Goal: Task Accomplishment & Management: Manage account settings

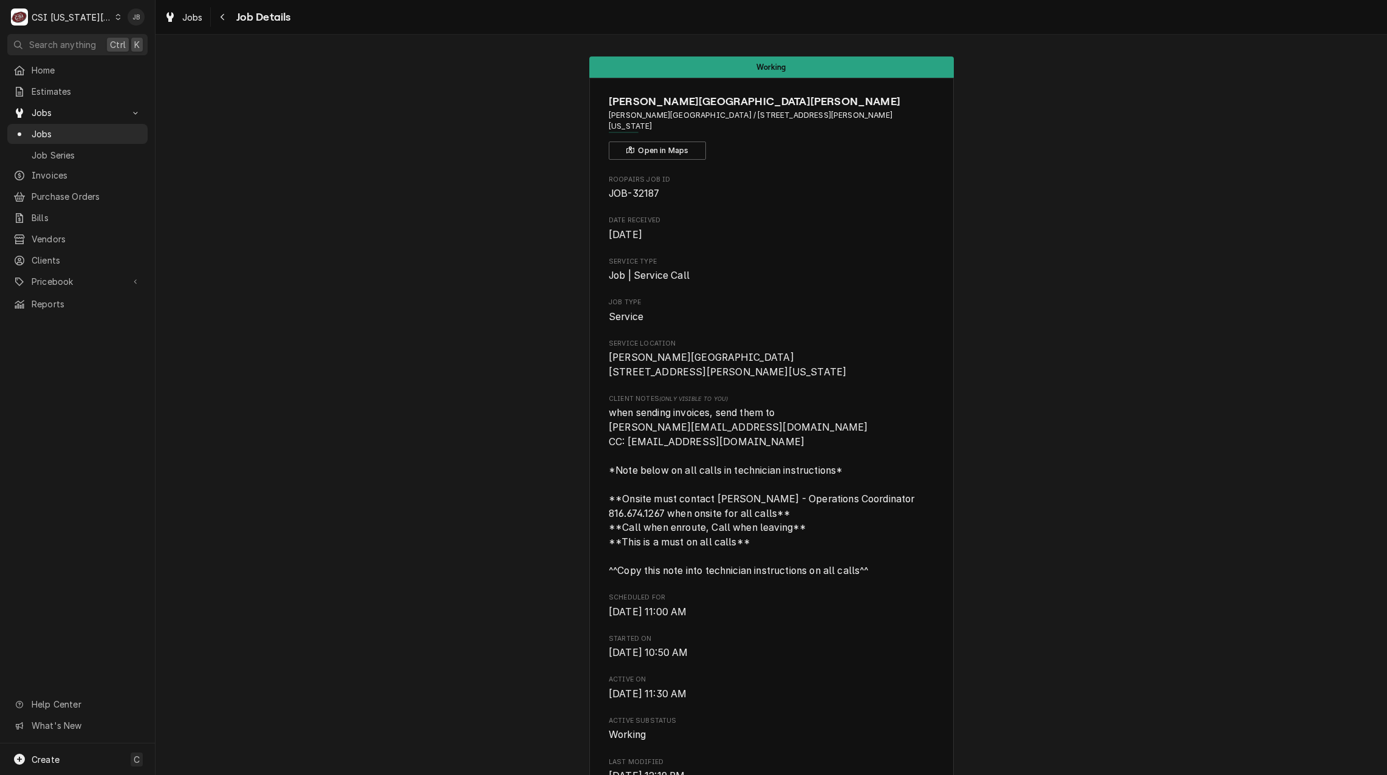
drag, startPoint x: 1773, startPoint y: 1, endPoint x: 380, endPoint y: 129, distance: 1398.7
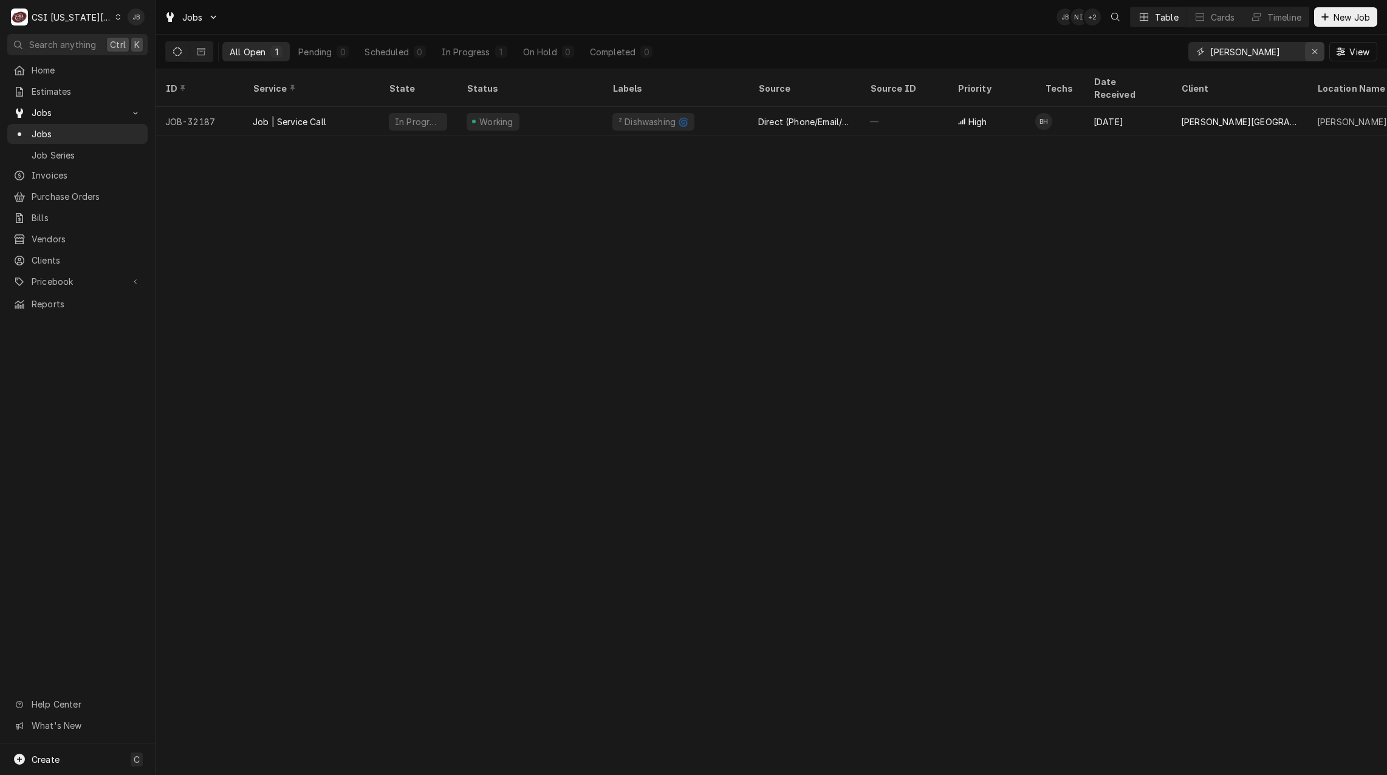
click at [1314, 51] on icon "Erase input" at bounding box center [1315, 51] width 5 height 5
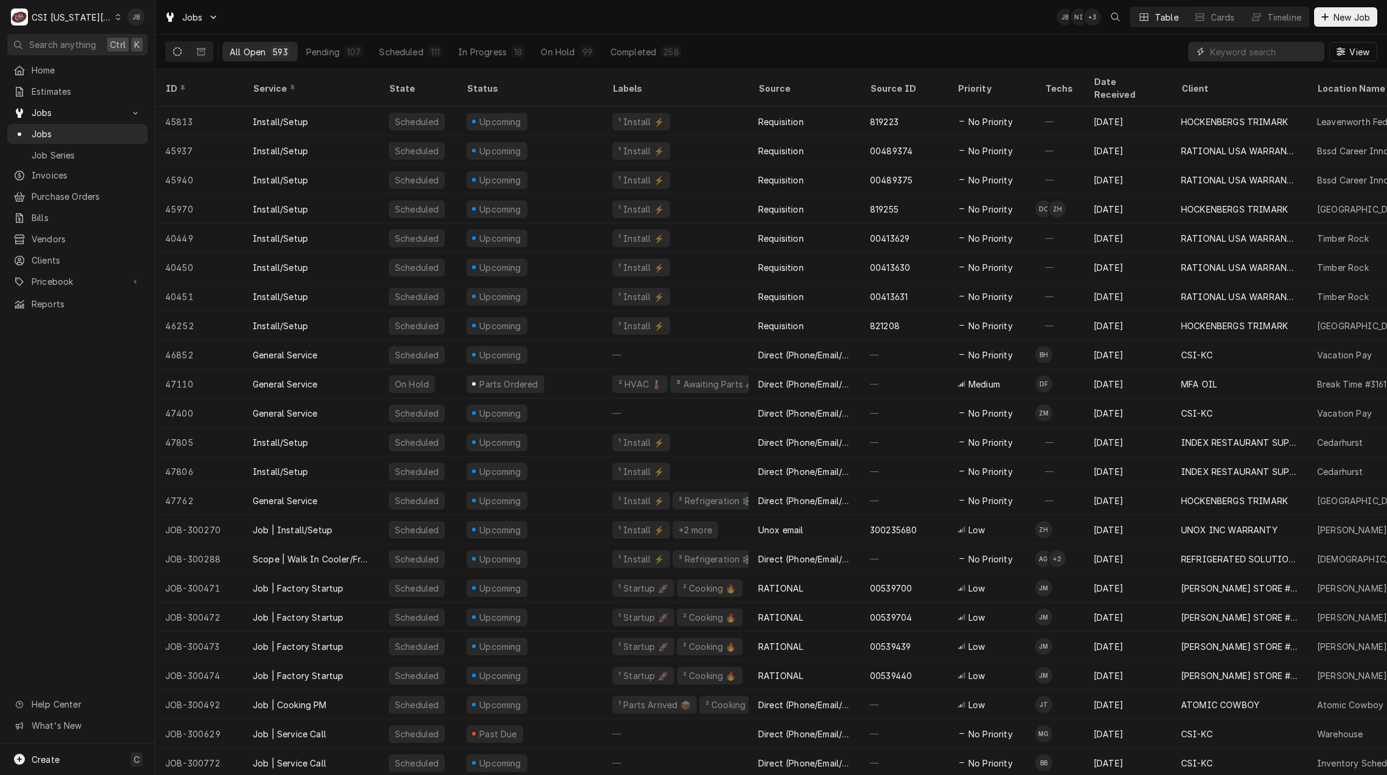
drag, startPoint x: 1255, startPoint y: 54, endPoint x: 1271, endPoint y: 57, distance: 15.4
click at [1255, 54] on input "Dynamic Content Wrapper" at bounding box center [1264, 51] width 108 height 19
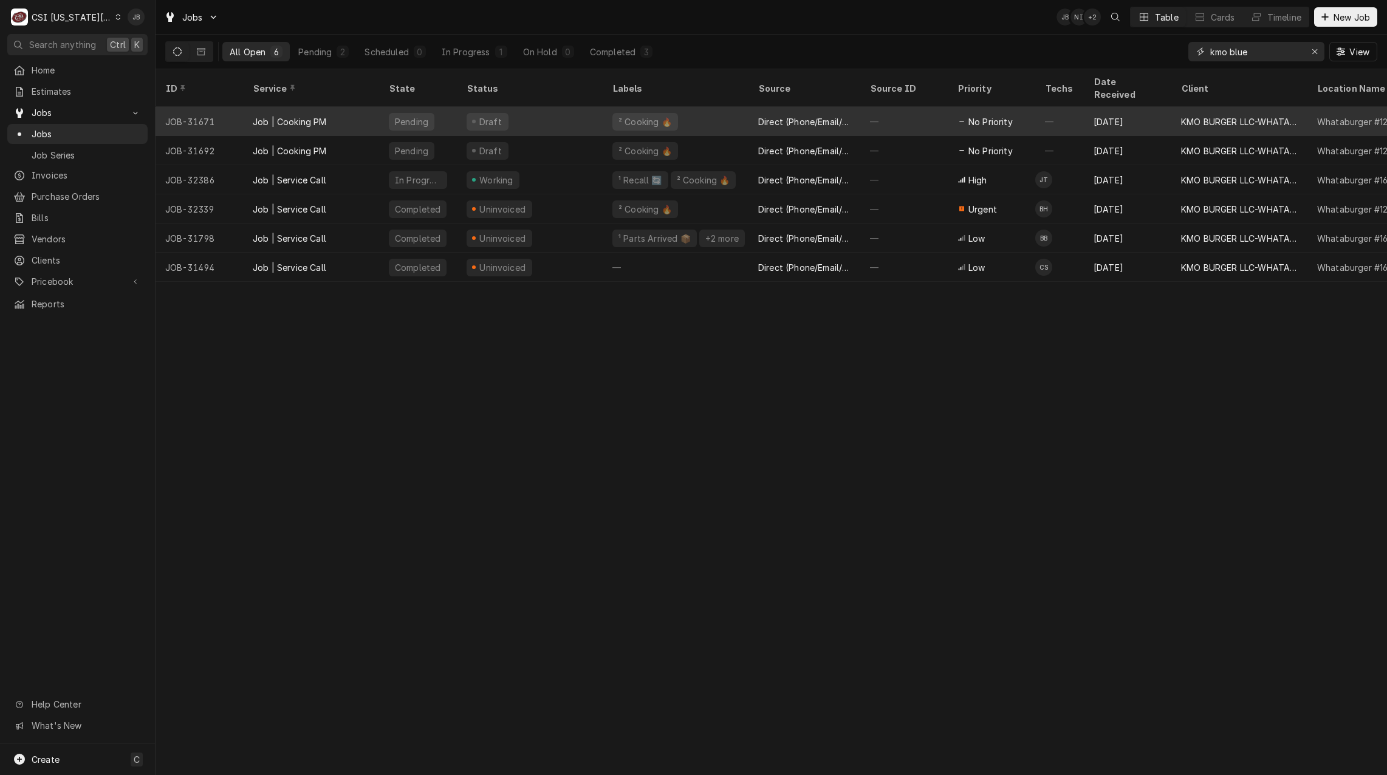
drag, startPoint x: 1252, startPoint y: 57, endPoint x: 1172, endPoint y: 95, distance: 88.9
click at [1090, 52] on div "All Open 6 Pending 2 Scheduled 0 In Progress 1 On Hold 0 Completed 3 kmo blue V…" at bounding box center [771, 52] width 1212 height 34
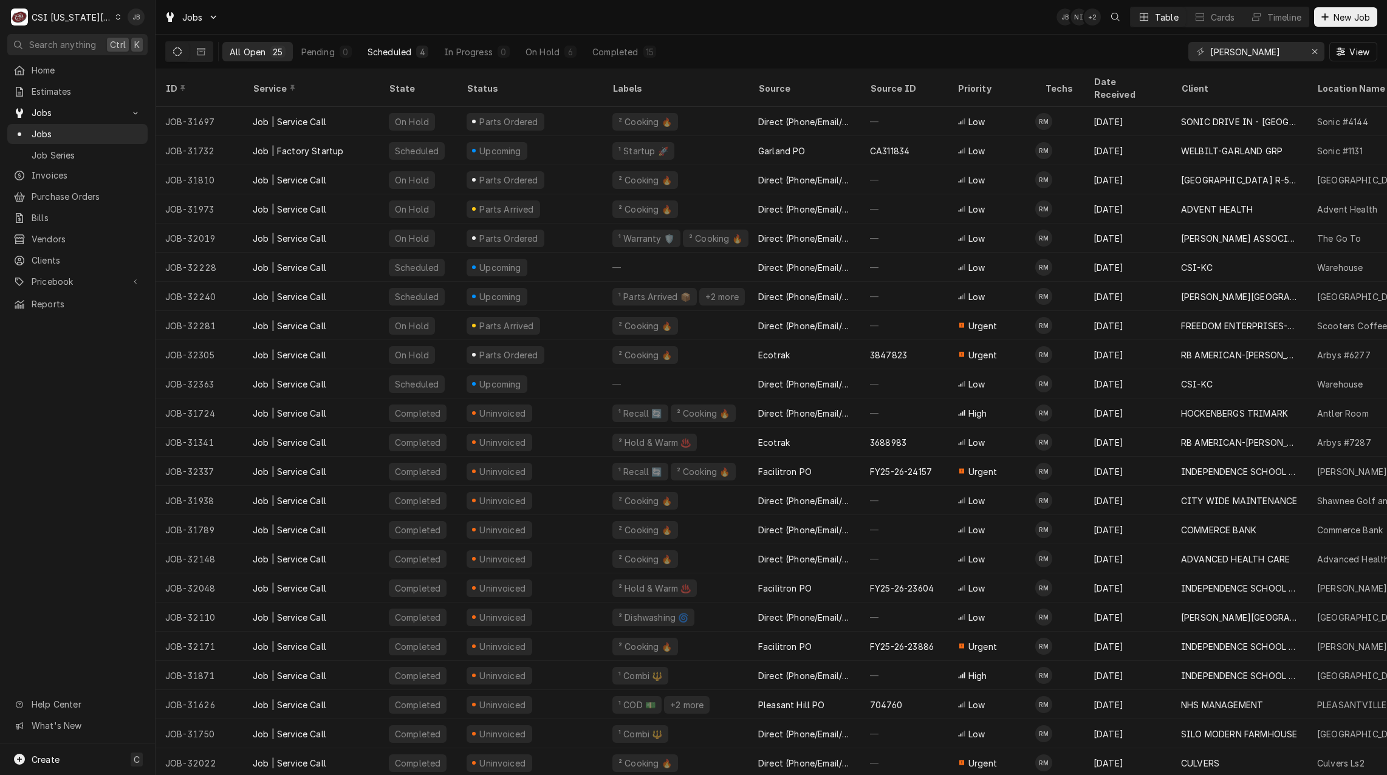
click at [396, 44] on button "Scheduled 4" at bounding box center [397, 51] width 75 height 19
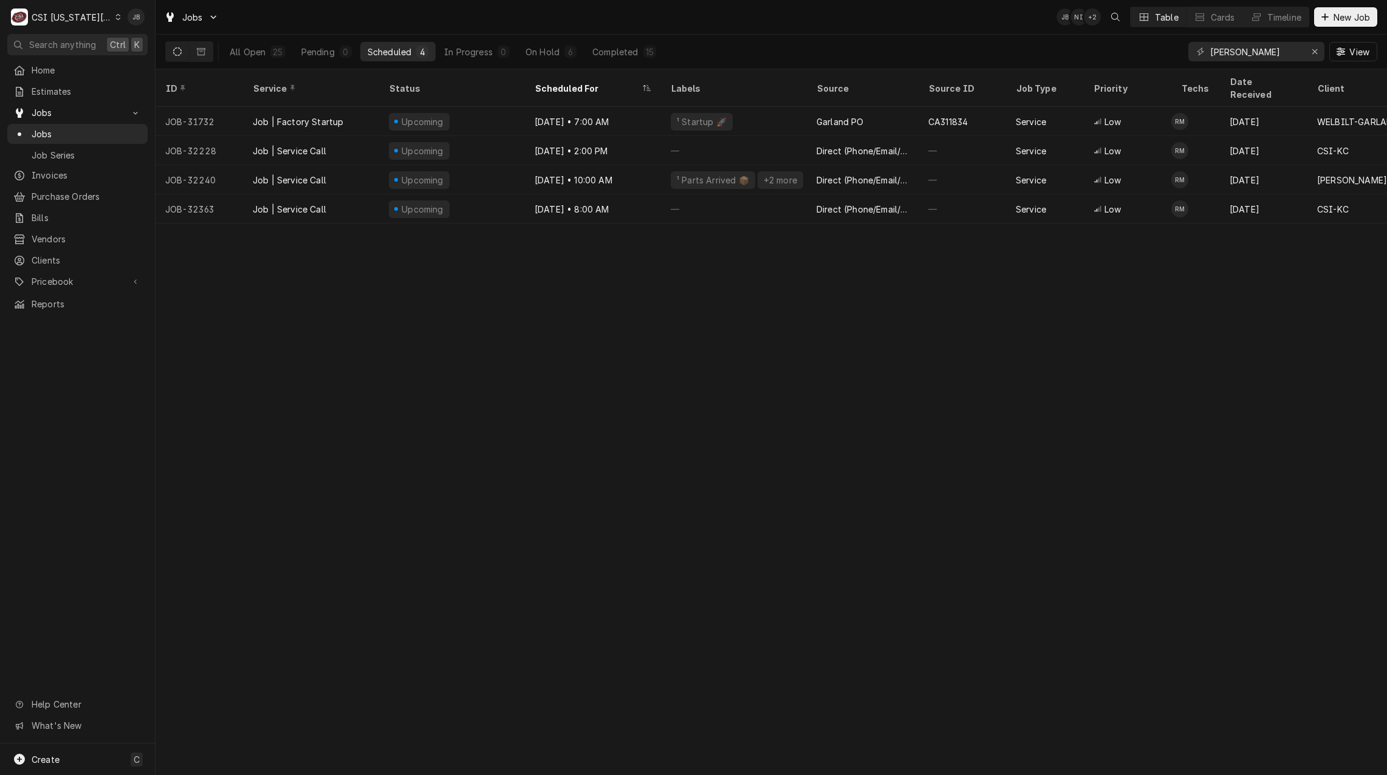
drag, startPoint x: 621, startPoint y: 345, endPoint x: 611, endPoint y: 276, distance: 70.0
click at [621, 344] on div "ID Service Status Scheduled For Labels Source Source ID Job Type Priority Techs…" at bounding box center [772, 422] width 1232 height 706
drag, startPoint x: 1282, startPoint y: 53, endPoint x: 823, endPoint y: 19, distance: 460.1
click at [905, 43] on div "All Open 25 Pending 0 Scheduled 4 In Progress 0 On Hold 6 Completed 15 robert m…" at bounding box center [771, 52] width 1212 height 34
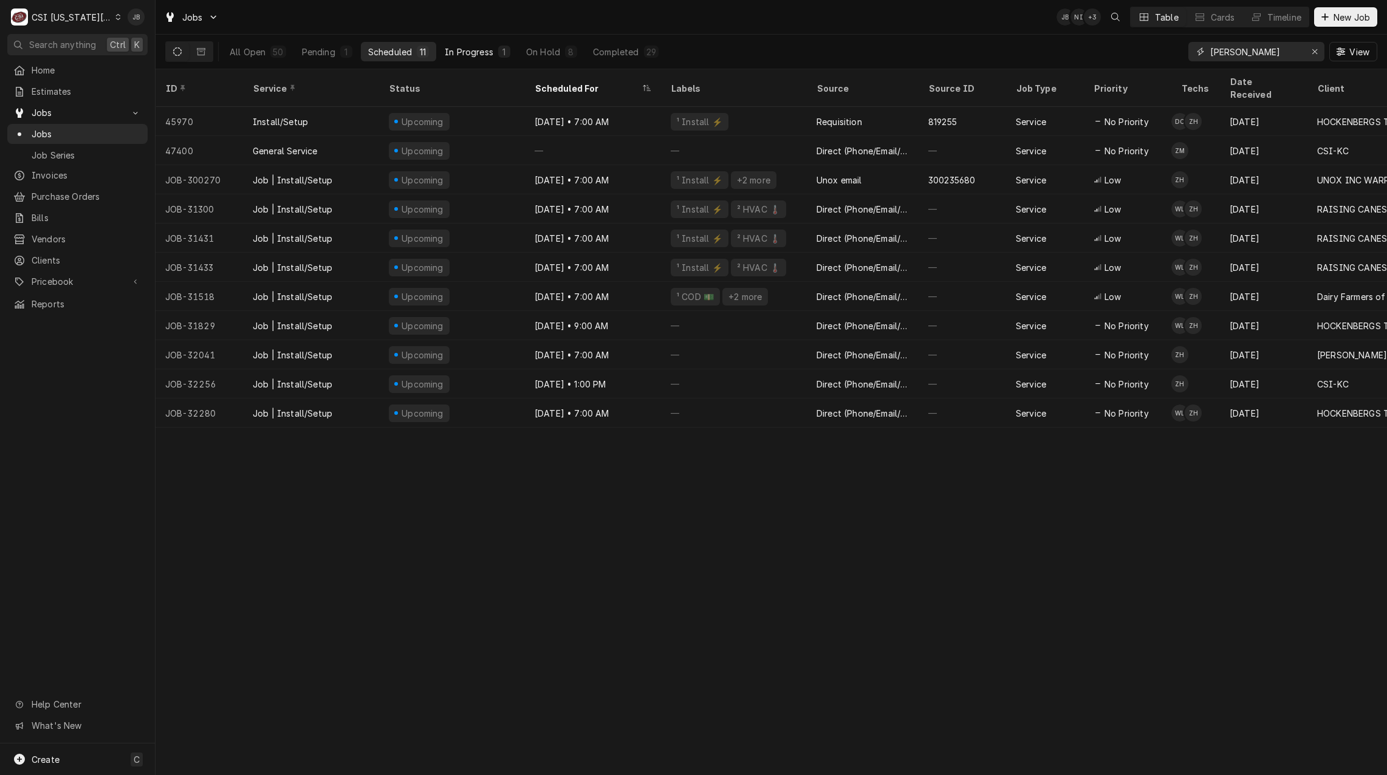
type input "zach"
click at [479, 55] on div "In Progress" at bounding box center [469, 52] width 49 height 13
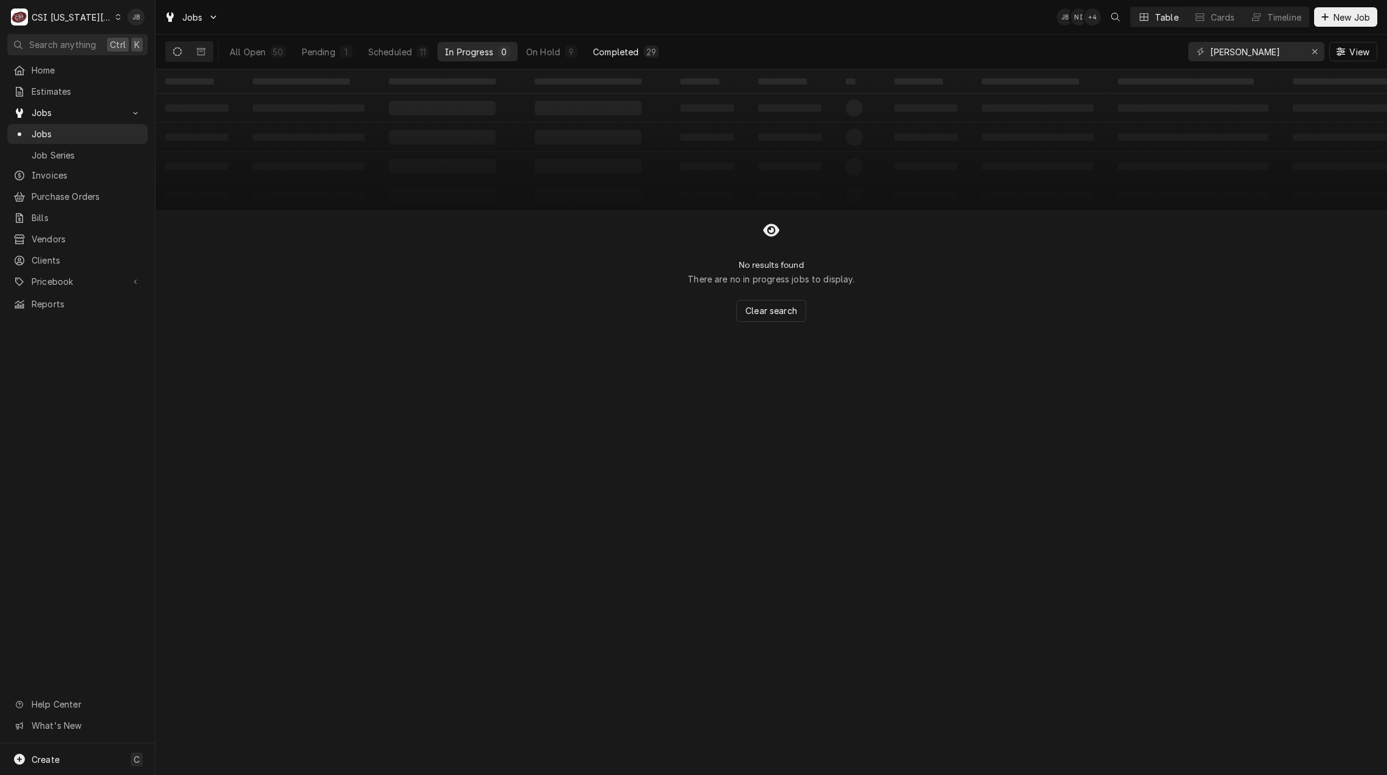
click at [635, 57] on div "Completed" at bounding box center [616, 52] width 46 height 13
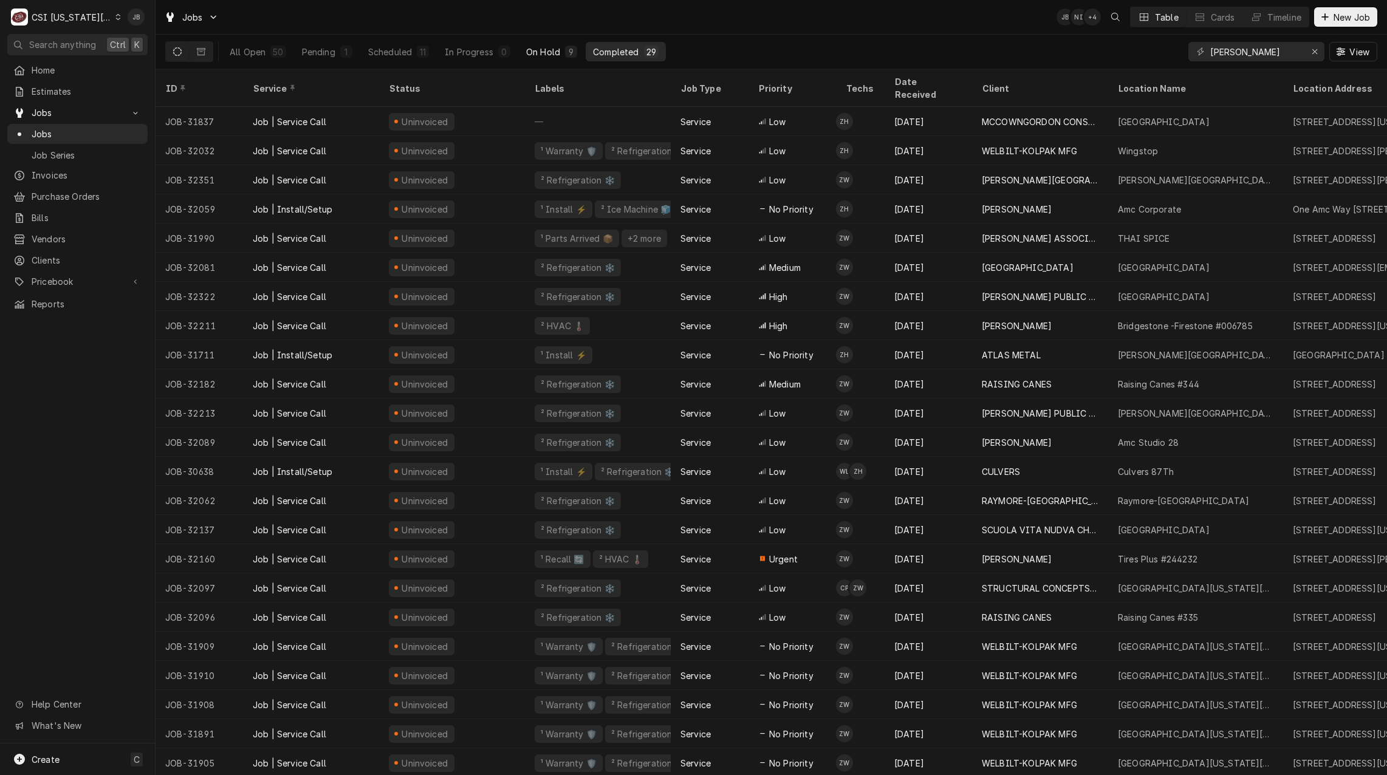
click at [545, 52] on div "On Hold" at bounding box center [543, 52] width 34 height 13
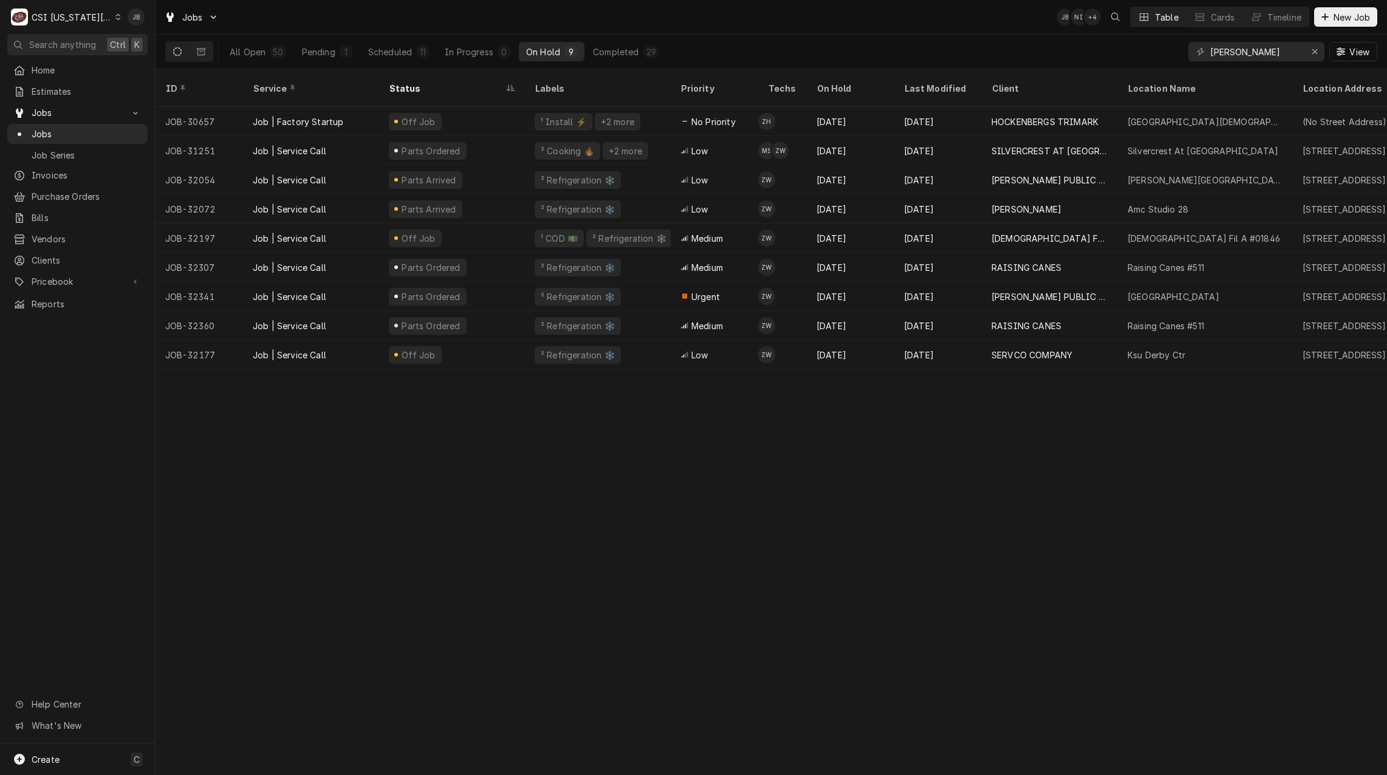
click at [577, 49] on button "On Hold 9" at bounding box center [552, 51] width 66 height 19
click at [608, 49] on div "Completed" at bounding box center [616, 52] width 46 height 13
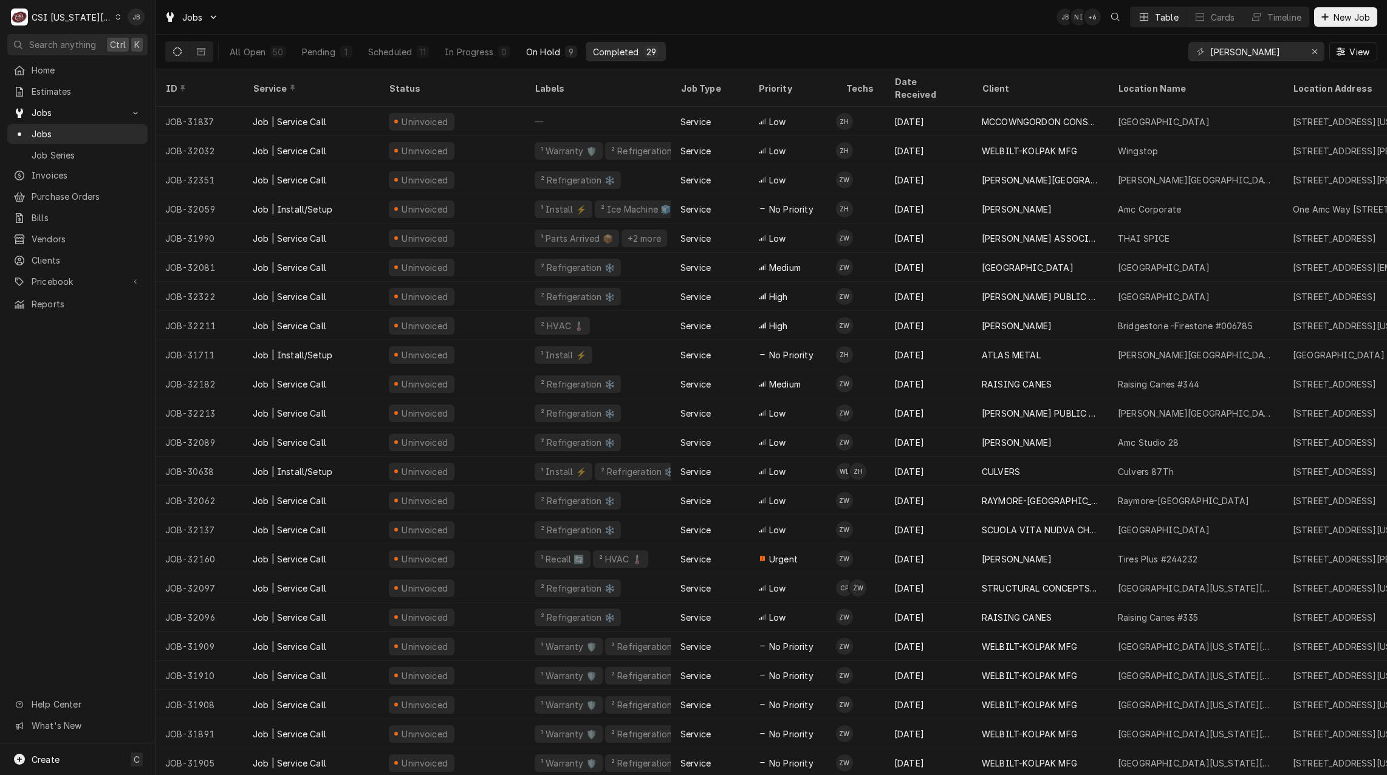
click at [554, 50] on div "On Hold" at bounding box center [543, 52] width 34 height 13
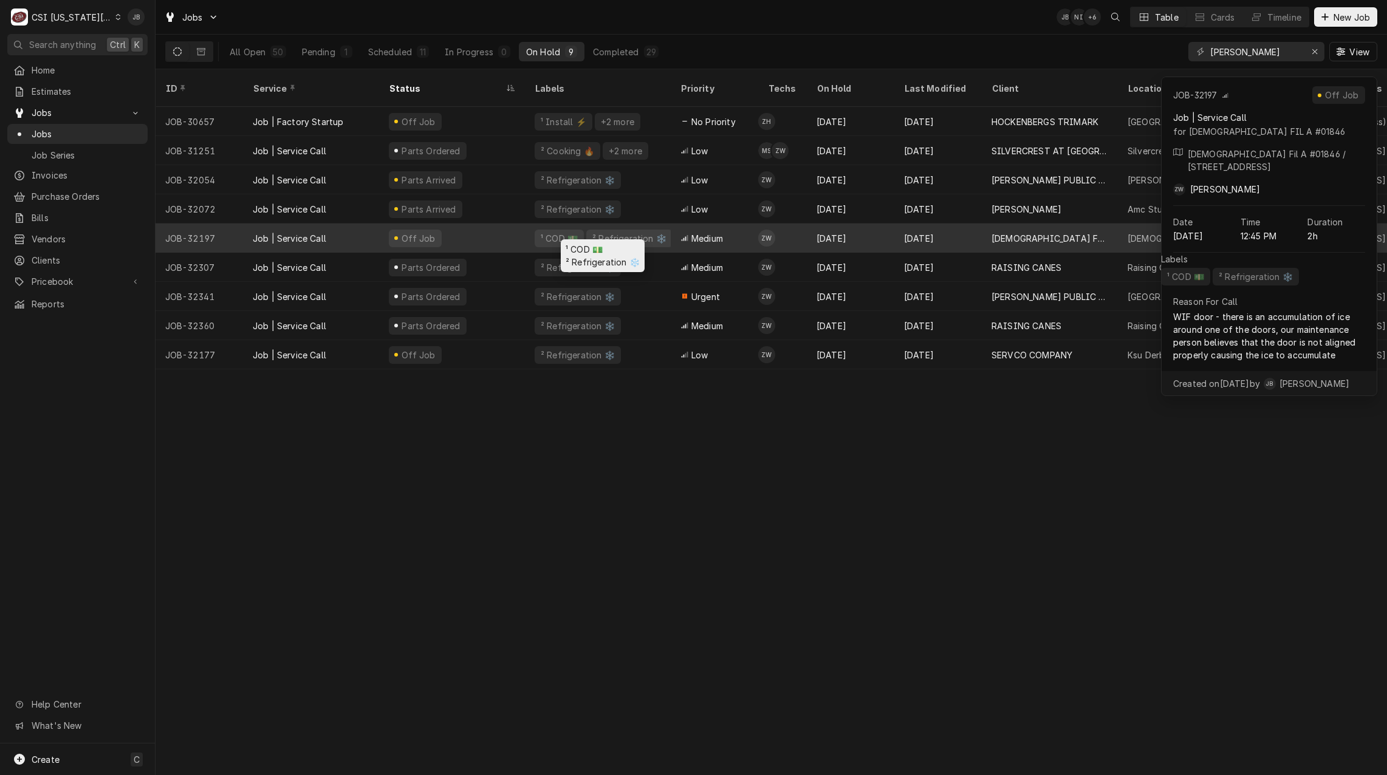
click at [659, 224] on div "¹ COD 💵 ² Refrigeration ❄️" at bounding box center [598, 238] width 146 height 29
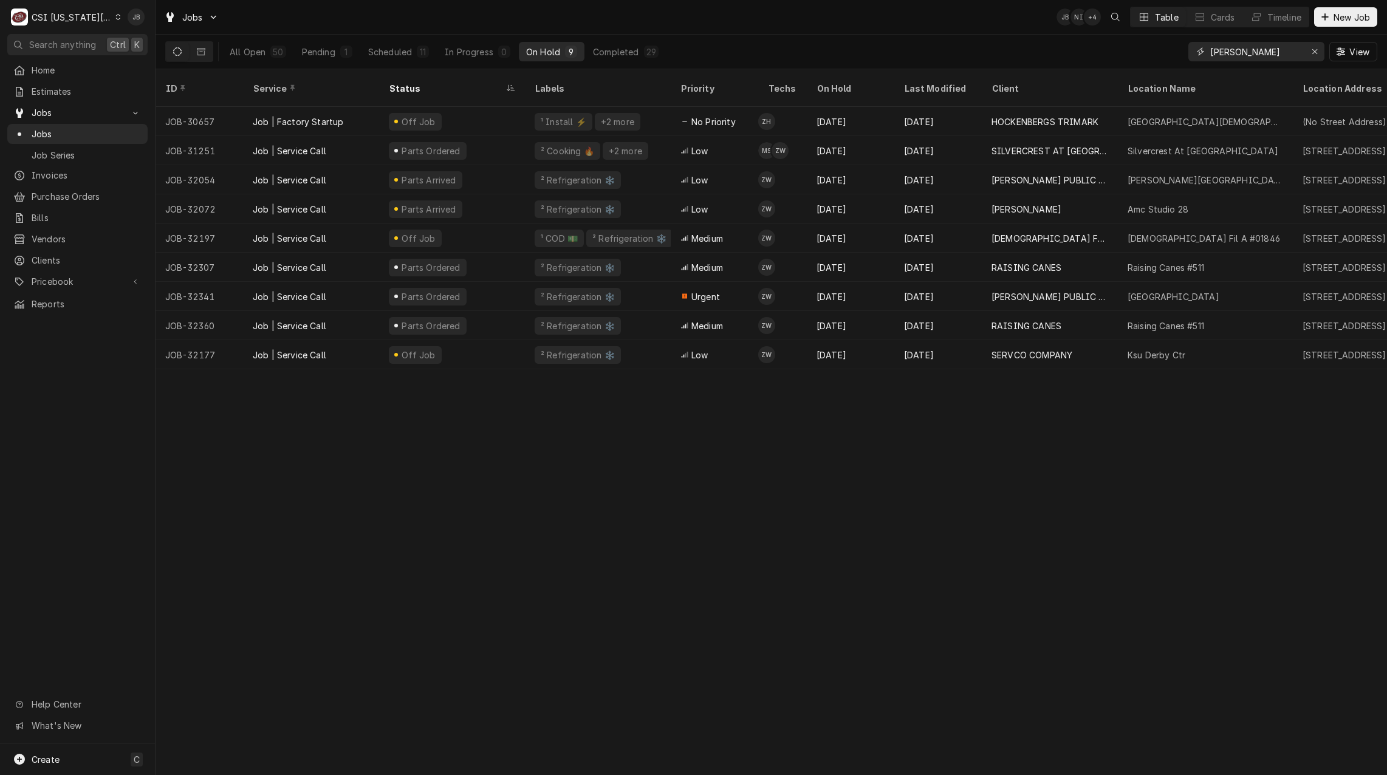
drag, startPoint x: 1215, startPoint y: 57, endPoint x: 707, endPoint y: 0, distance: 511.8
click at [885, 39] on div "All Open 50 Pending 1 Scheduled 11 In Progress 0 On Hold 9 Completed 29 zach Vi…" at bounding box center [771, 52] width 1212 height 34
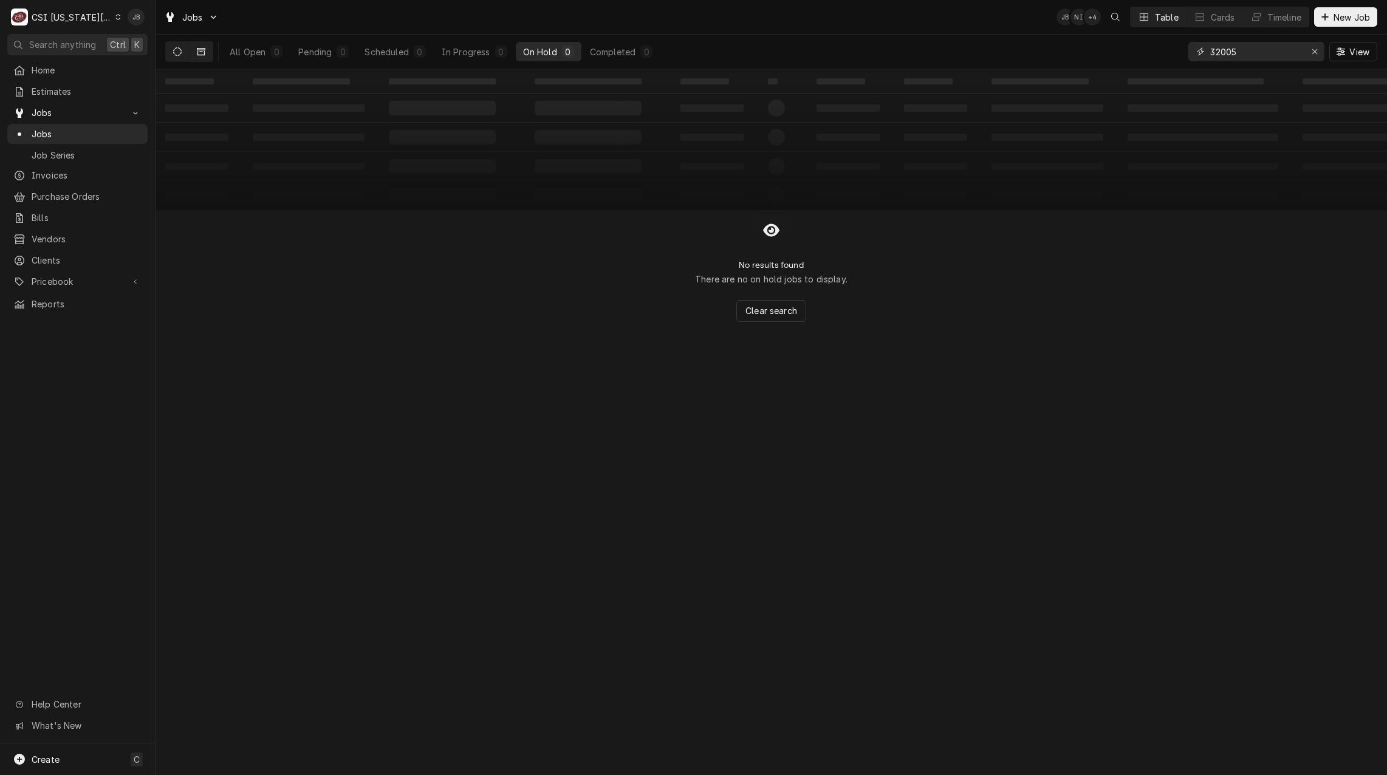
type input "32005"
click at [197, 52] on icon "Dynamic Content Wrapper" at bounding box center [201, 51] width 9 height 7
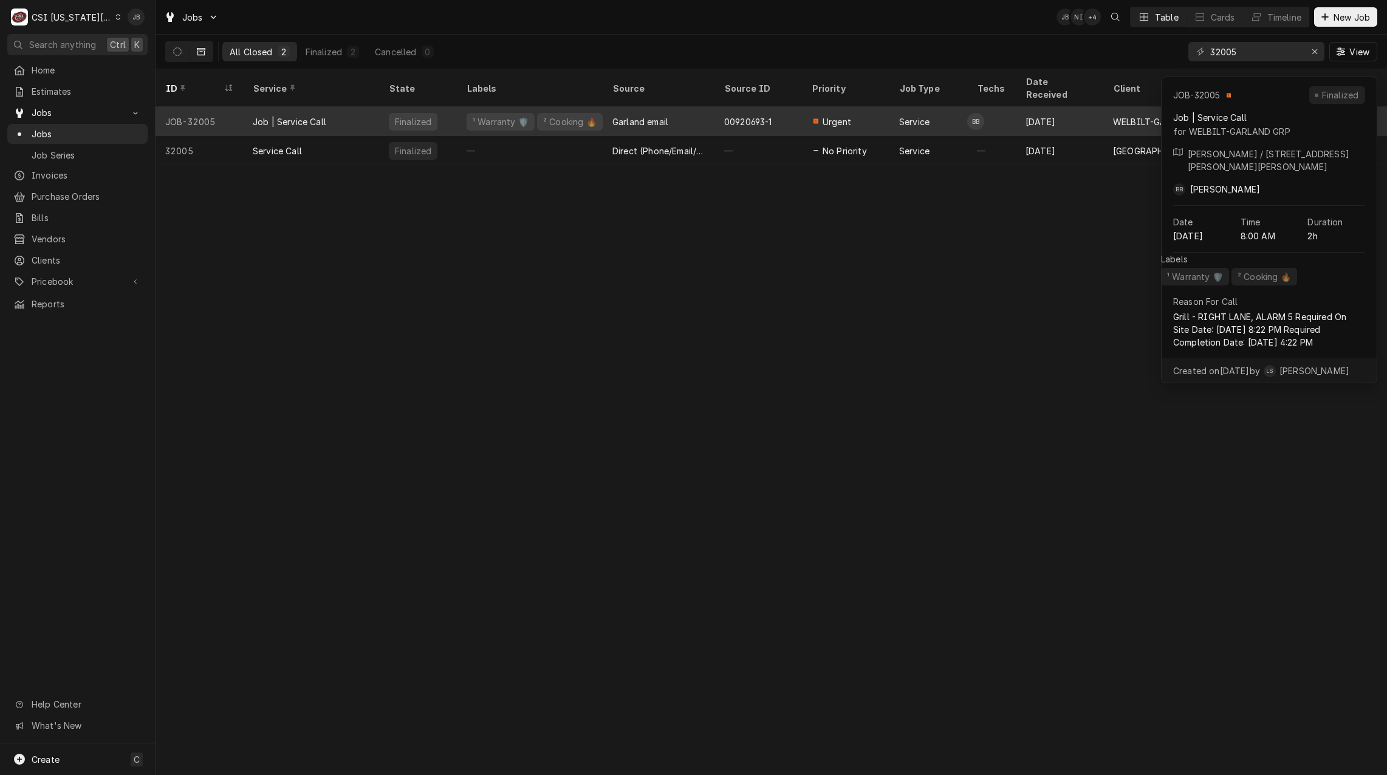
click at [325, 115] on div "Job | Service Call" at bounding box center [290, 121] width 74 height 13
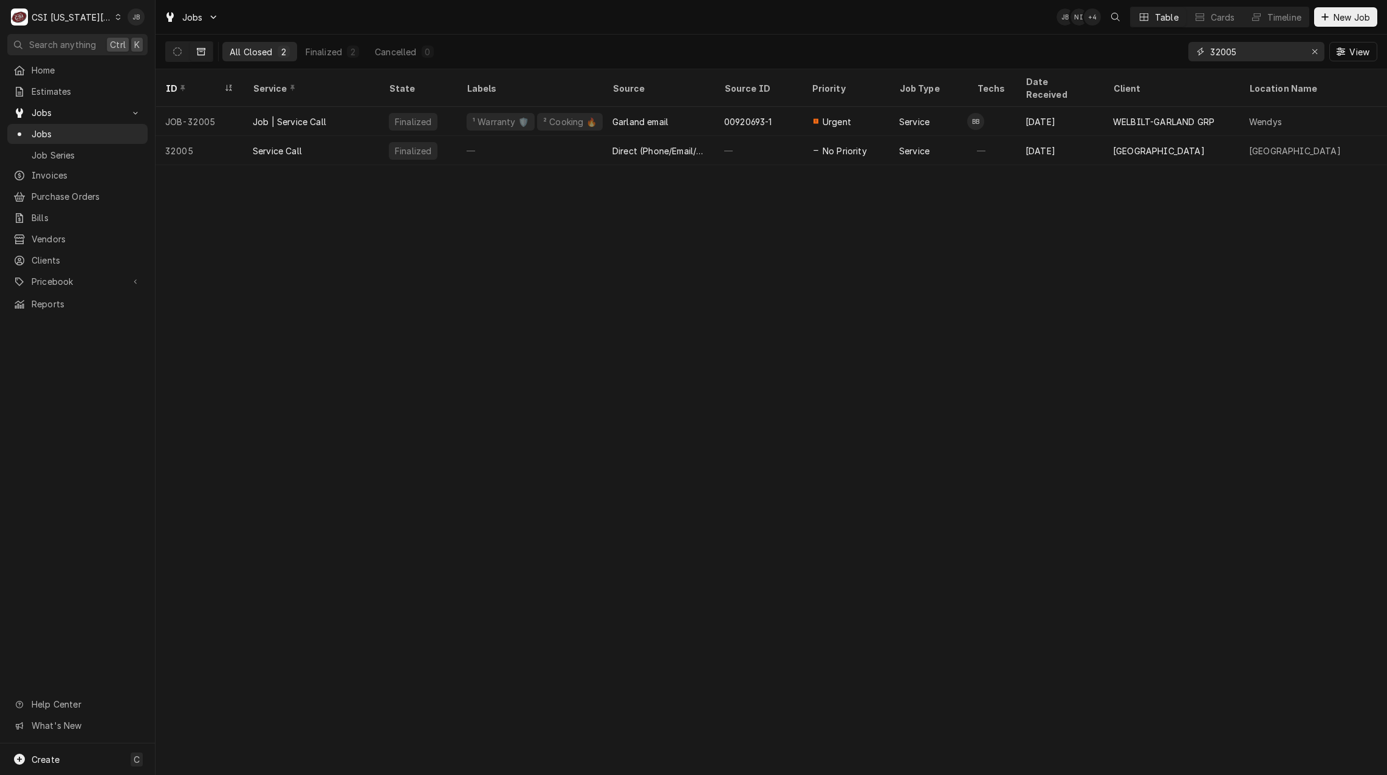
drag, startPoint x: 1072, startPoint y: 47, endPoint x: 1048, endPoint y: 47, distance: 23.7
click at [1049, 47] on div "All Closed 2 Finalized 2 Cancelled 0 32005 View" at bounding box center [771, 52] width 1212 height 34
type input "b"
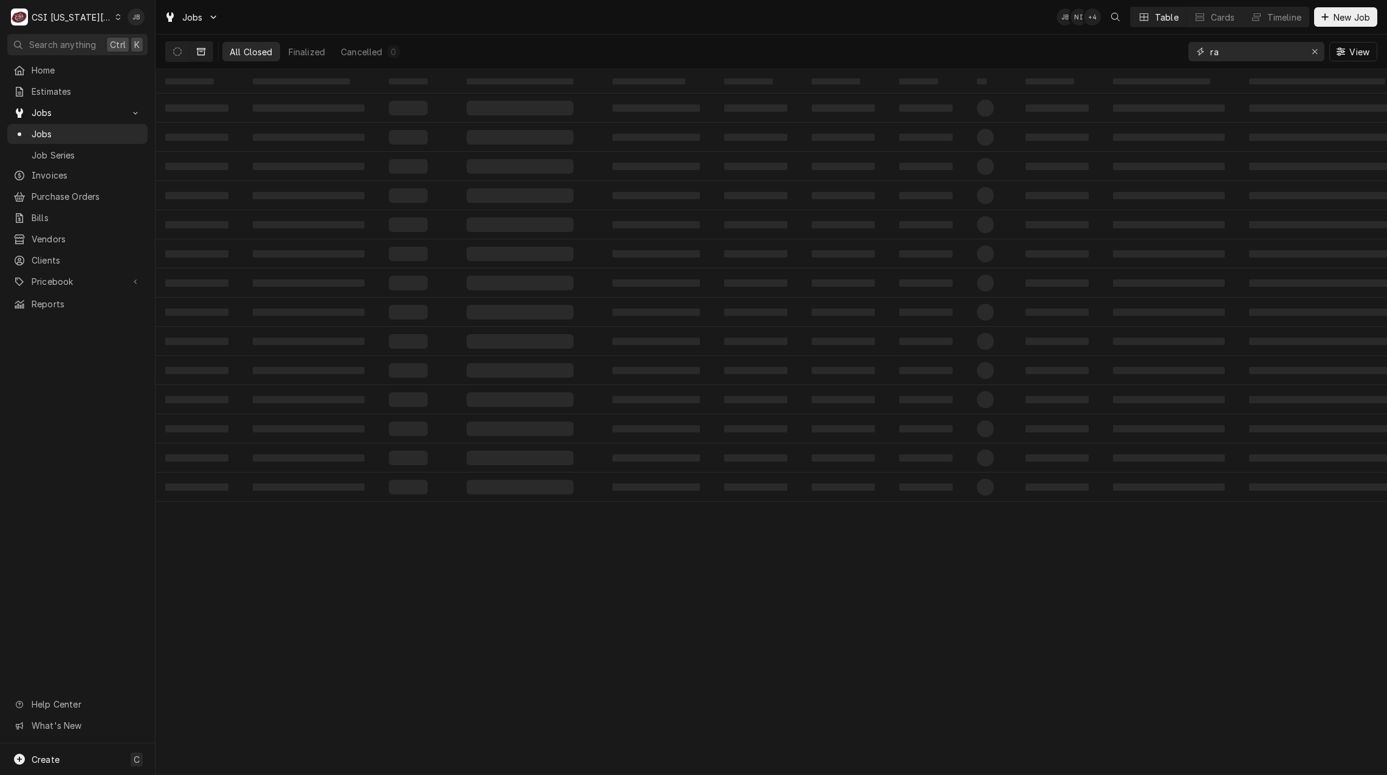
type input "r"
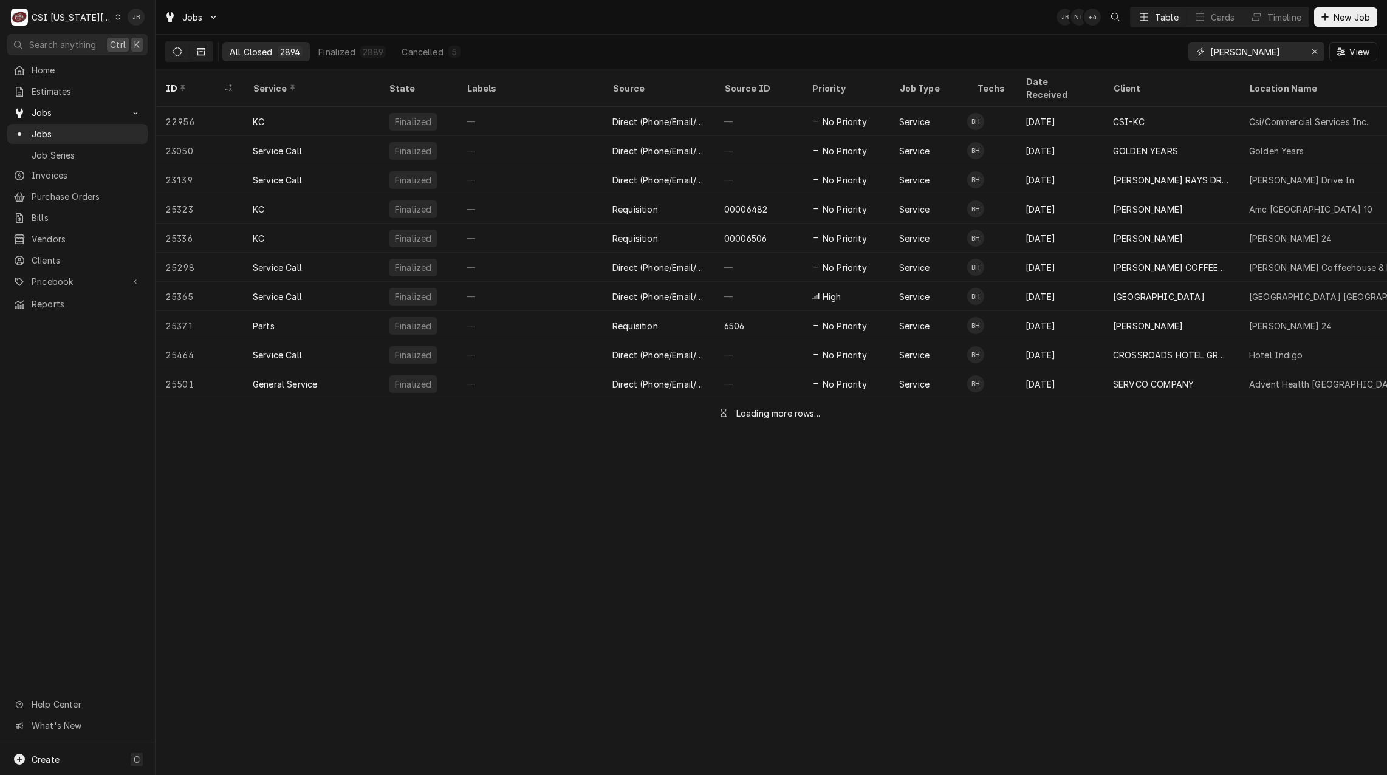
type input "brian"
click at [172, 52] on button "Dynamic Content Wrapper" at bounding box center [177, 51] width 23 height 19
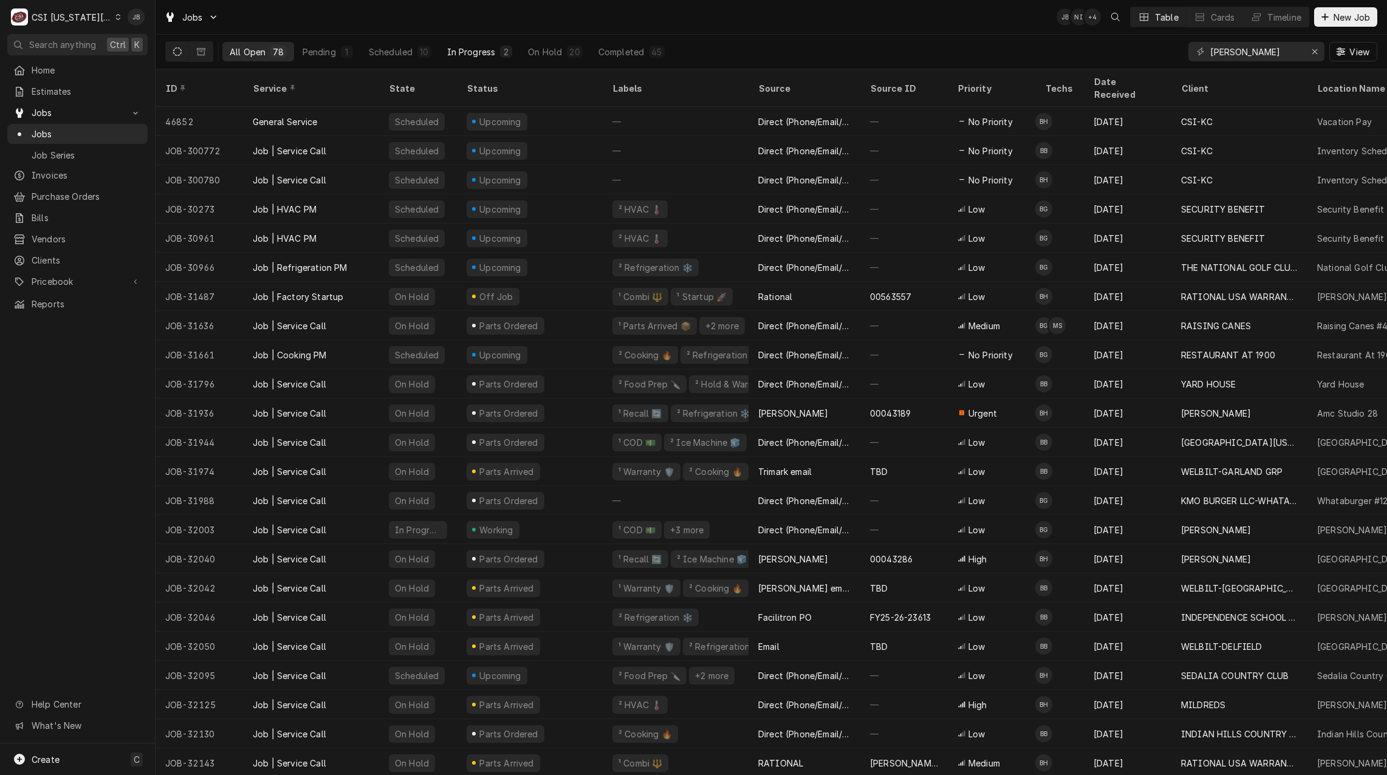
click at [510, 51] on button "In Progress 2" at bounding box center [480, 51] width 80 height 19
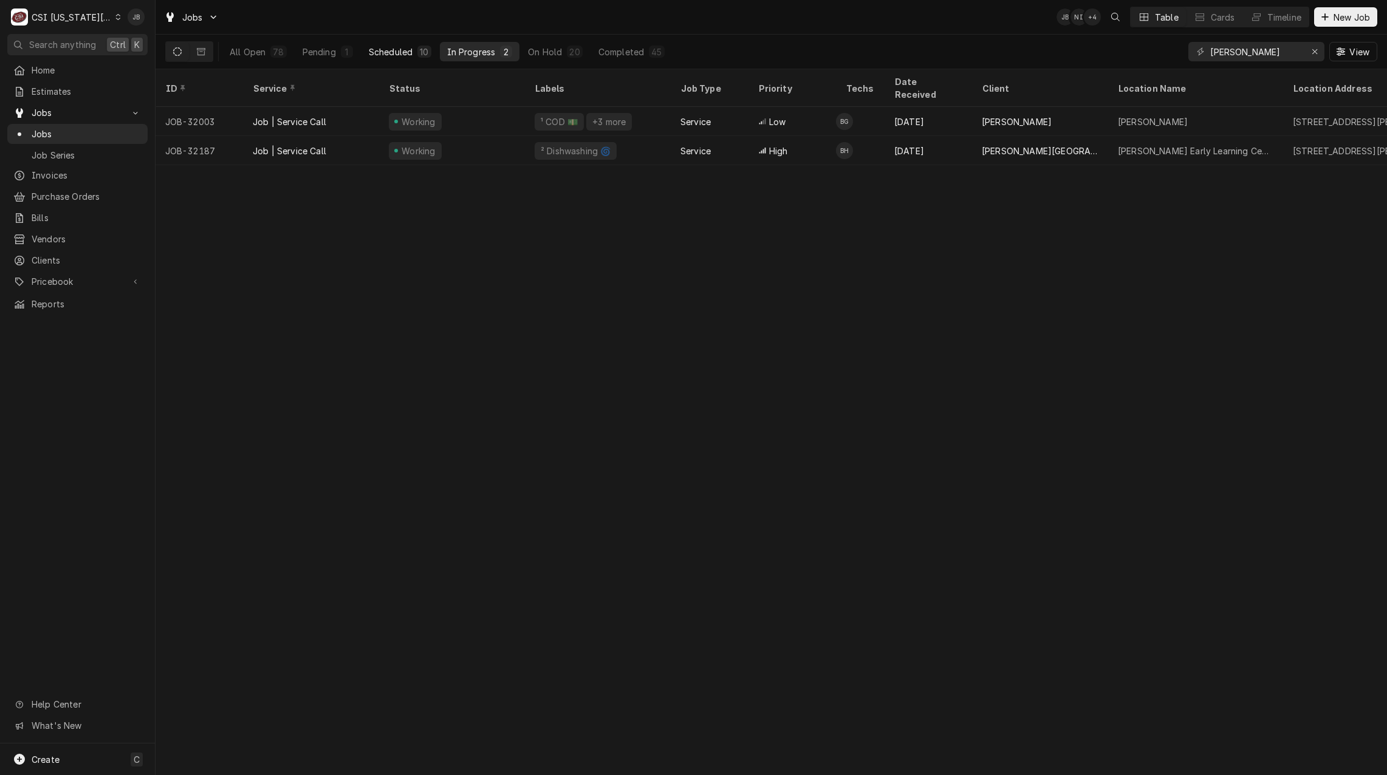
click at [408, 50] on div "Scheduled" at bounding box center [391, 52] width 44 height 13
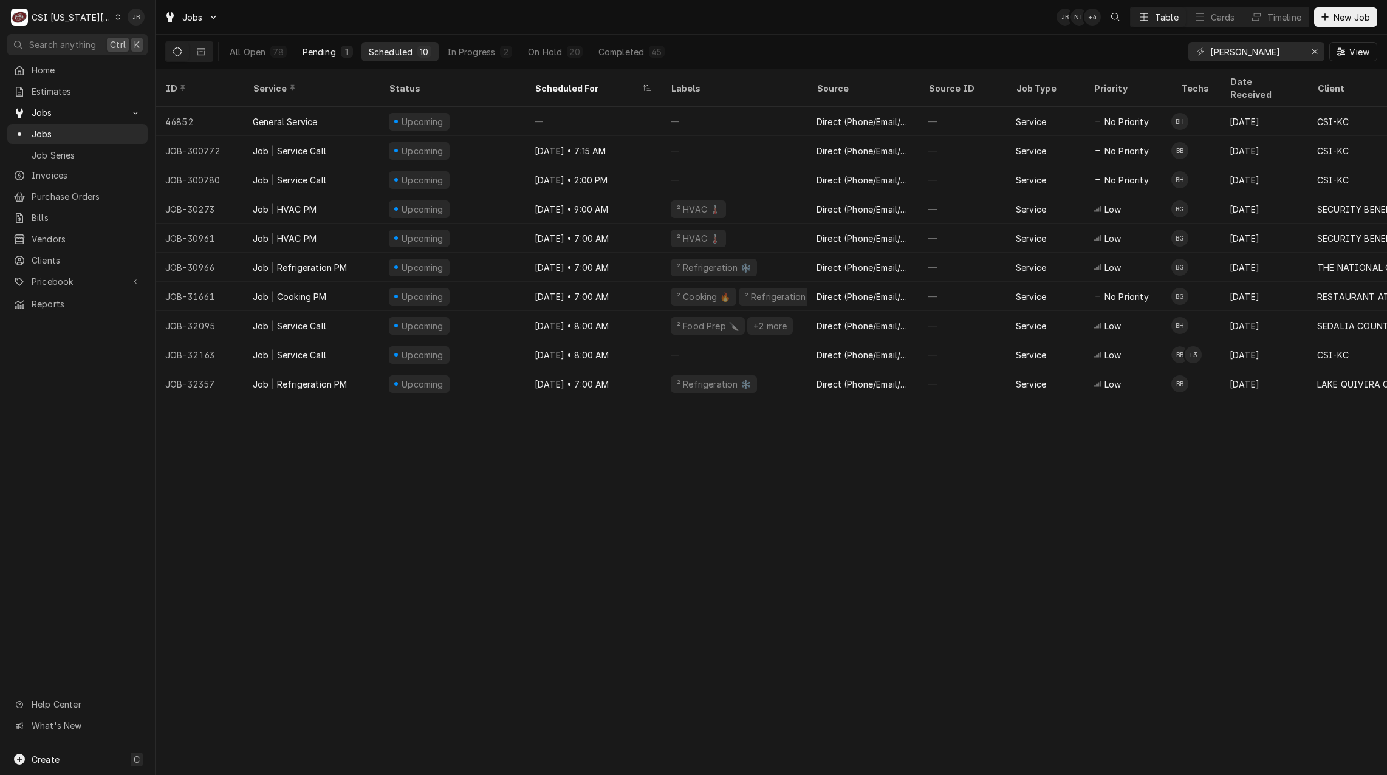
click at [320, 53] on div "Pending" at bounding box center [319, 52] width 33 height 13
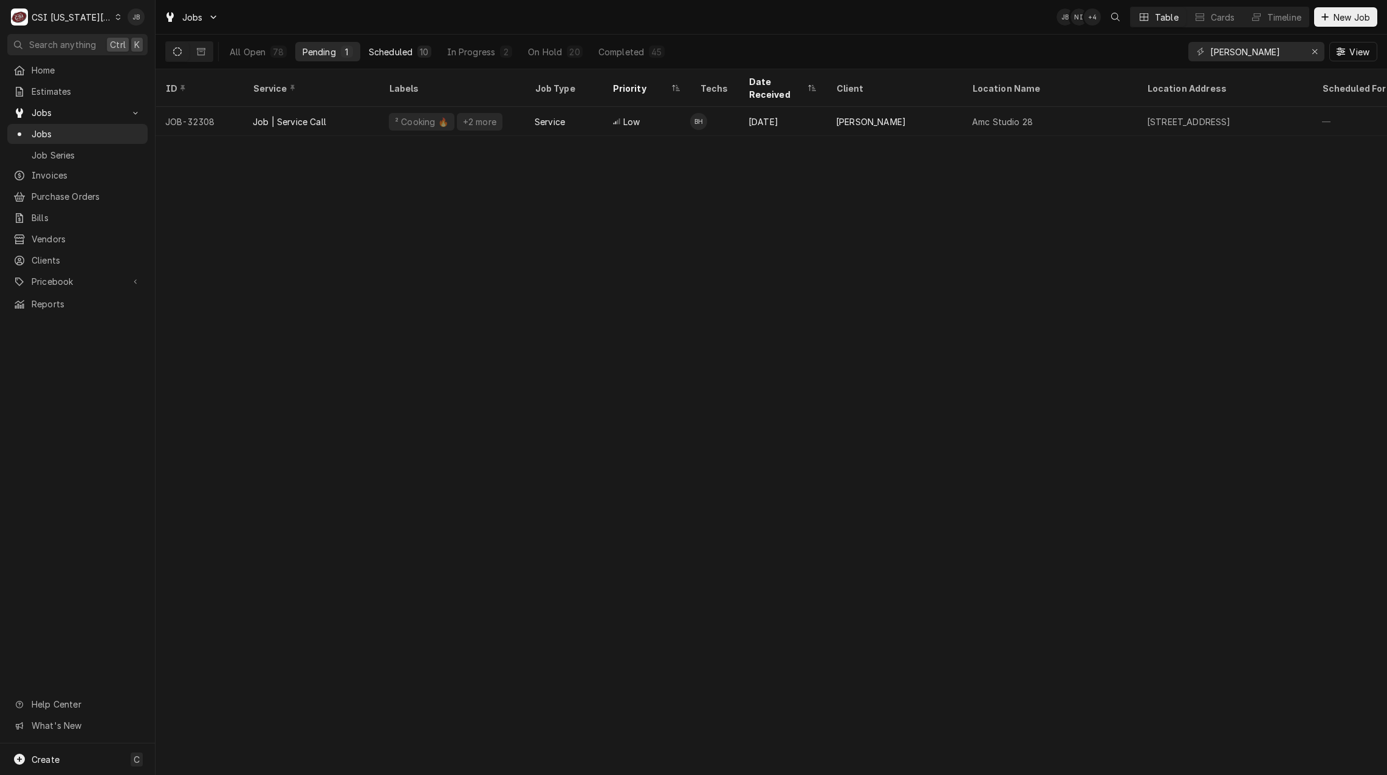
click at [399, 56] on div "Scheduled" at bounding box center [391, 52] width 44 height 13
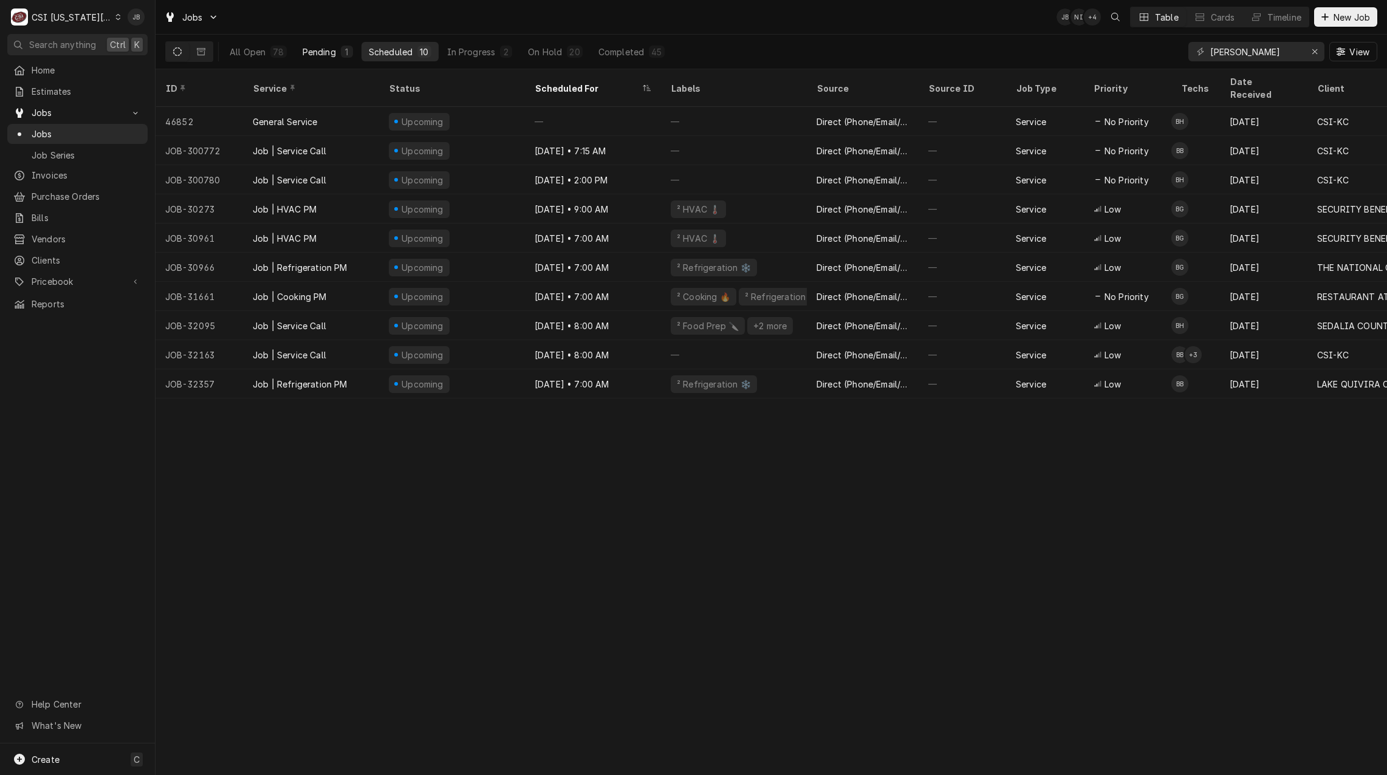
click at [323, 52] on div "Pending" at bounding box center [319, 52] width 33 height 13
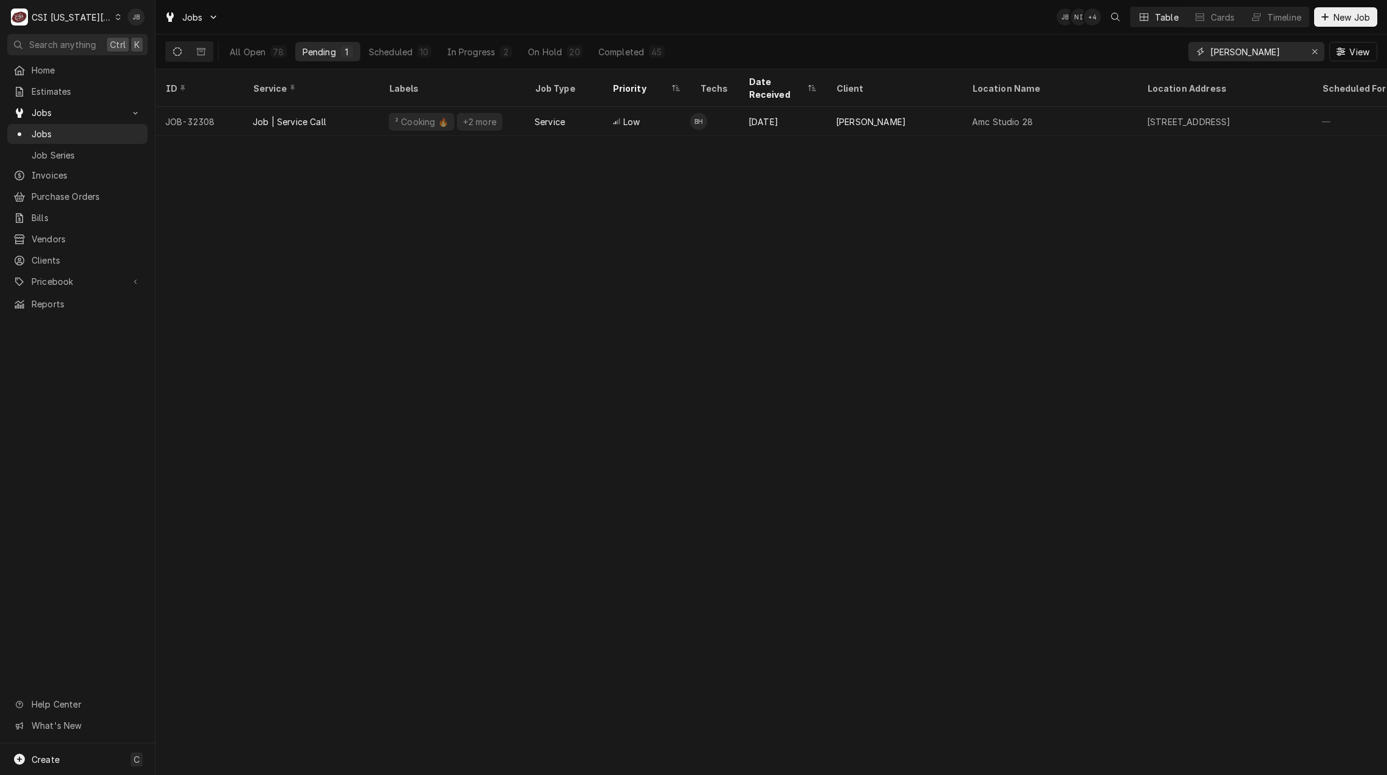
drag, startPoint x: 1219, startPoint y: 48, endPoint x: 1093, endPoint y: 53, distance: 125.9
click at [1153, 43] on div "All Open 78 Pending 1 Scheduled 10 In Progress 2 On Hold 20 Completed 45 brian …" at bounding box center [771, 52] width 1212 height 34
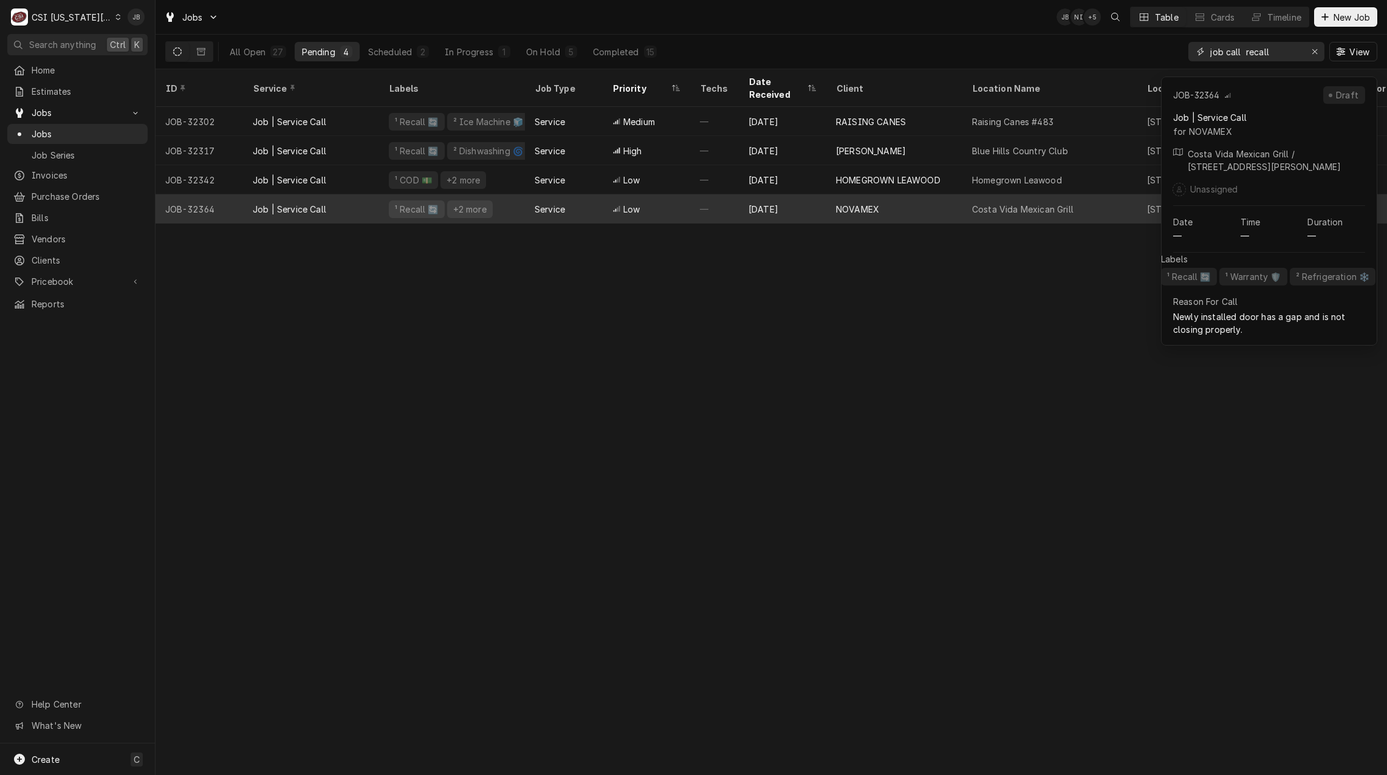
type input "job call recall"
click at [857, 203] on div "NOVAMEX" at bounding box center [857, 209] width 43 height 13
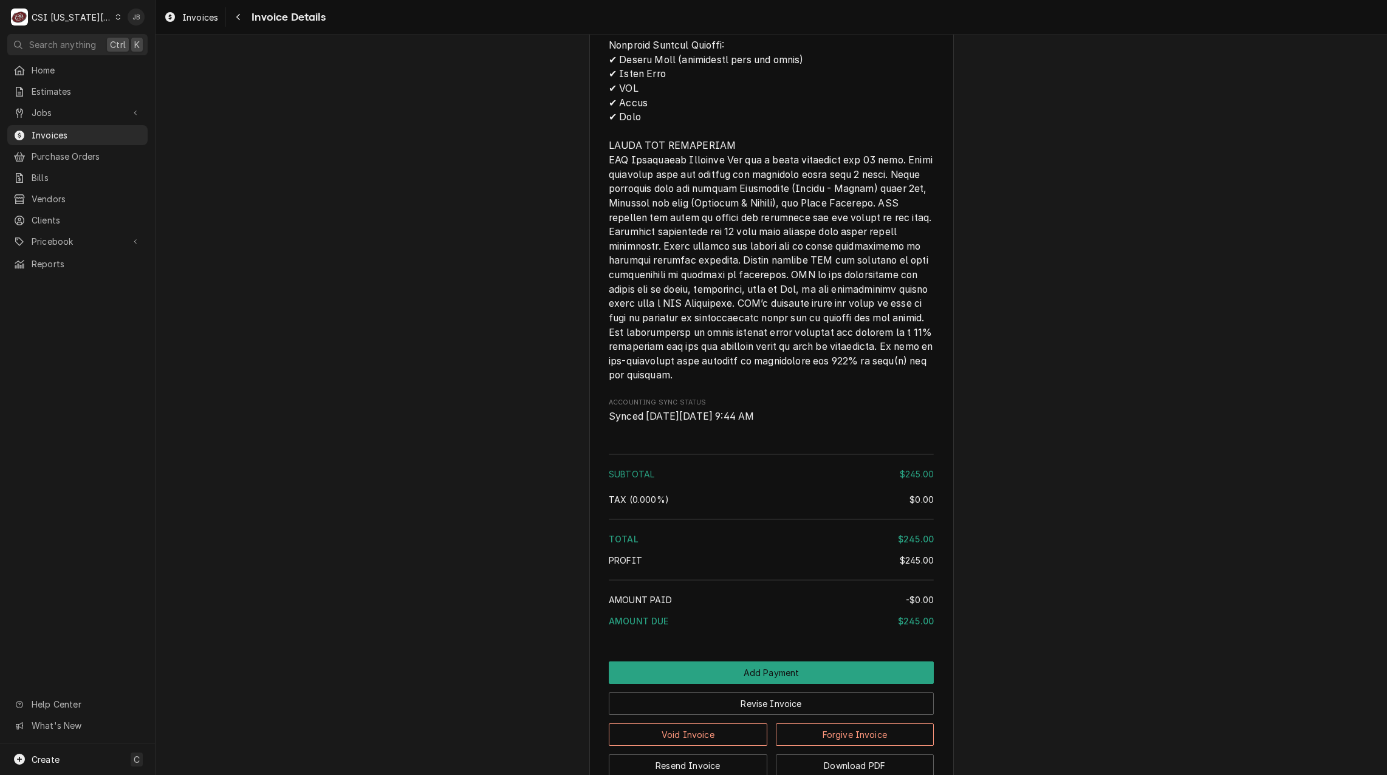
scroll to position [1709, 0]
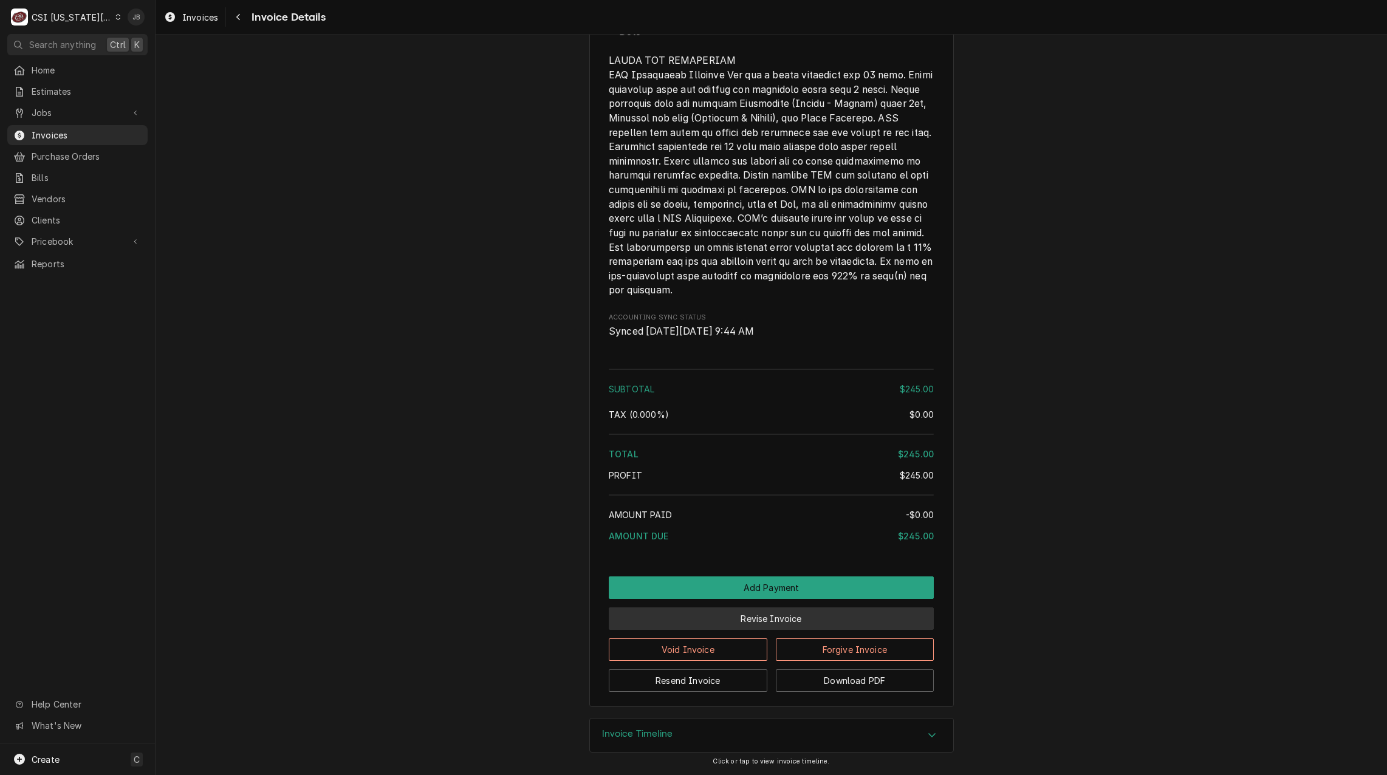
click at [695, 623] on button "Revise Invoice" at bounding box center [771, 619] width 325 height 22
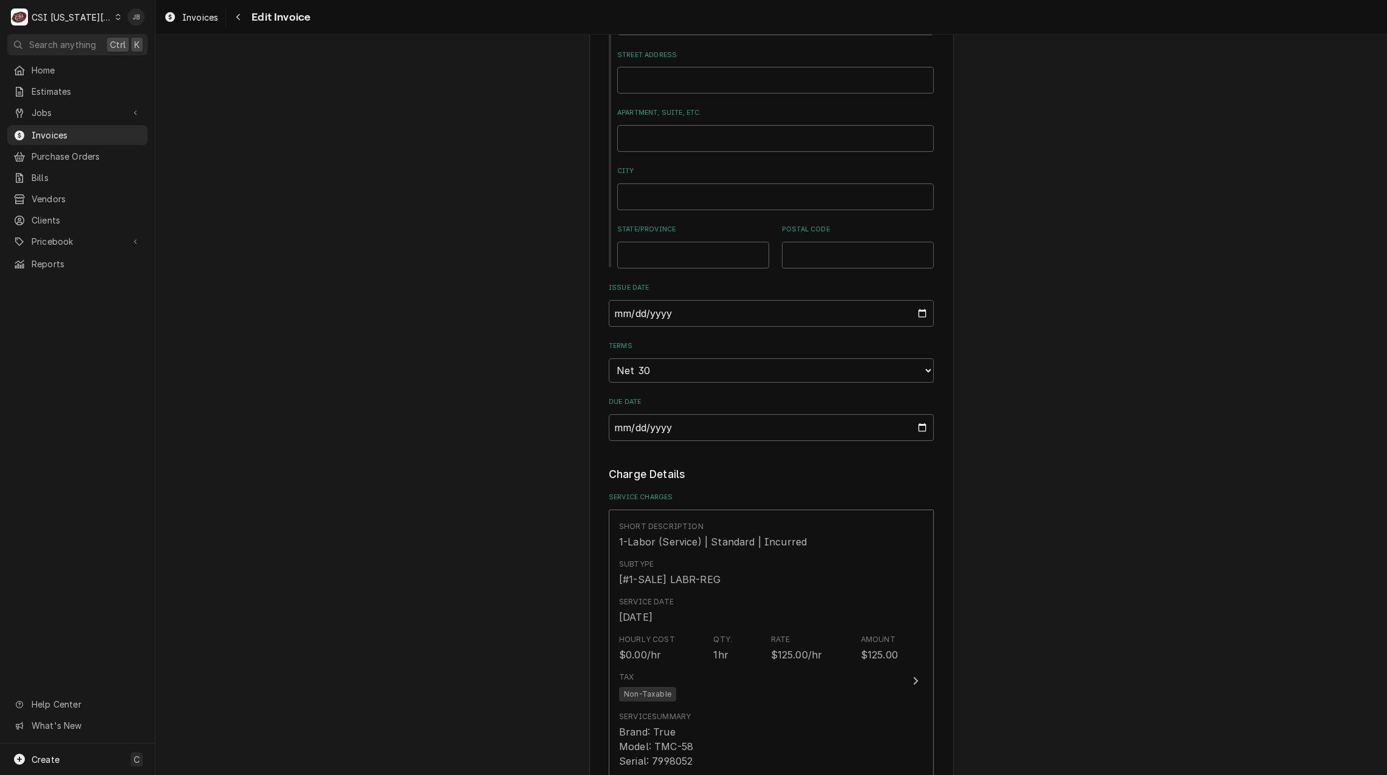
scroll to position [912, 0]
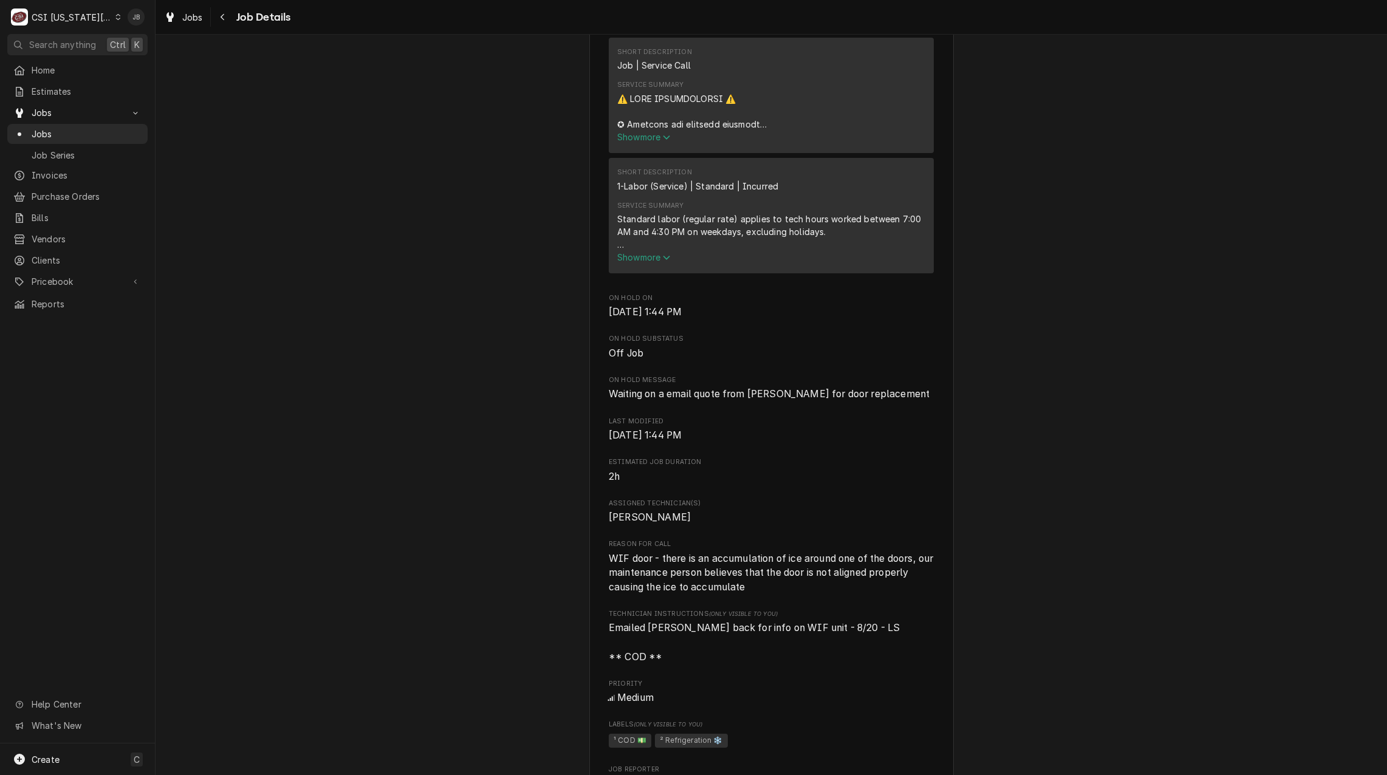
scroll to position [547, 0]
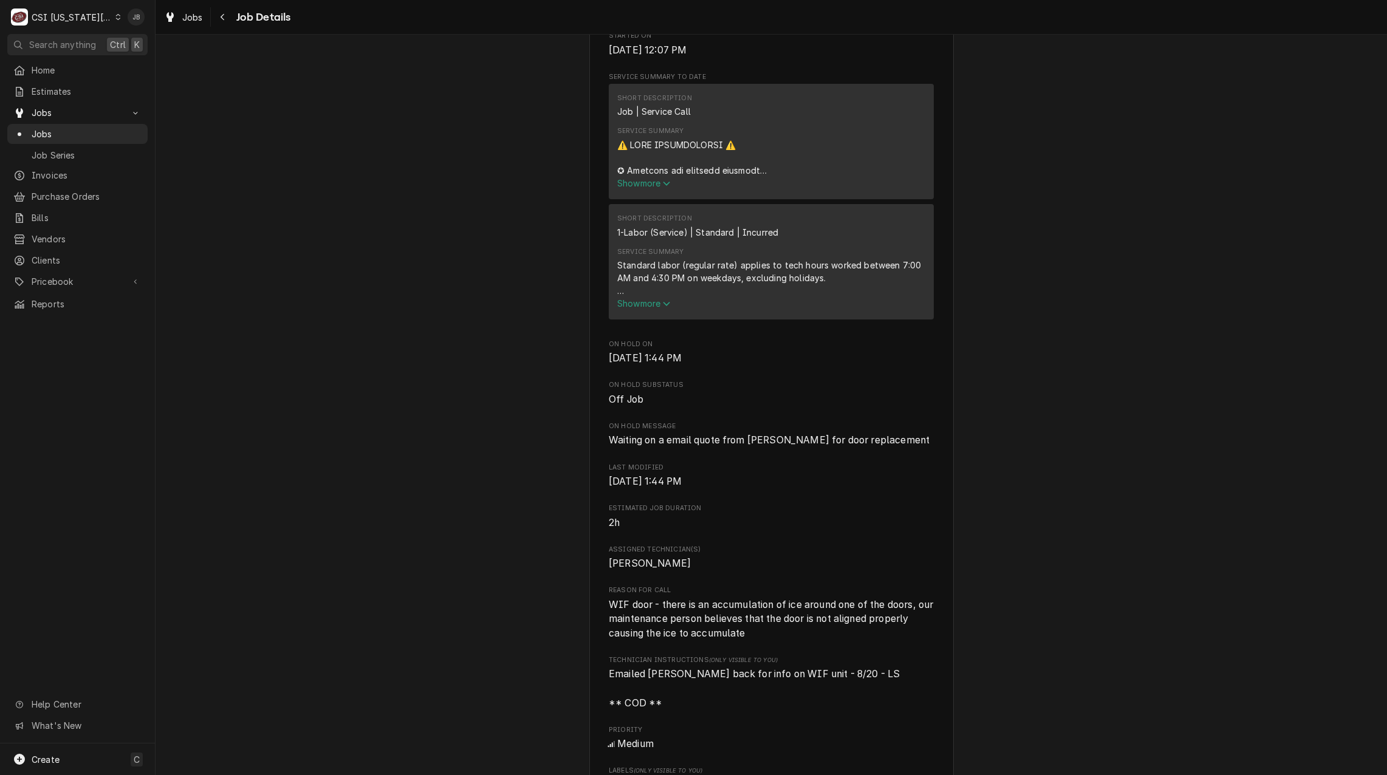
click at [646, 309] on span "Show more" at bounding box center [643, 303] width 53 height 10
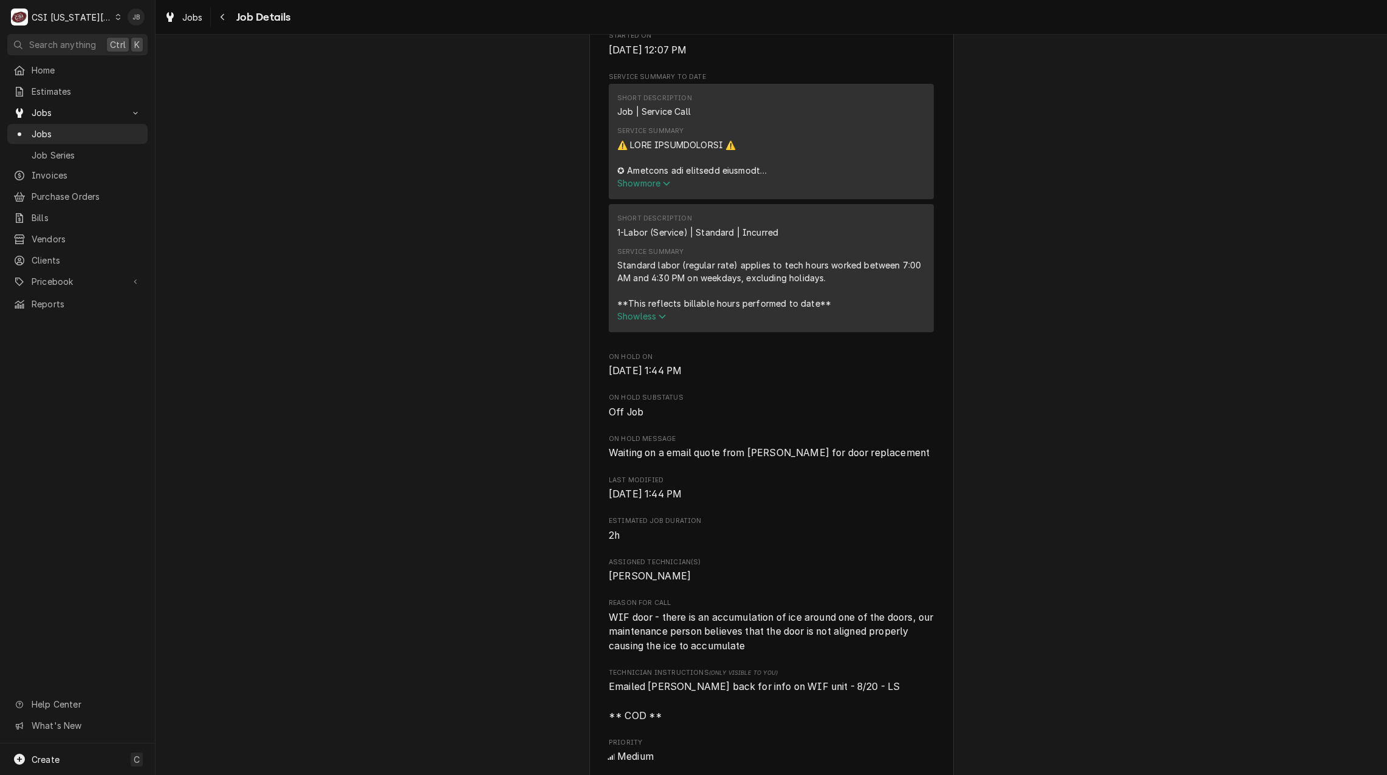
click at [650, 177] on div "Service Summary" at bounding box center [771, 158] width 308 height 38
click at [650, 188] on span "Show more" at bounding box center [643, 183] width 53 height 10
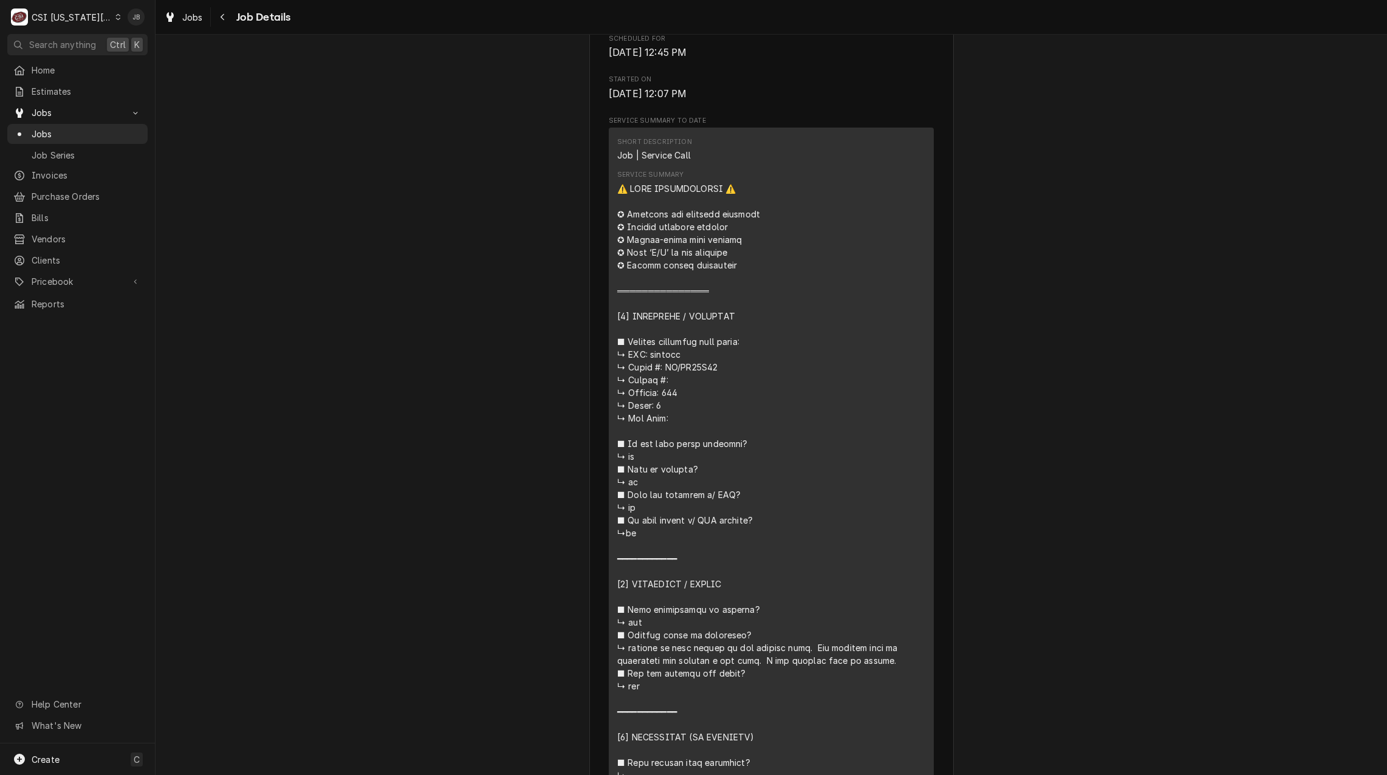
scroll to position [243, 0]
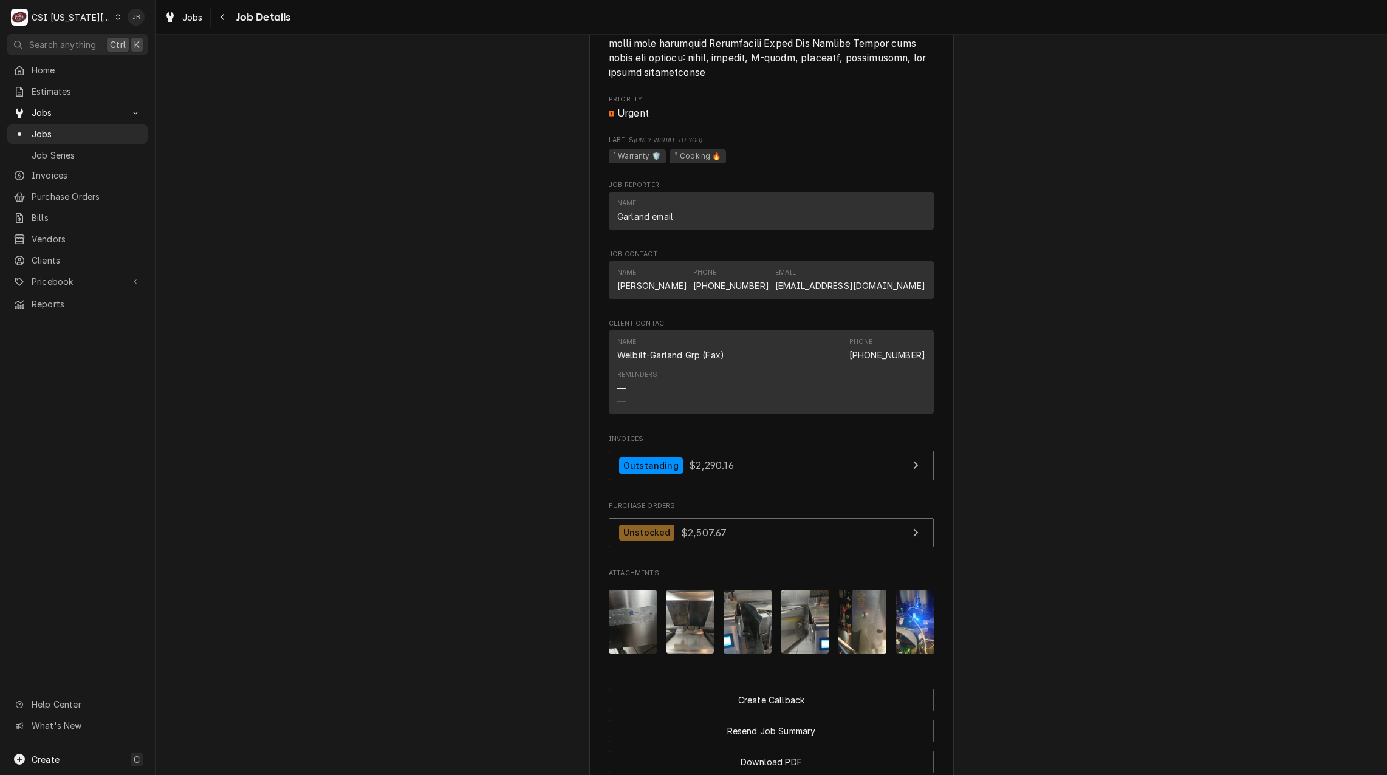
scroll to position [2296, 0]
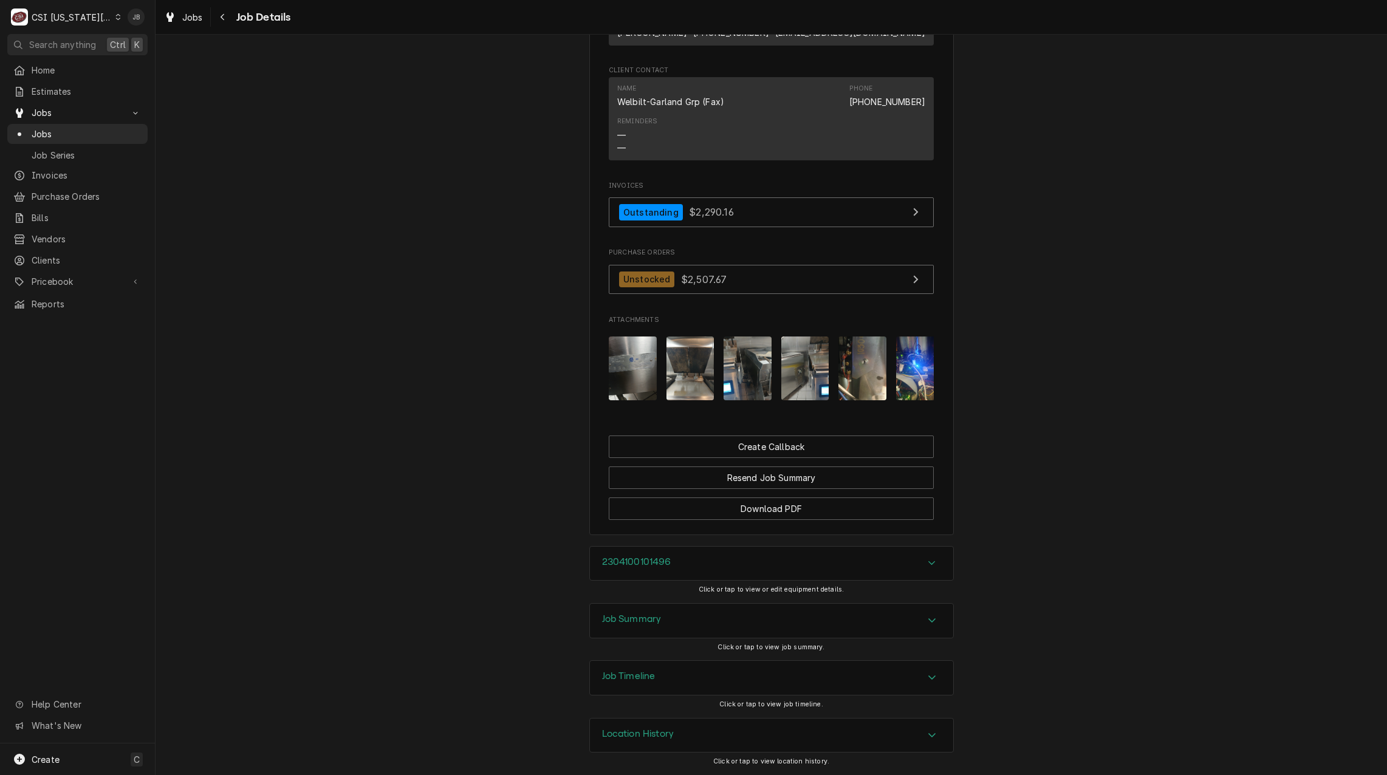
click at [671, 622] on div "Job Summary" at bounding box center [771, 621] width 363 height 34
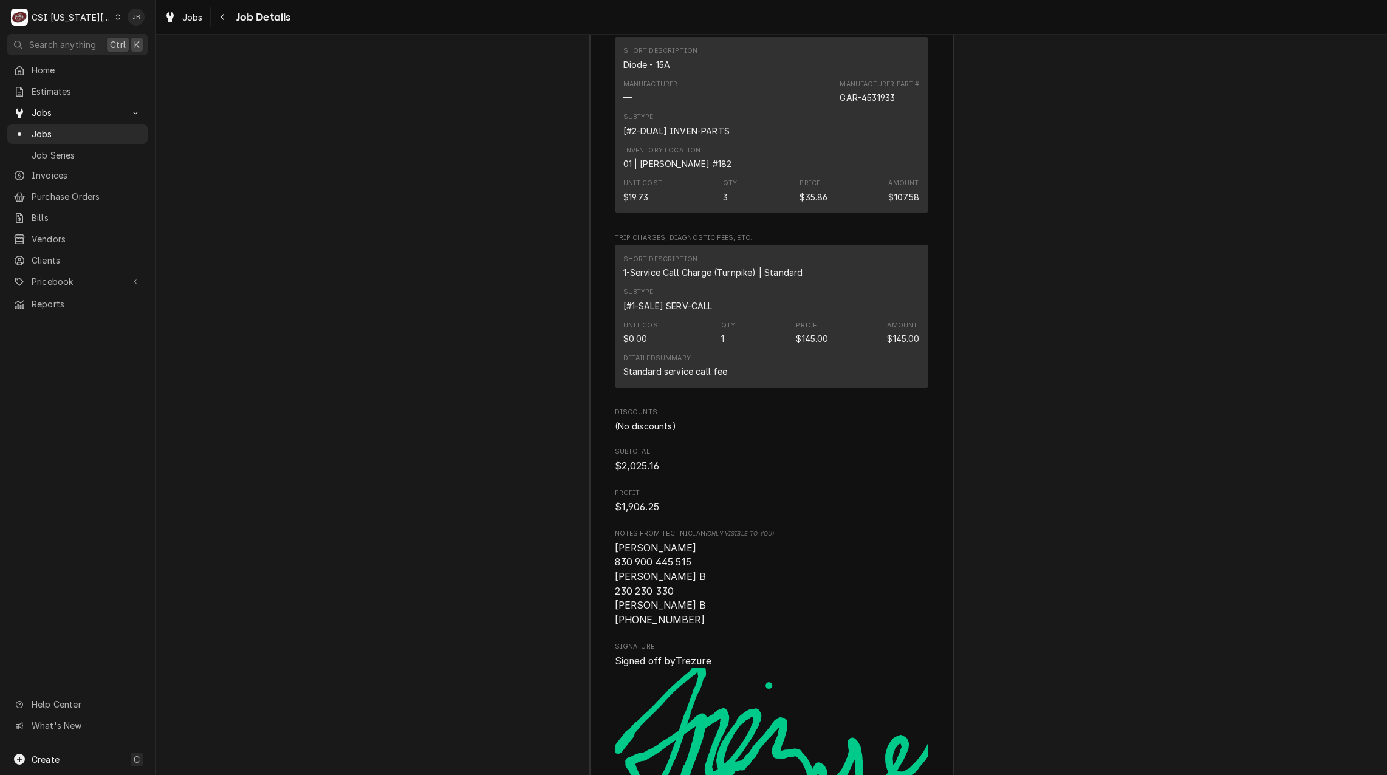
scroll to position [4436, 0]
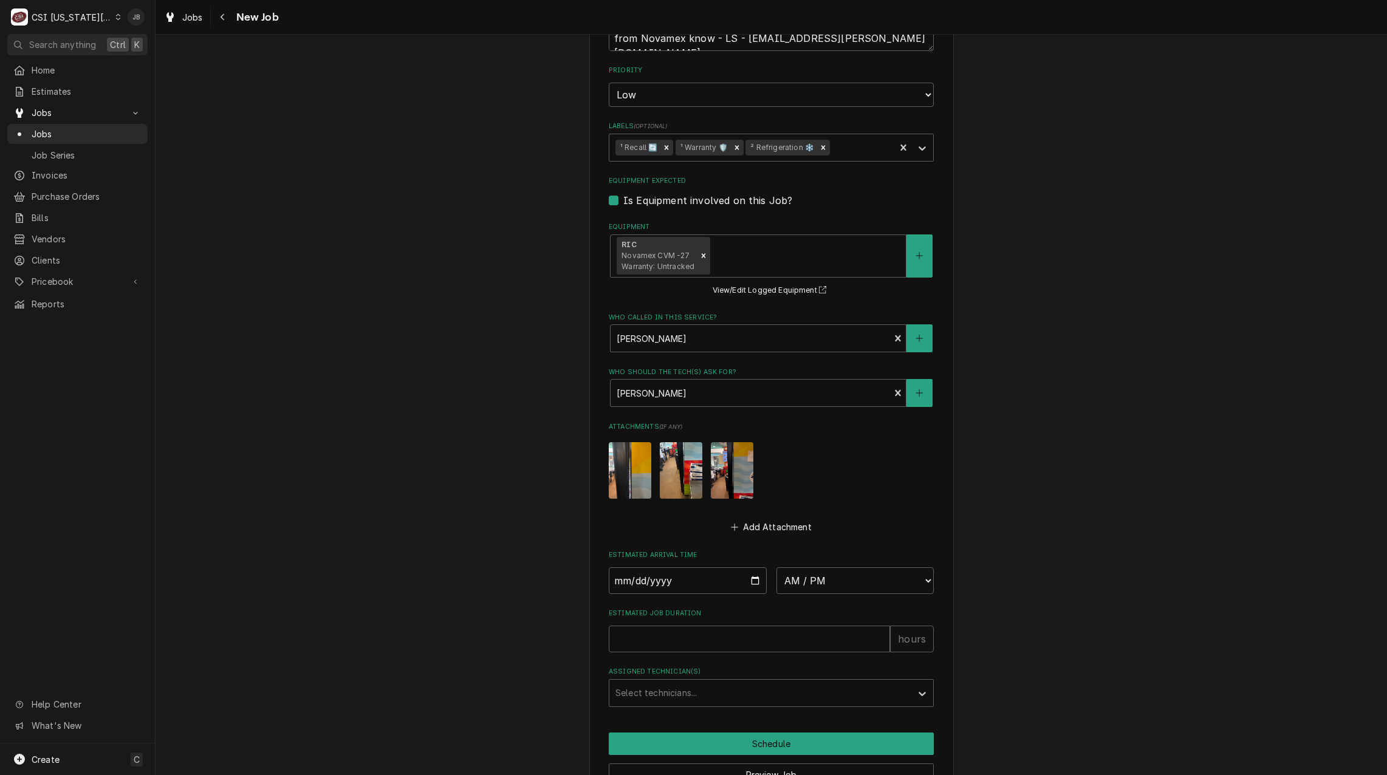
scroll to position [927, 0]
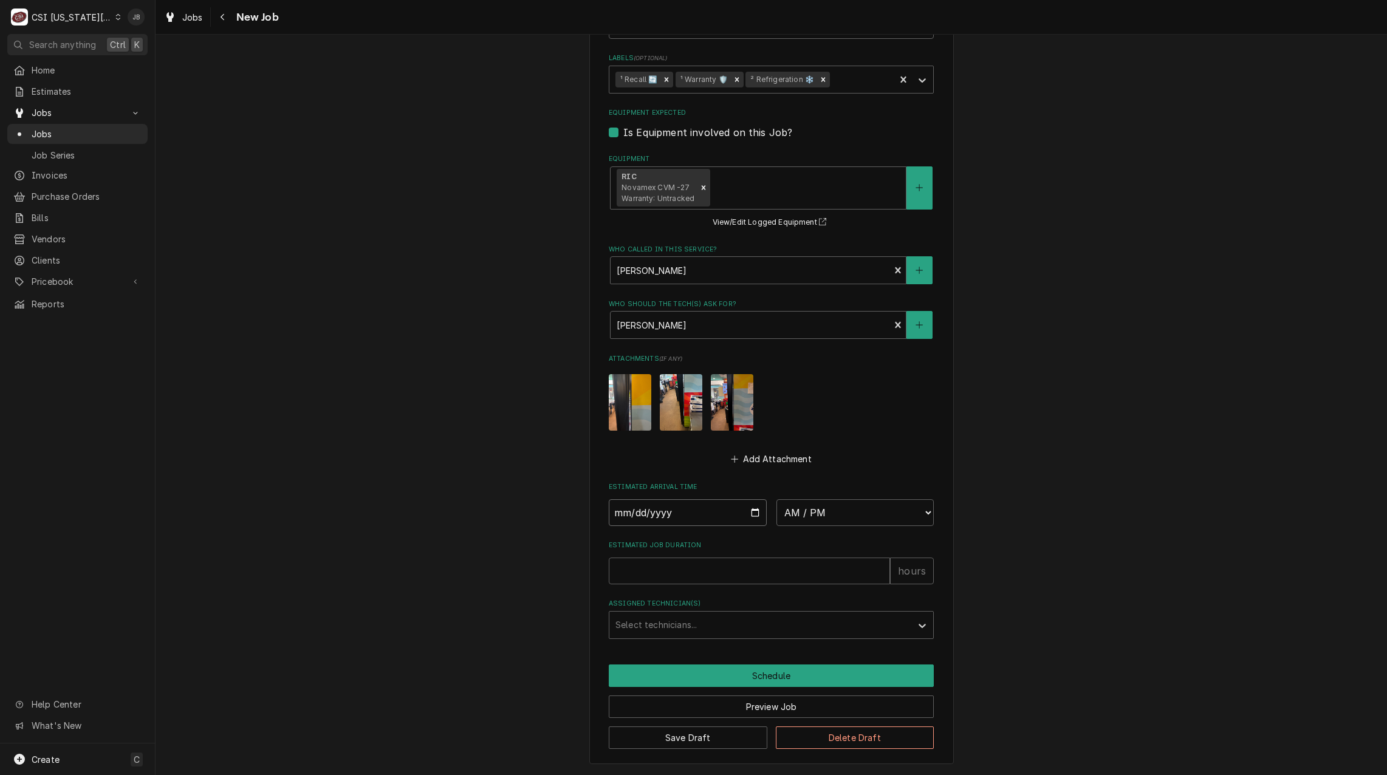
click at [749, 510] on input "Date" at bounding box center [688, 513] width 158 height 27
type textarea "x"
type input "2025-08-27"
click at [844, 522] on select "AM / PM 6:00 AM 6:15 AM 6:30 AM 6:45 AM 7:00 AM 7:15 AM 7:30 AM 7:45 AM 8:00 AM…" at bounding box center [856, 513] width 158 height 27
type textarea "x"
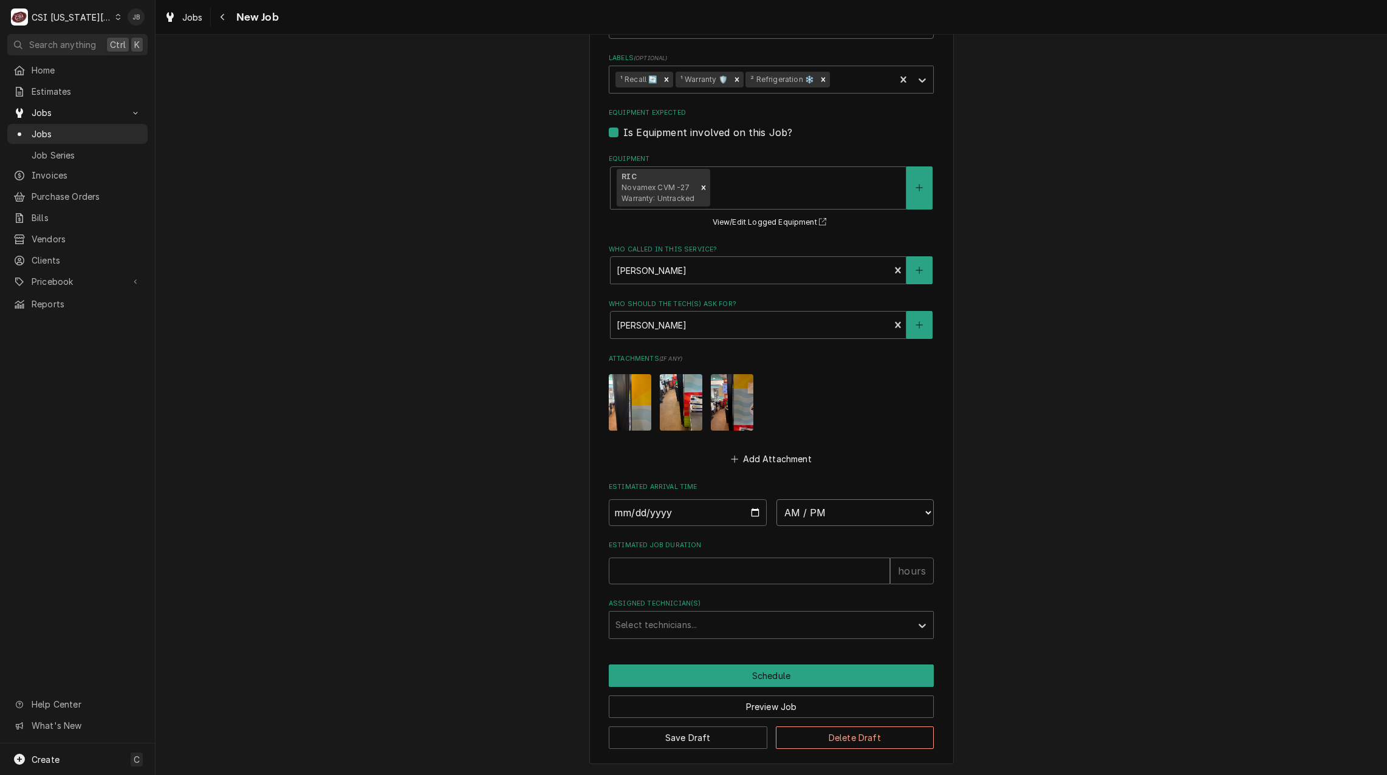
select select "14:00:00"
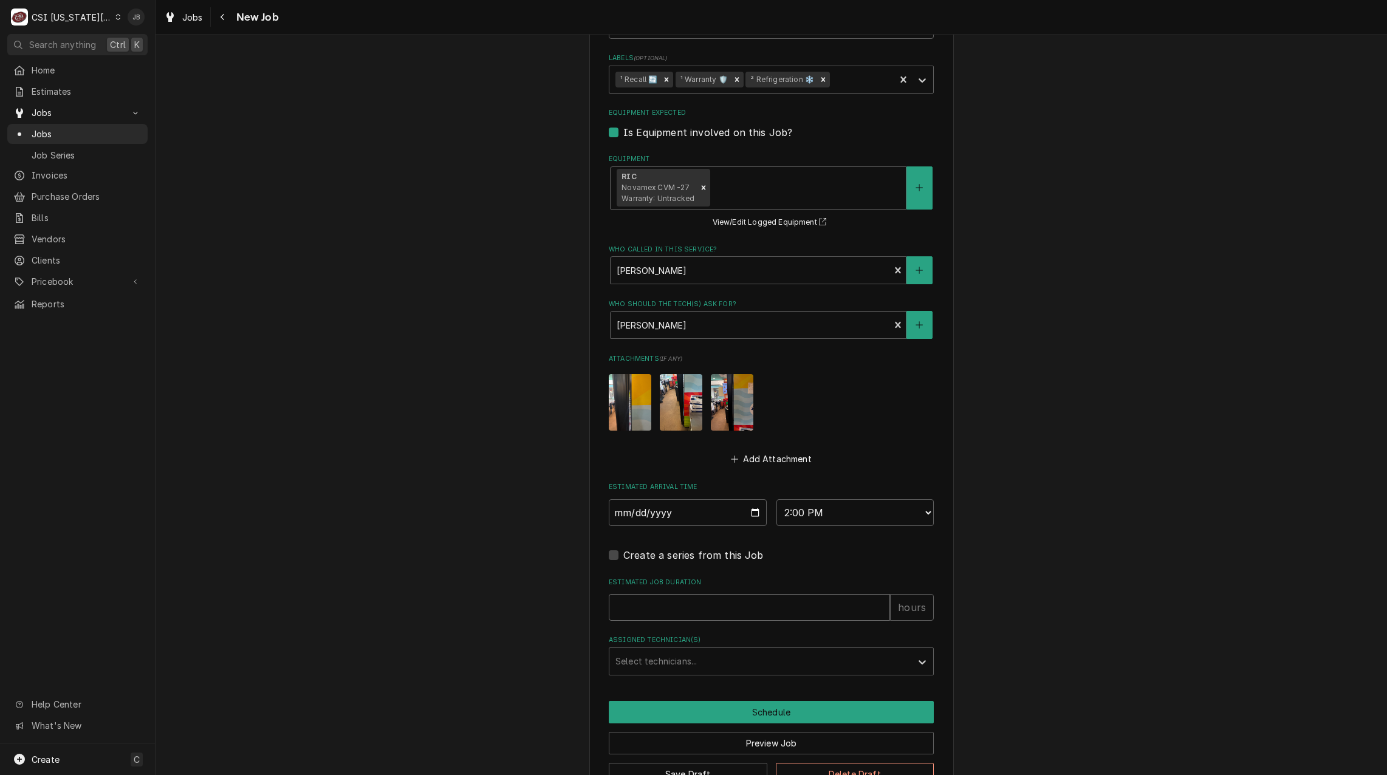
click at [631, 609] on input "Estimated Job Duration" at bounding box center [749, 607] width 281 height 27
type textarea "x"
type input "2"
type textarea "x"
click at [618, 658] on div "Assigned Technician(s)" at bounding box center [761, 662] width 290 height 22
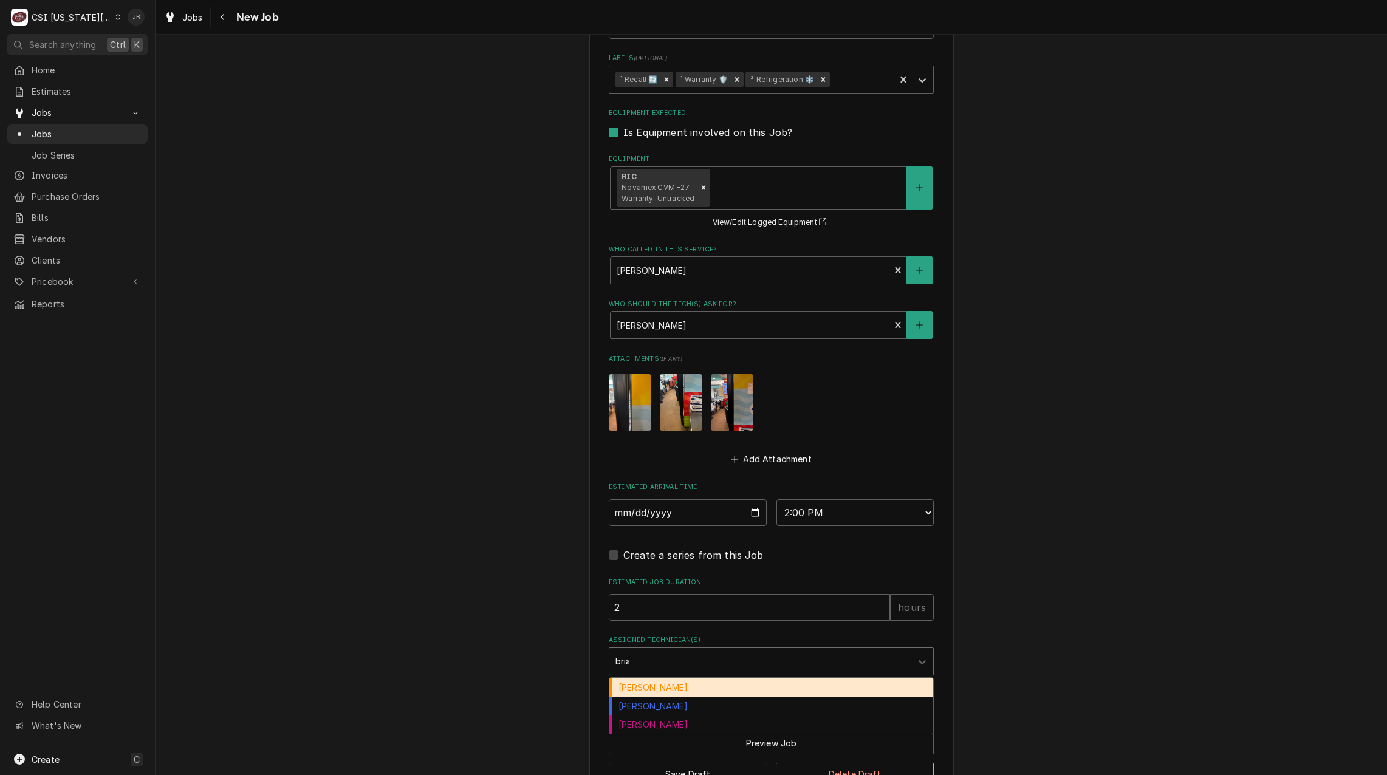
type input "brian"
click at [698, 689] on div "Brian Breazier" at bounding box center [771, 687] width 324 height 19
type textarea "x"
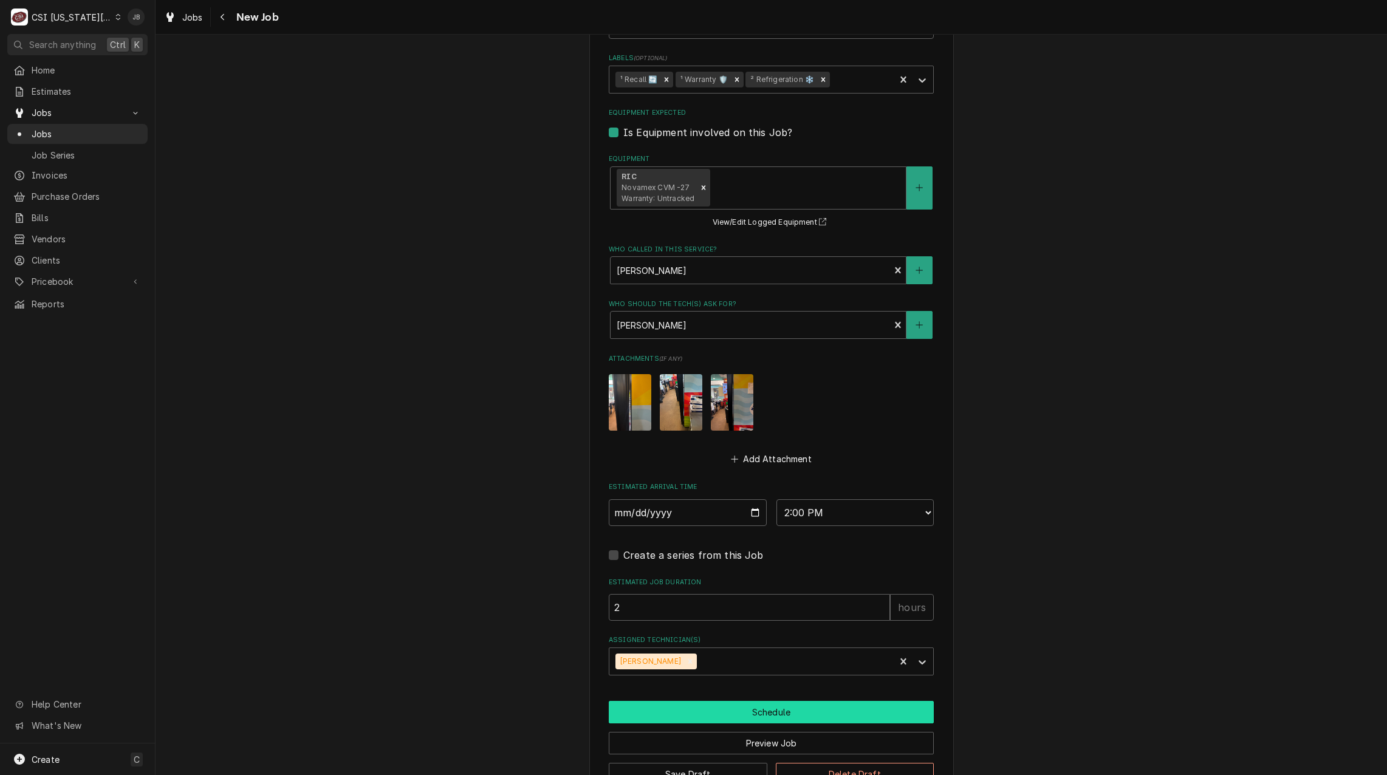
click at [684, 712] on button "Schedule" at bounding box center [771, 712] width 325 height 22
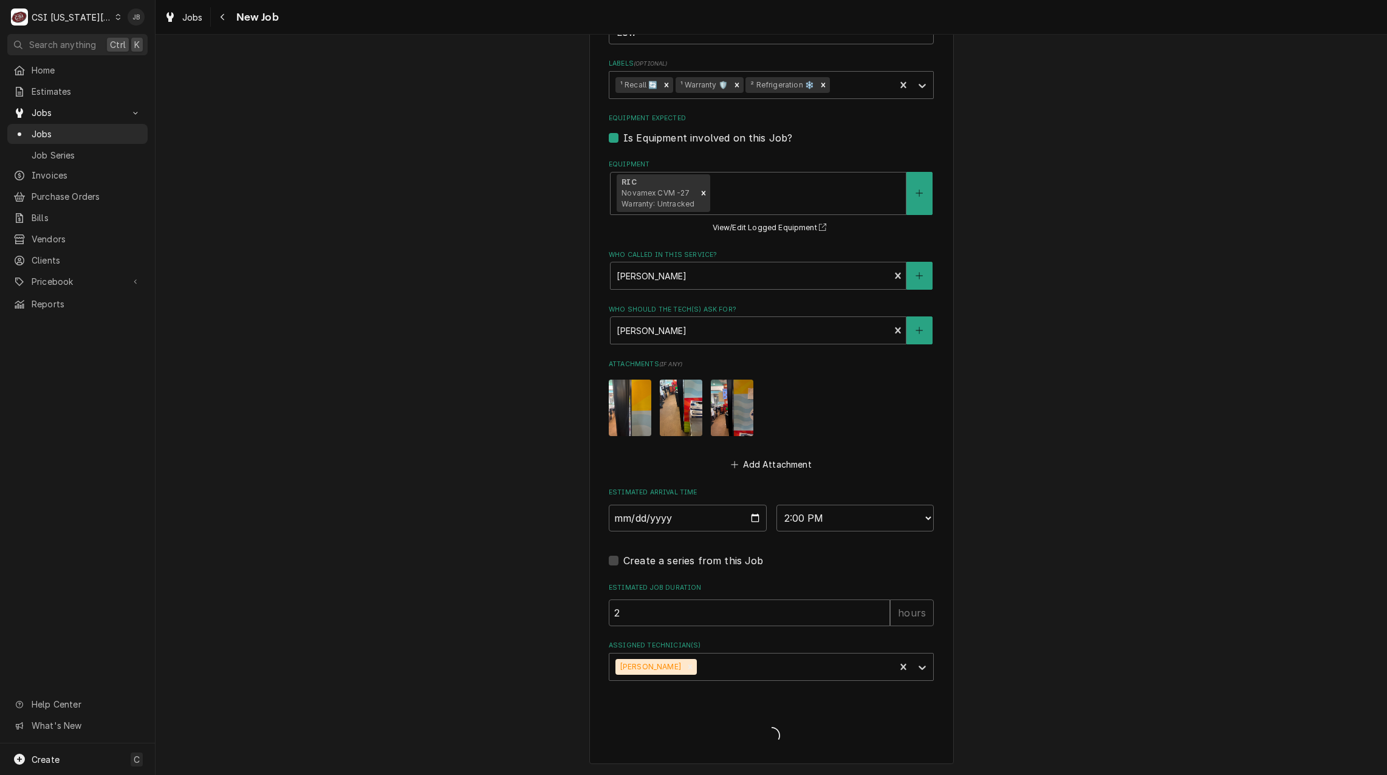
type textarea "x"
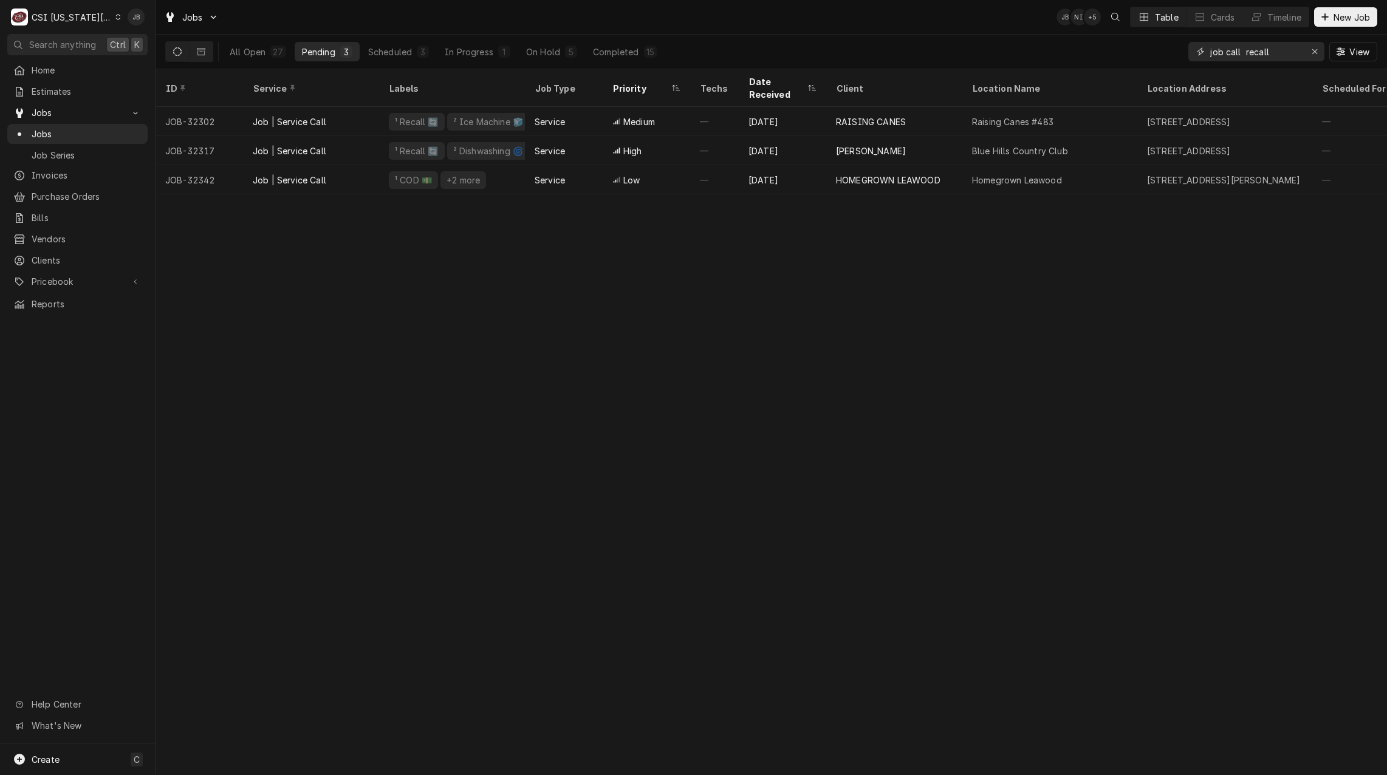
drag, startPoint x: 1280, startPoint y: 57, endPoint x: 1251, endPoint y: 50, distance: 29.8
click at [1251, 50] on input "job call recall" at bounding box center [1255, 51] width 91 height 19
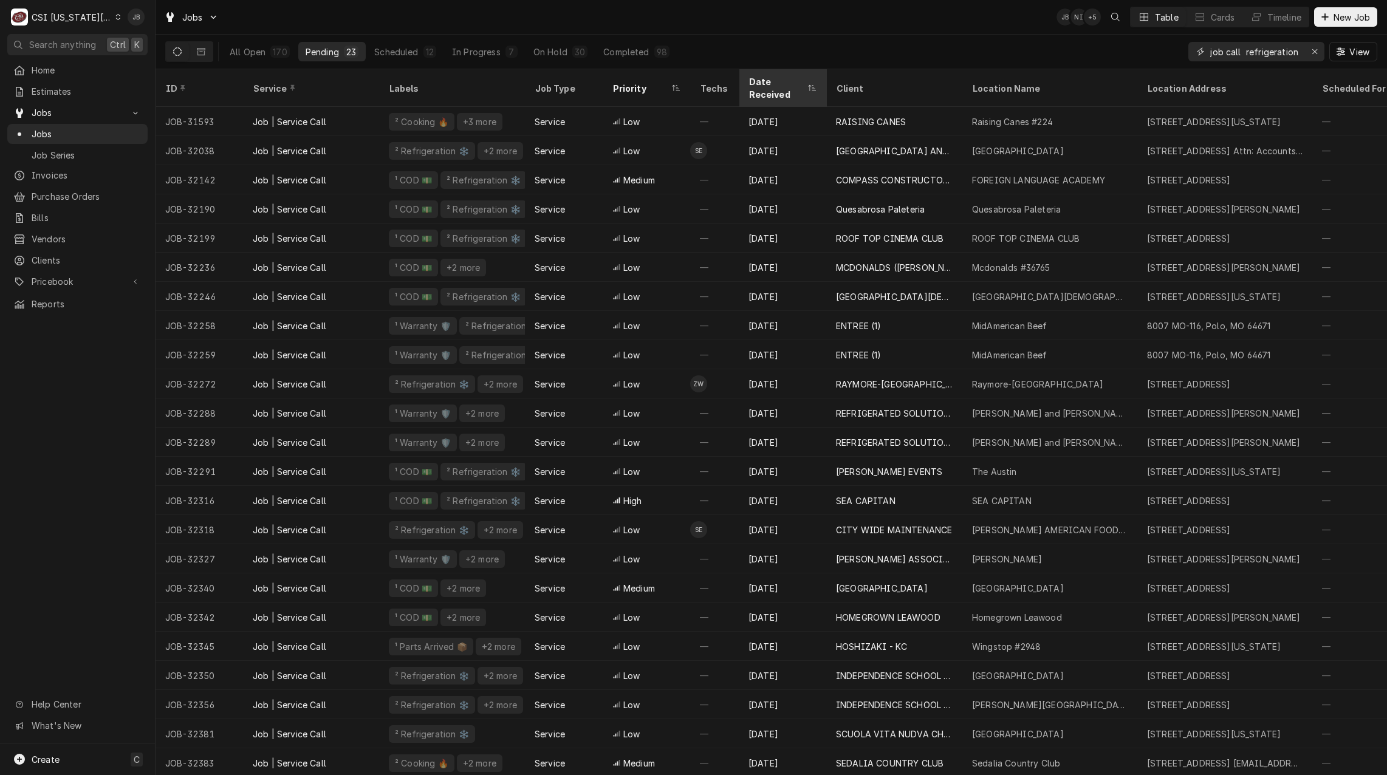
type input "job call refrigeration"
click at [792, 81] on div "Date Received" at bounding box center [777, 88] width 56 height 26
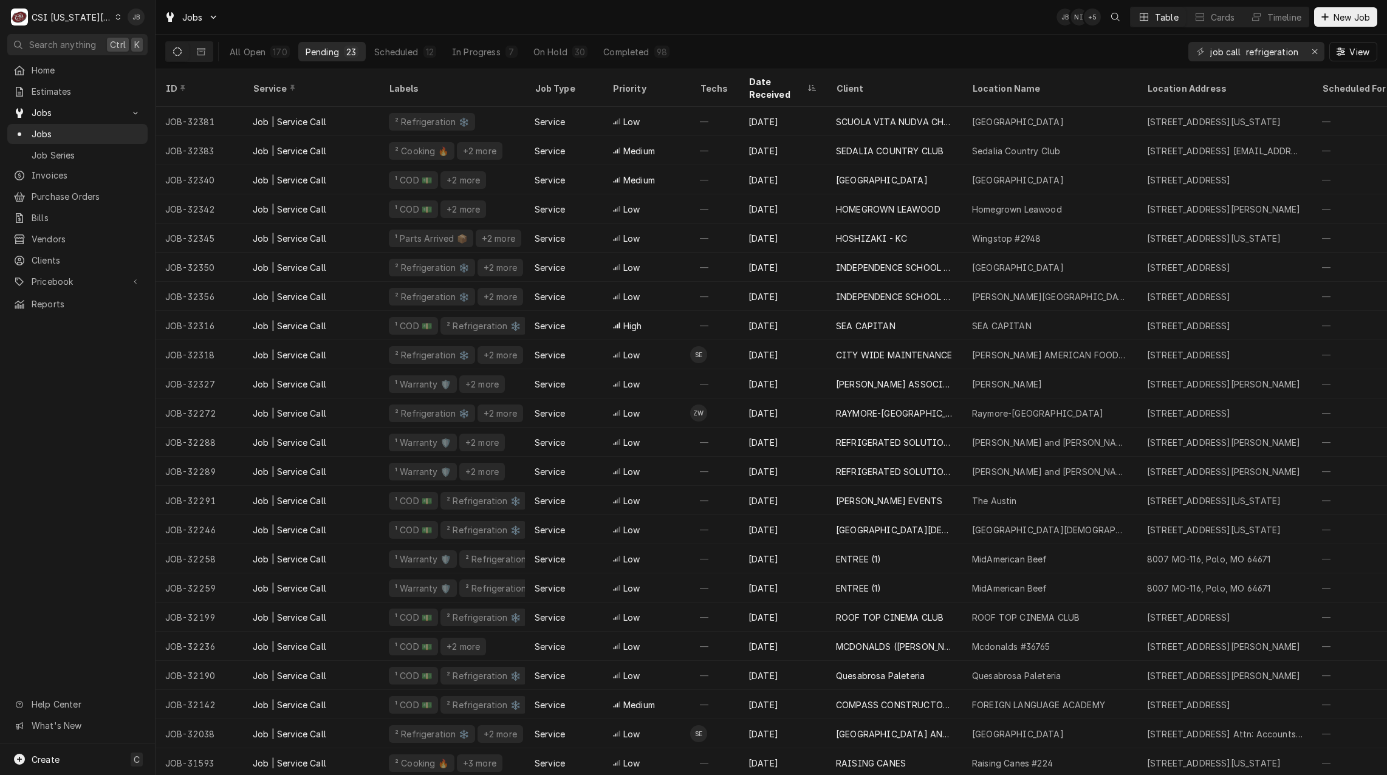
click at [851, 33] on div "Jobs JB NI + 5 Table Cards Timeline New Job" at bounding box center [772, 17] width 1232 height 34
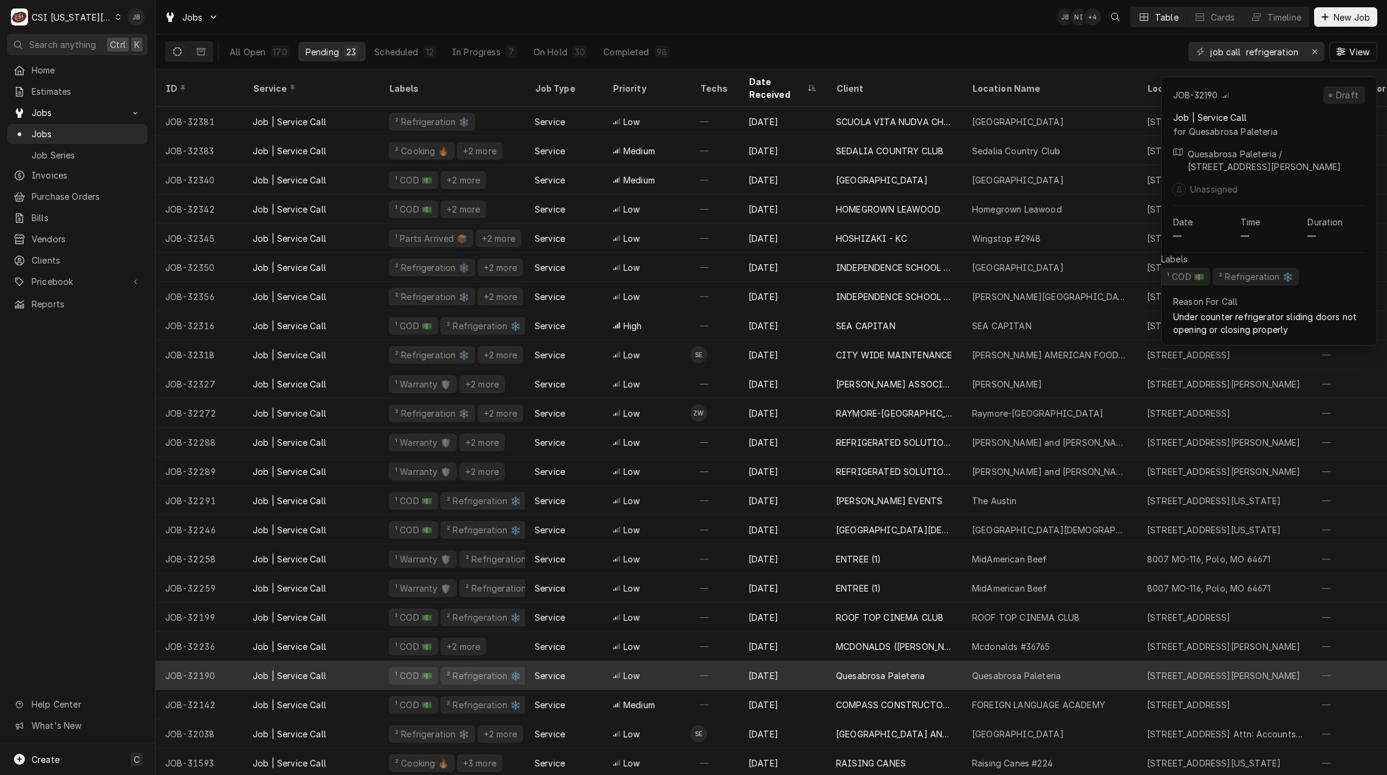
click at [589, 667] on div "Service" at bounding box center [564, 675] width 78 height 29
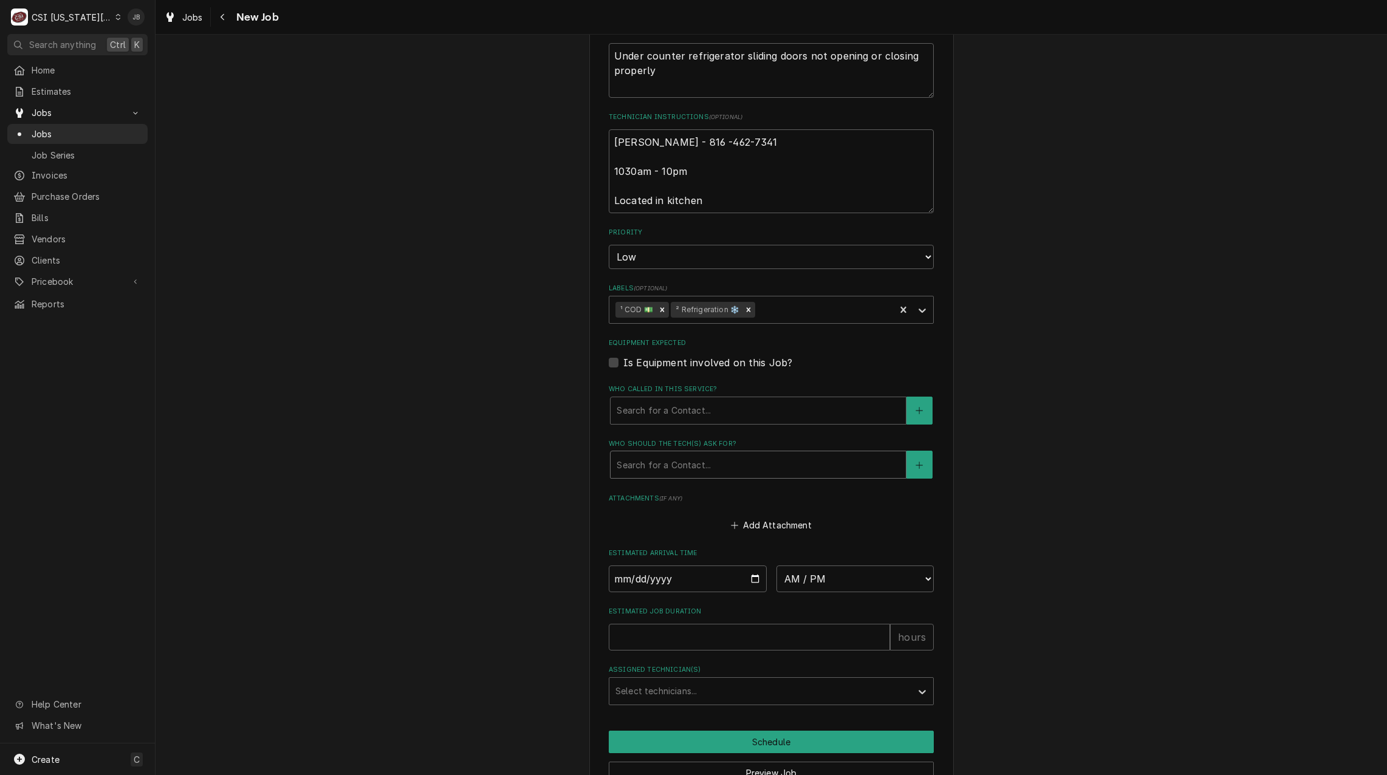
scroll to position [719, 0]
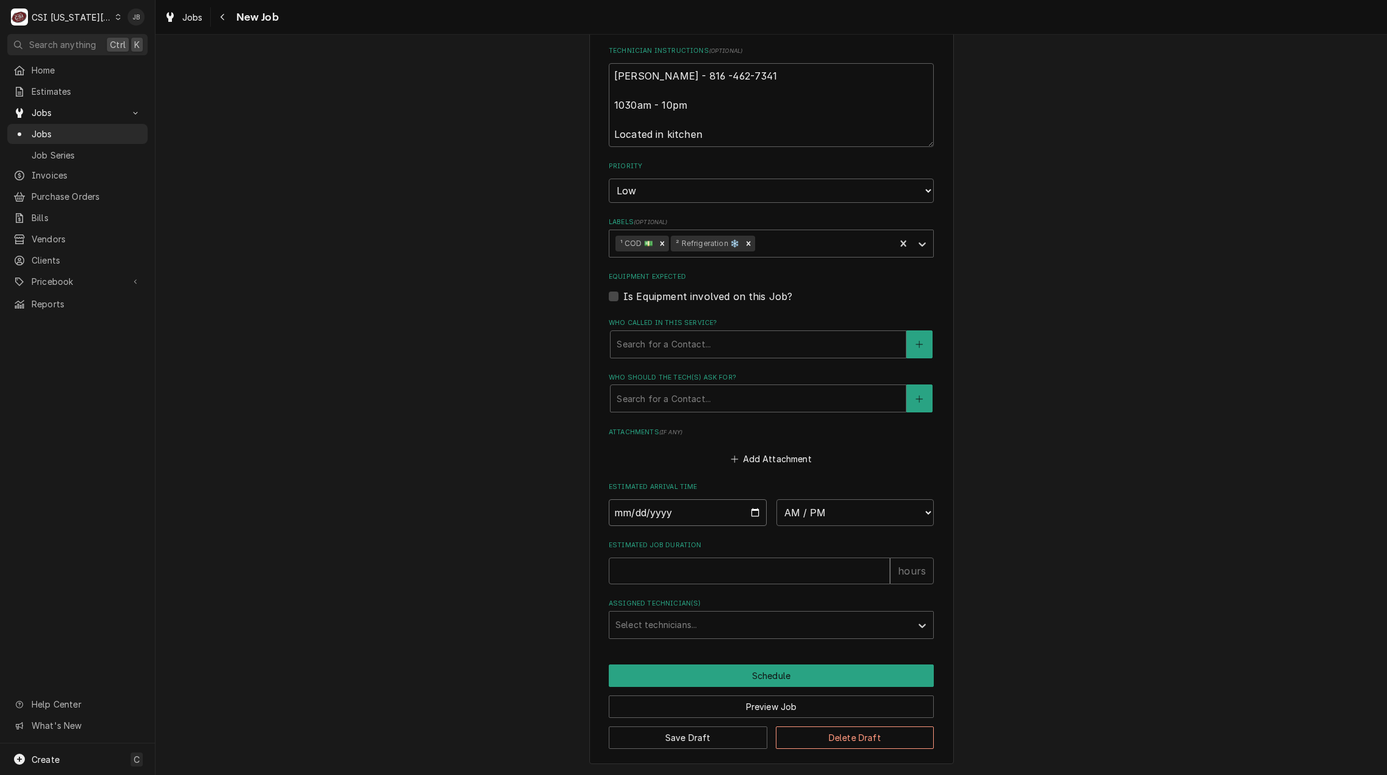
click at [746, 510] on input "Date" at bounding box center [688, 513] width 158 height 27
type textarea "x"
type input "[DATE]"
type textarea "x"
click at [848, 506] on select "AM / PM 6:00 AM 6:15 AM 6:30 AM 6:45 AM 7:00 AM 7:15 AM 7:30 AM 7:45 AM 8:00 AM…" at bounding box center [856, 513] width 158 height 27
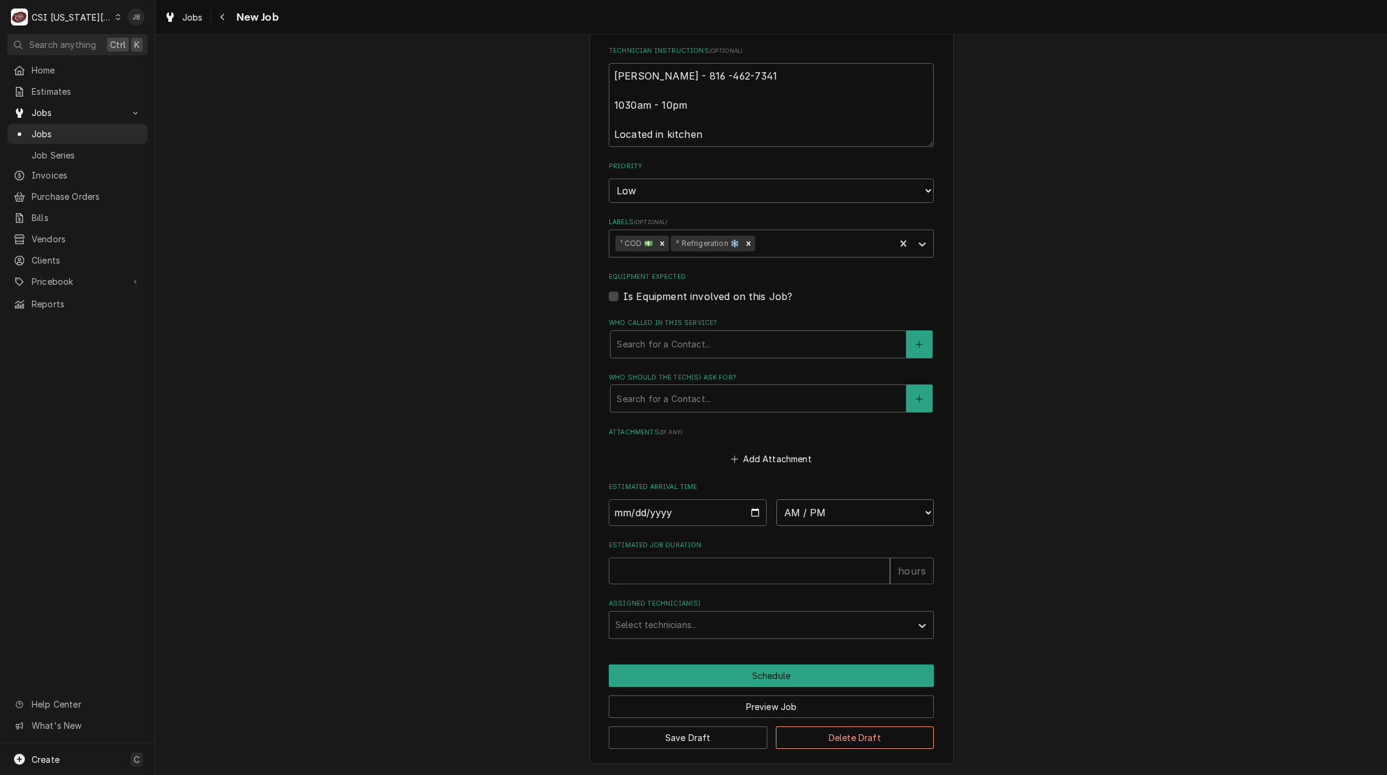
select select "14:00:00"
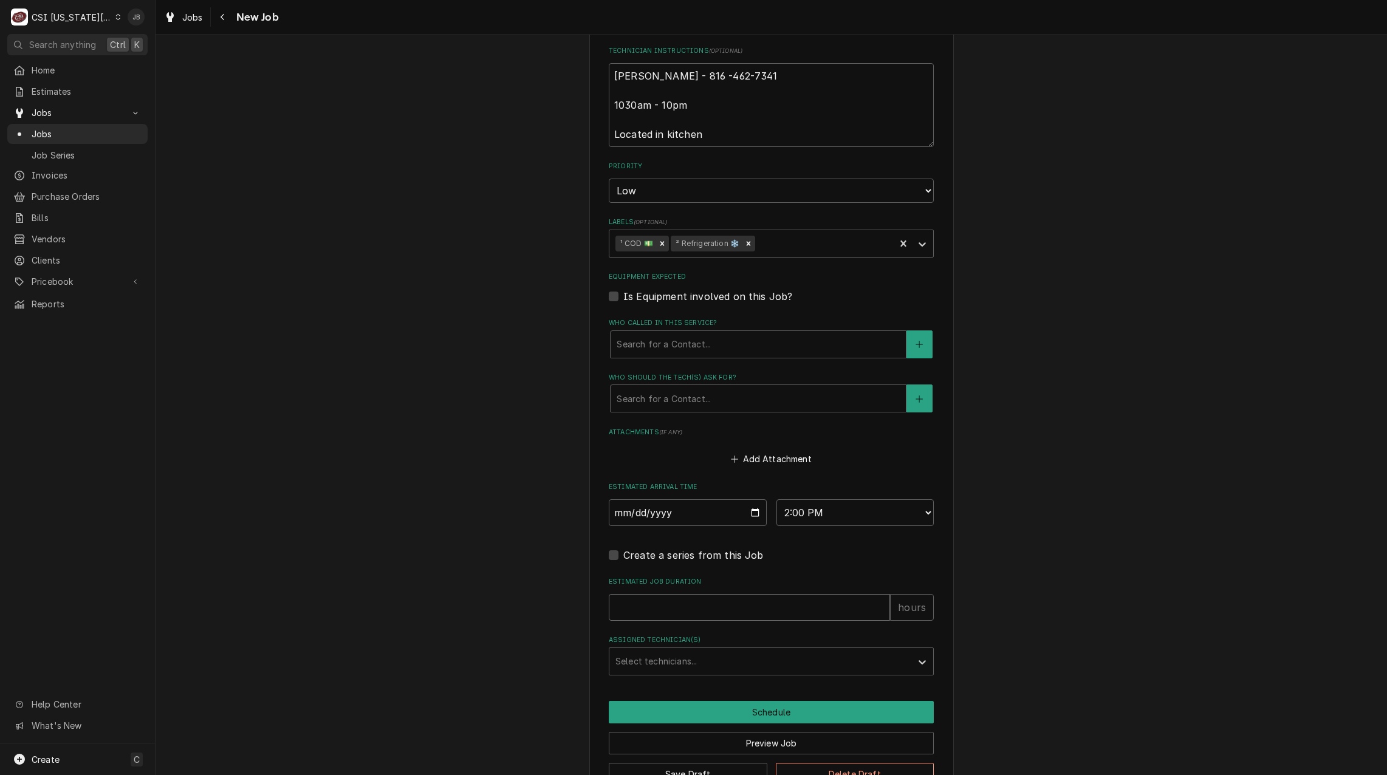
click at [640, 611] on input "Estimated Job Duration" at bounding box center [749, 607] width 281 height 27
type textarea "x"
type input "2"
click at [627, 671] on div "Assigned Technician(s)" at bounding box center [761, 662] width 290 height 22
type textarea "x"
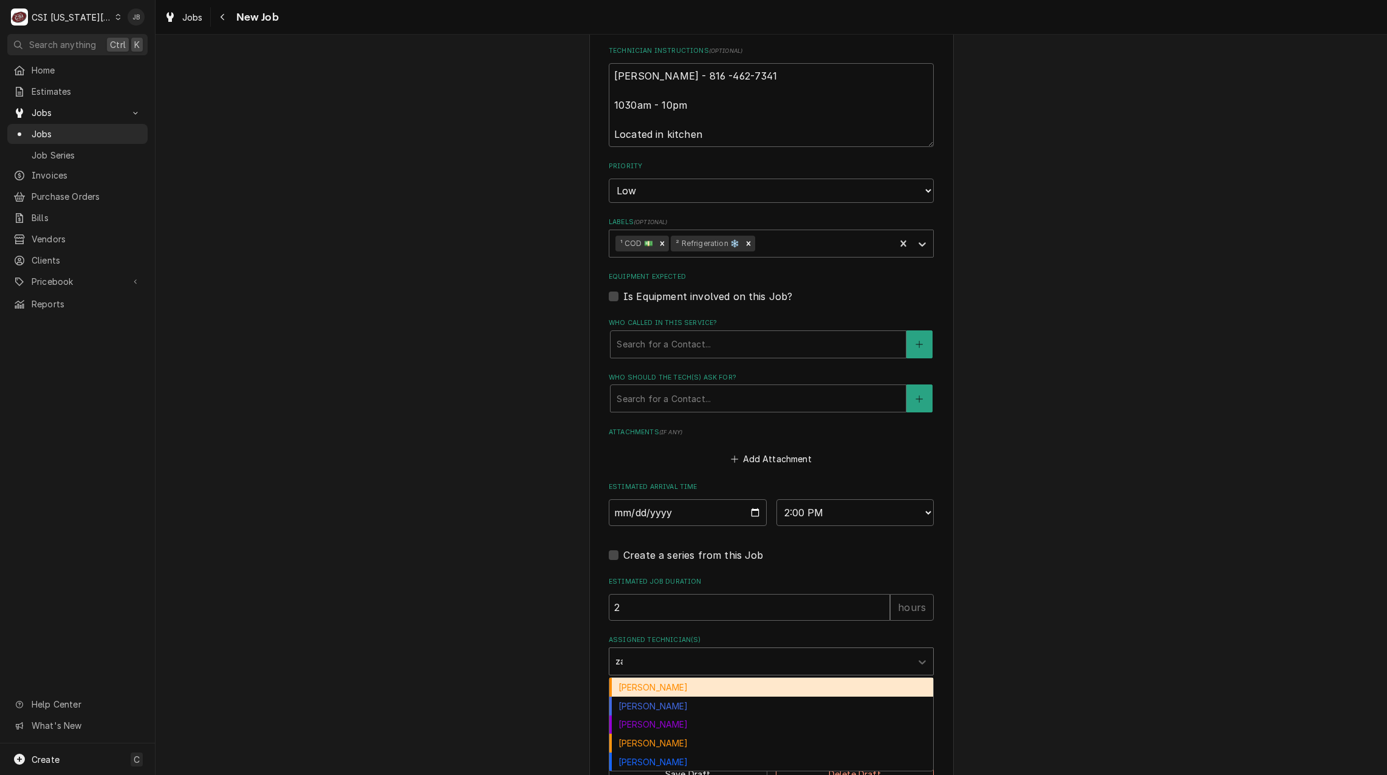
type input "zac"
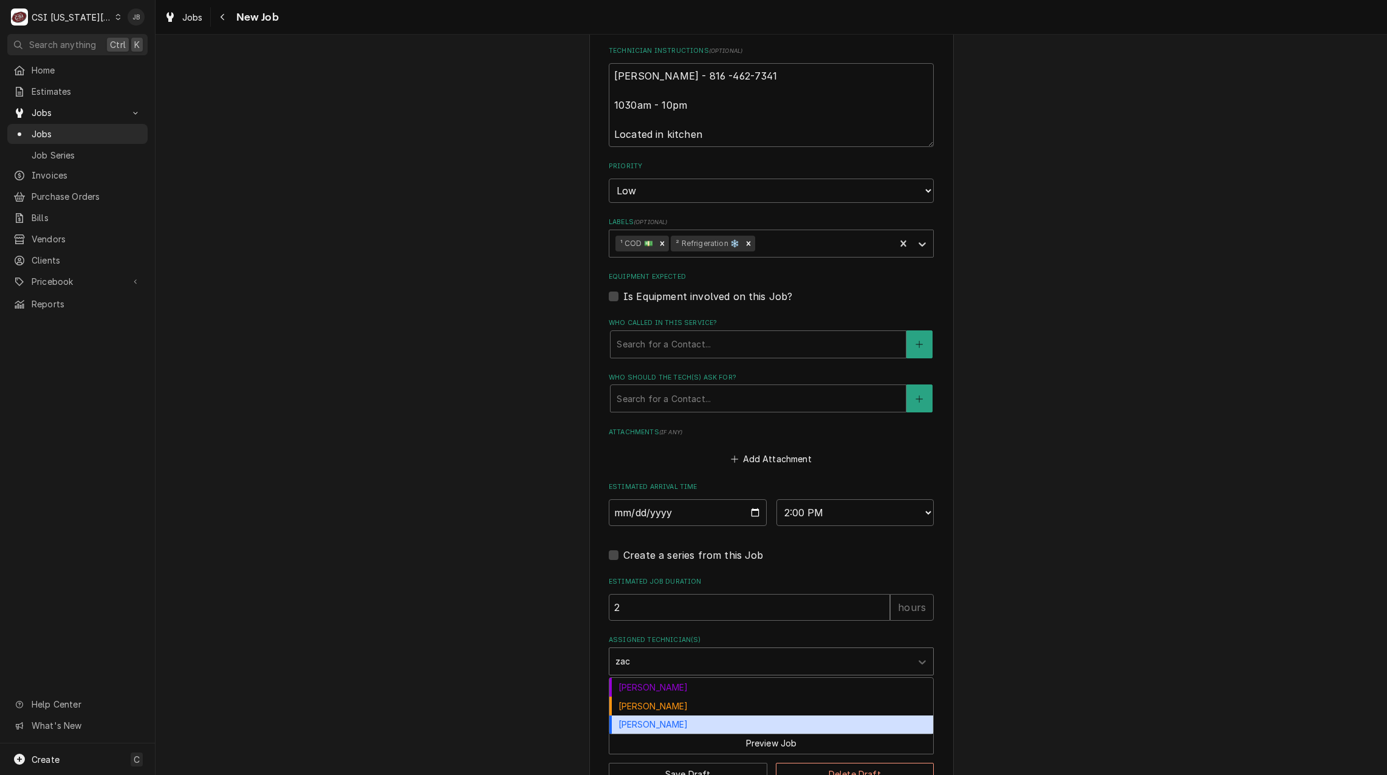
click at [643, 726] on div "[PERSON_NAME]" at bounding box center [771, 725] width 324 height 19
type textarea "x"
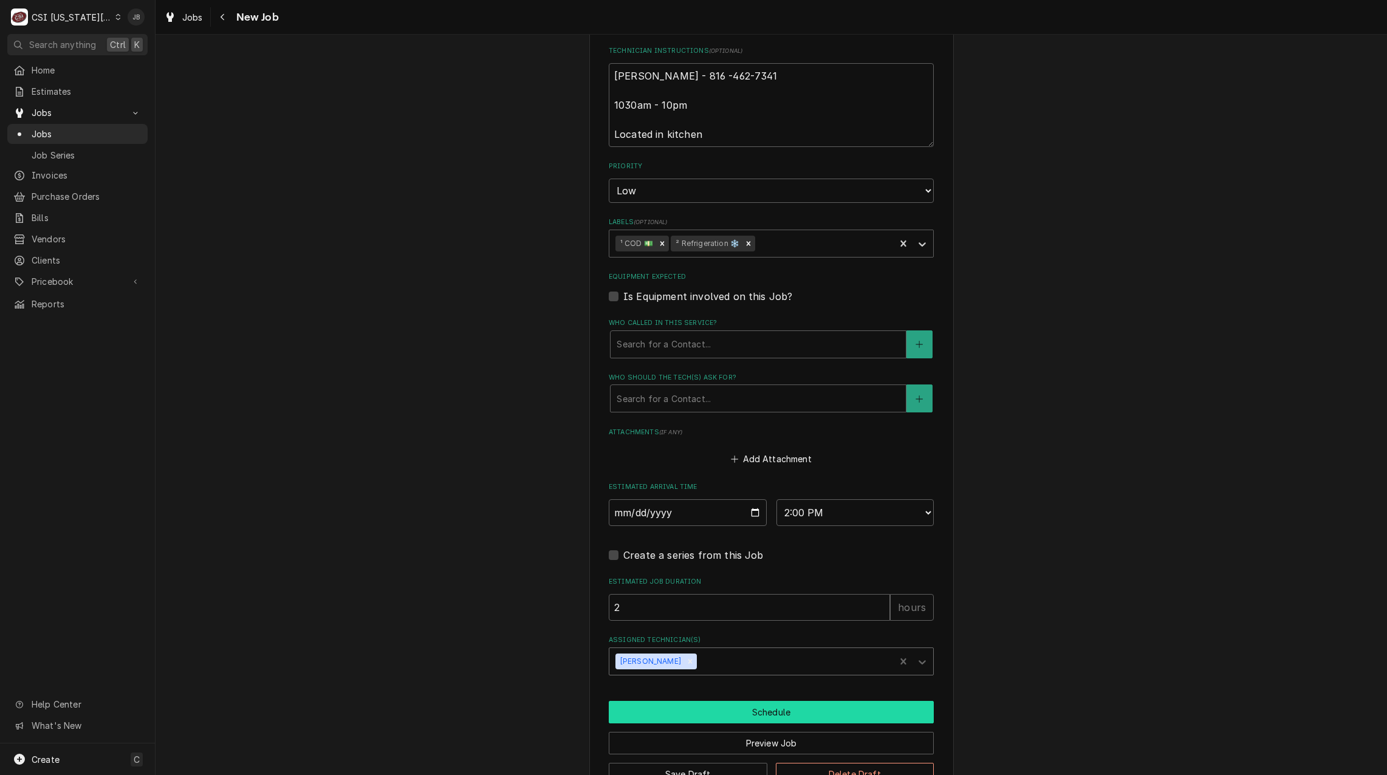
click at [714, 716] on button "Schedule" at bounding box center [771, 712] width 325 height 22
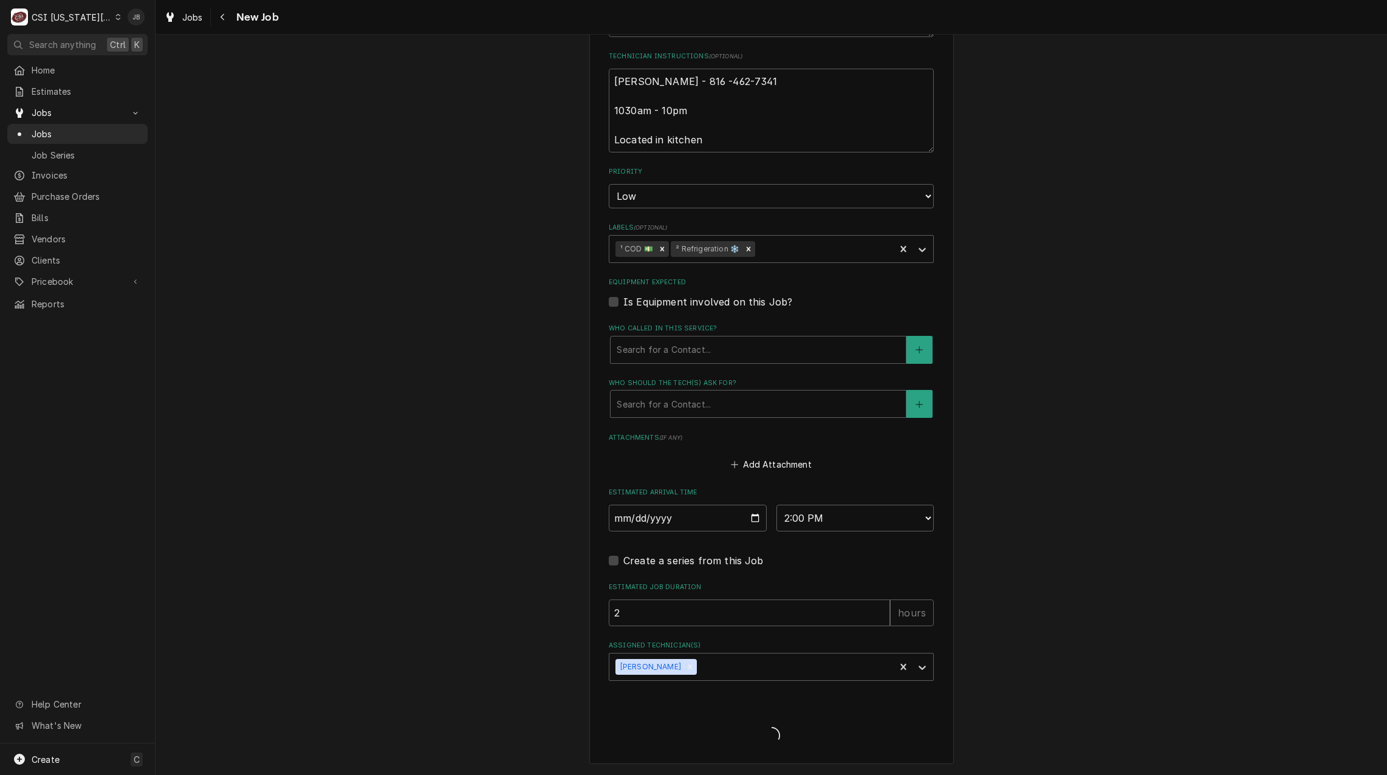
scroll to position [713, 0]
type textarea "x"
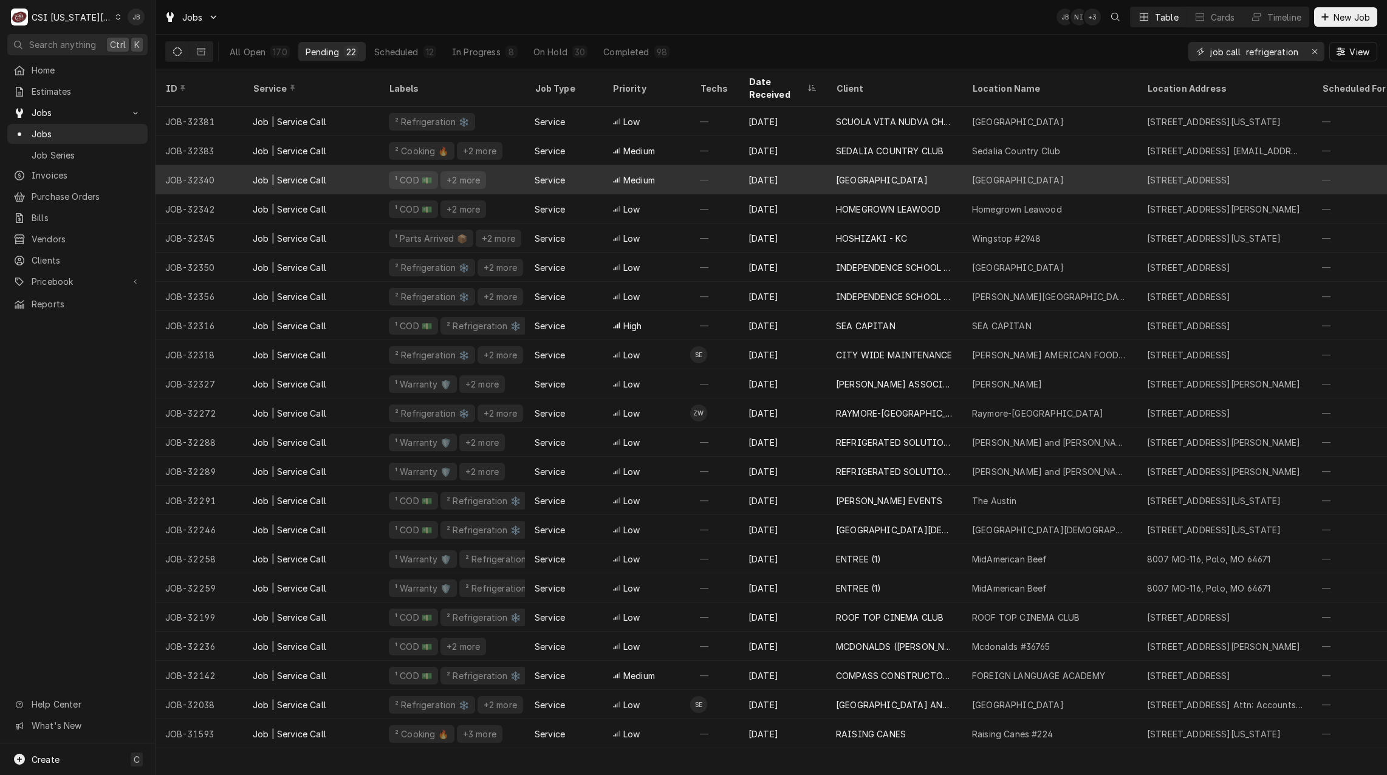
drag, startPoint x: 1314, startPoint y: 52, endPoint x: 248, endPoint y: 176, distance: 1073.6
click at [1314, 52] on icon "Erase input" at bounding box center [1315, 51] width 5 height 5
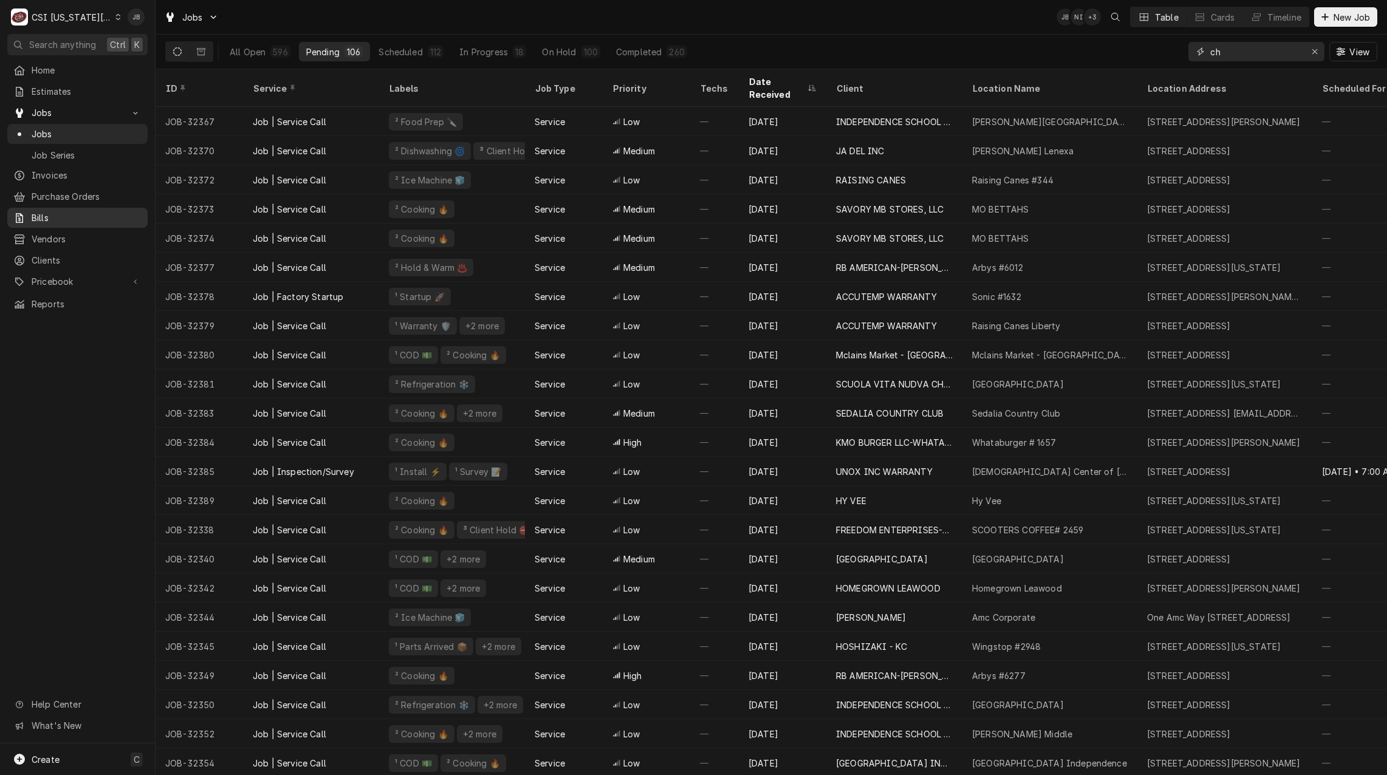
type input "c"
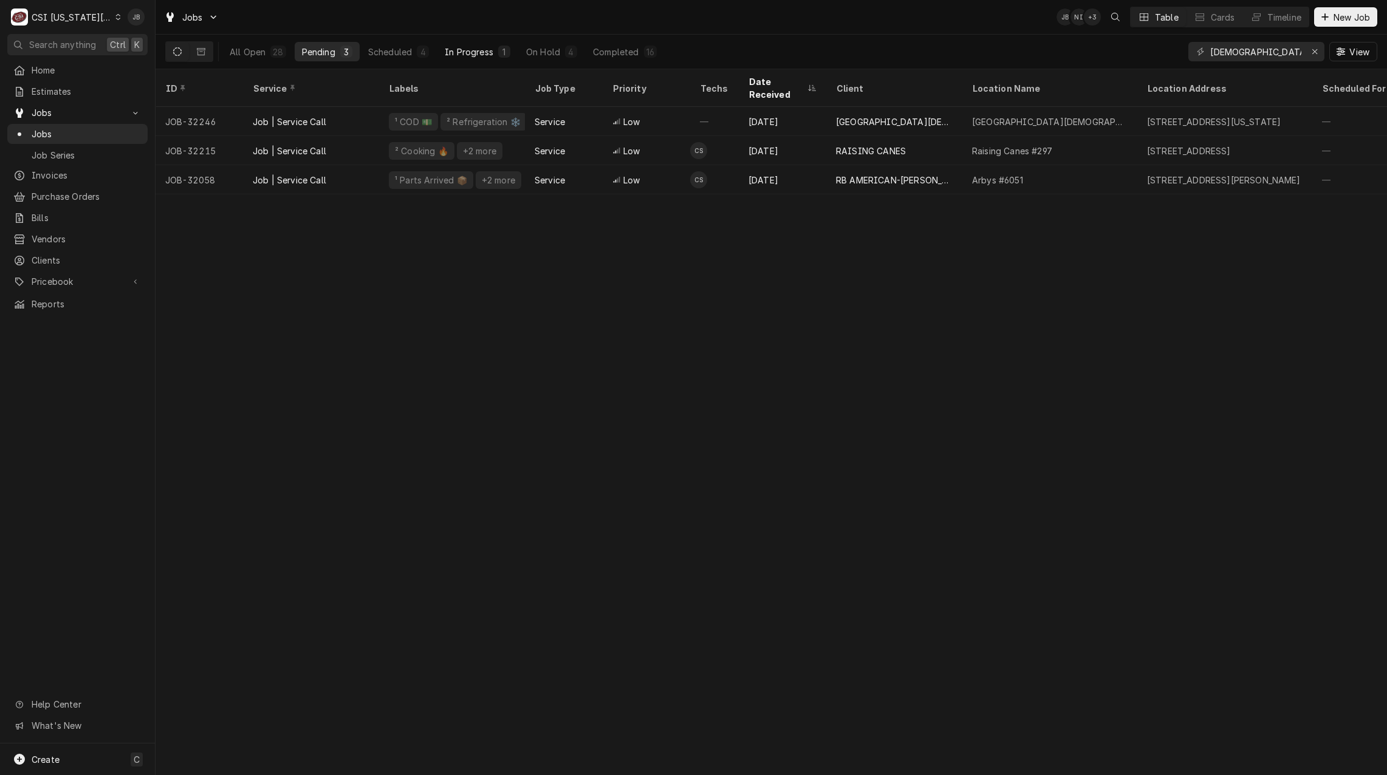
click at [478, 53] on div "In Progress" at bounding box center [469, 52] width 49 height 13
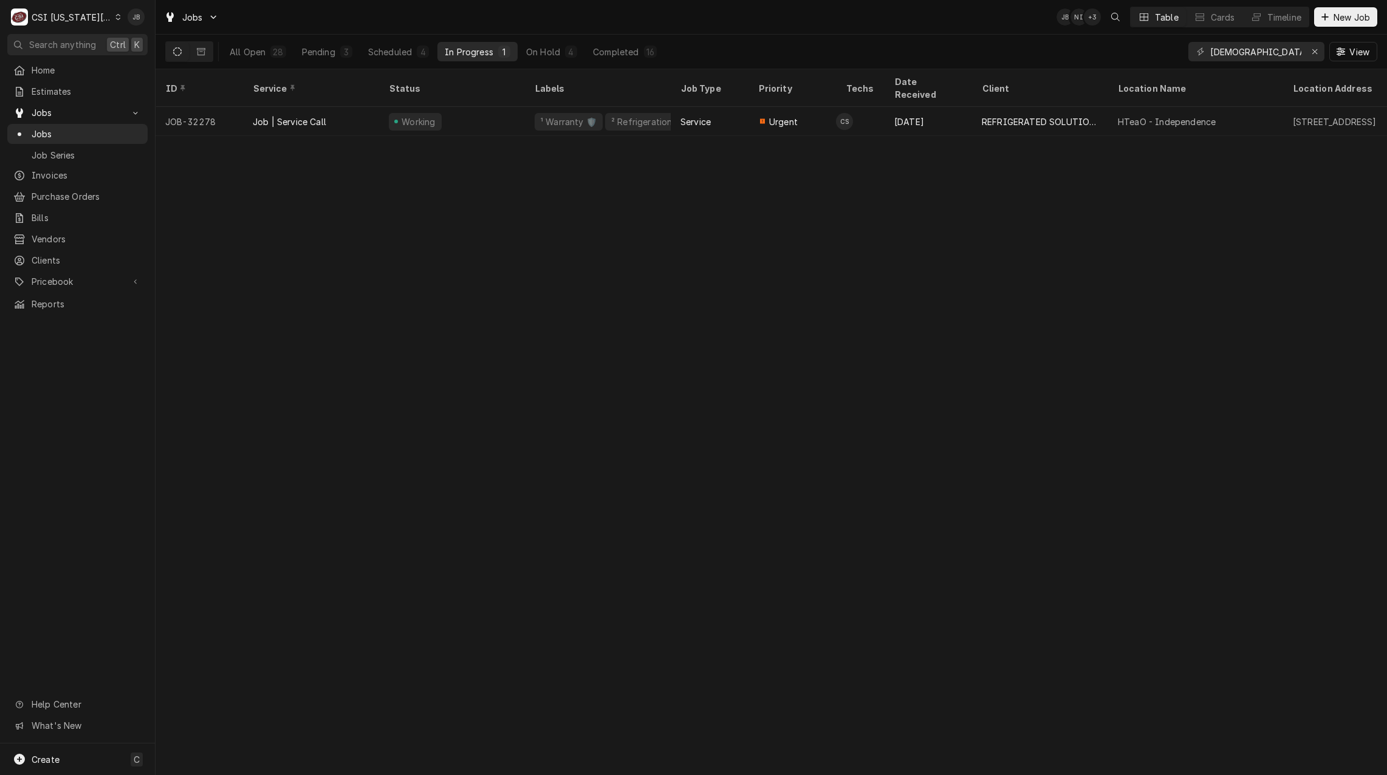
click at [639, 235] on div "ID Service Status Labels Job Type Priority Techs Date Received Client Location …" at bounding box center [772, 422] width 1232 height 706
click at [388, 54] on div "Scheduled" at bounding box center [390, 52] width 44 height 13
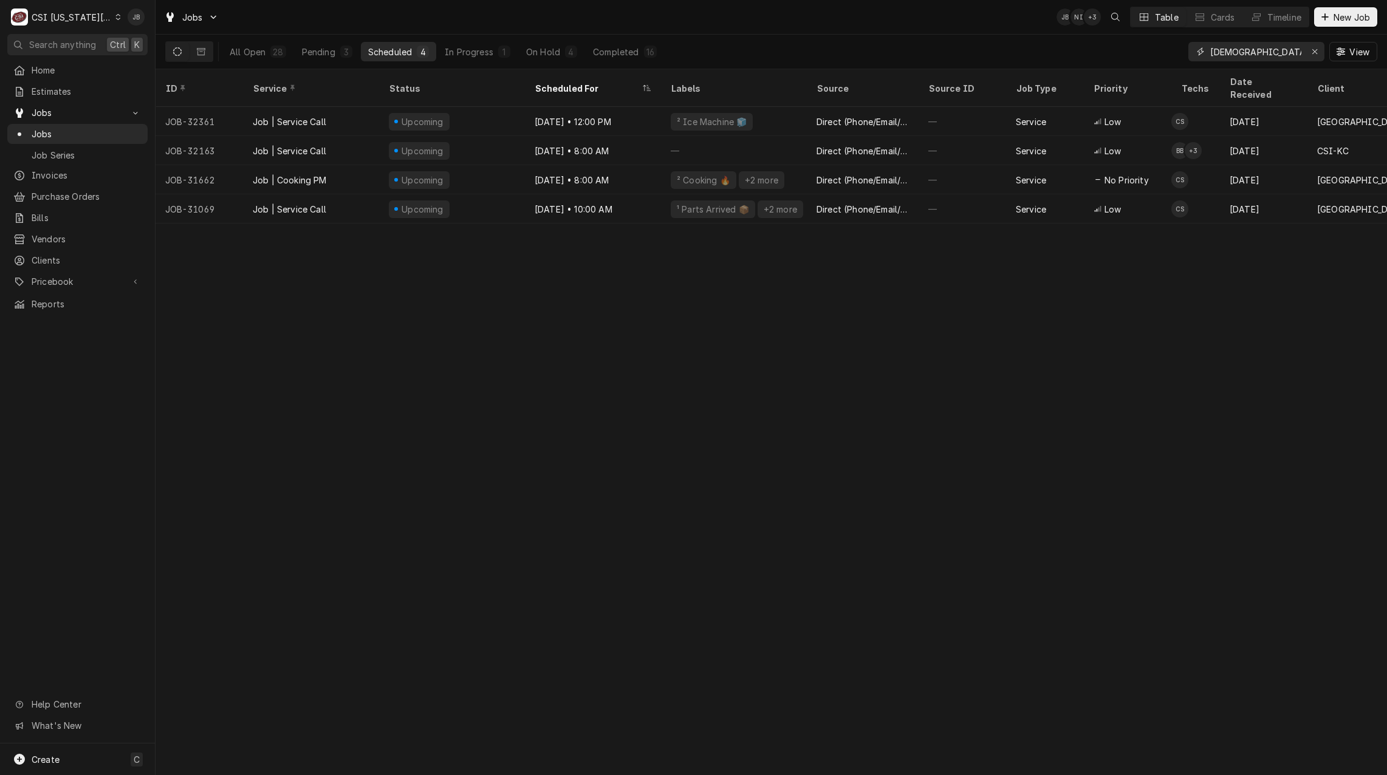
drag, startPoint x: 1261, startPoint y: 53, endPoint x: 1150, endPoint y: 47, distance: 110.8
click at [1150, 47] on div "All Open 28 Pending 3 Scheduled 4 In Progress 1 On Hold 4 Completed 16 christia…" at bounding box center [771, 52] width 1212 height 34
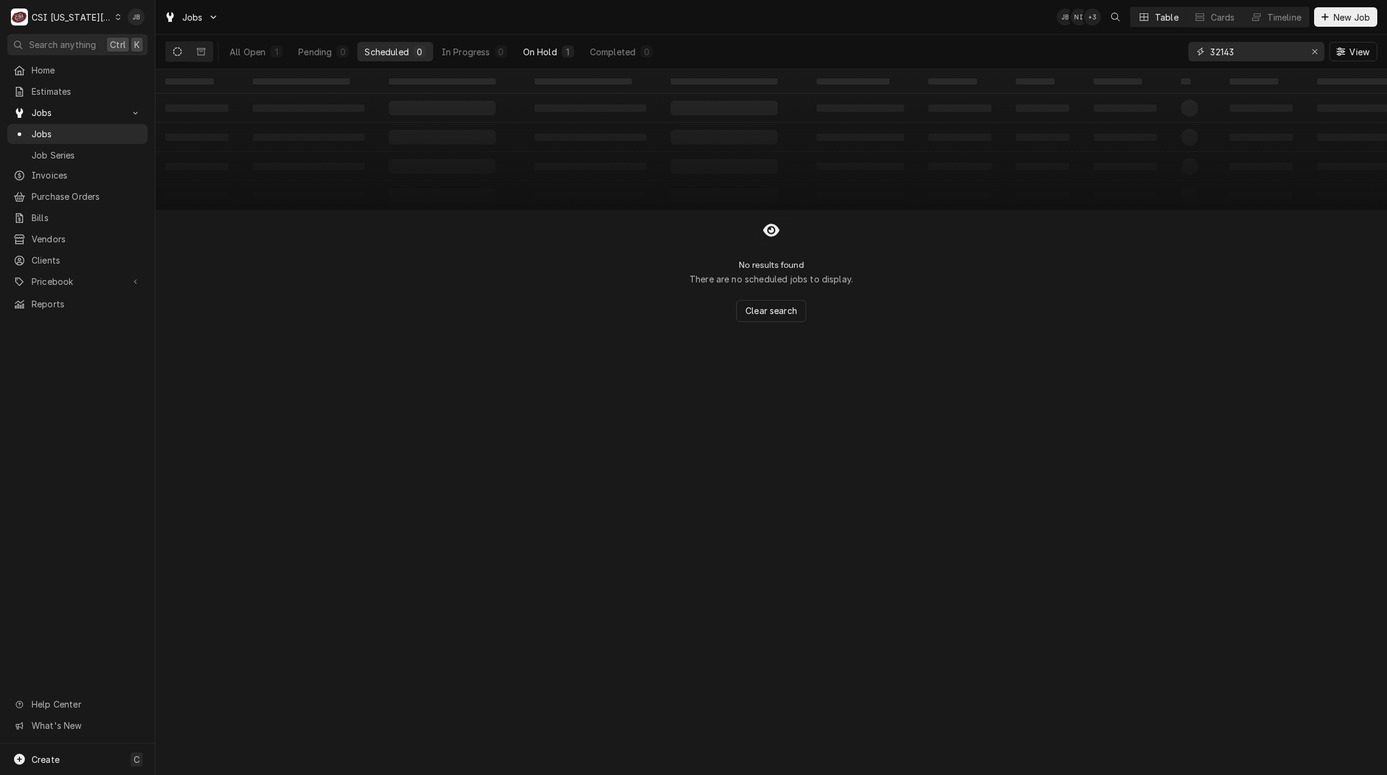
type input "32143"
click at [560, 52] on button "On Hold 1" at bounding box center [549, 51] width 66 height 19
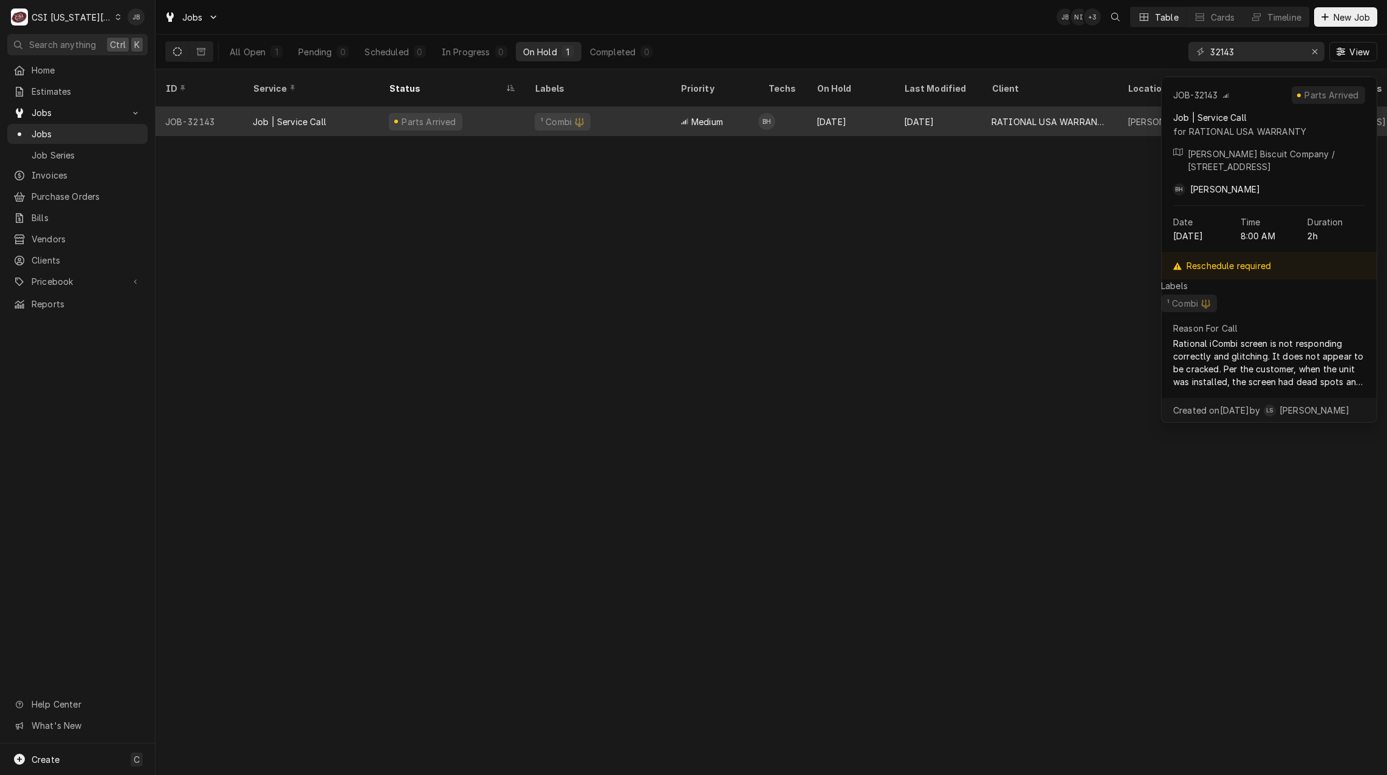
click at [606, 107] on div "¹ Combi 🔱" at bounding box center [598, 121] width 146 height 29
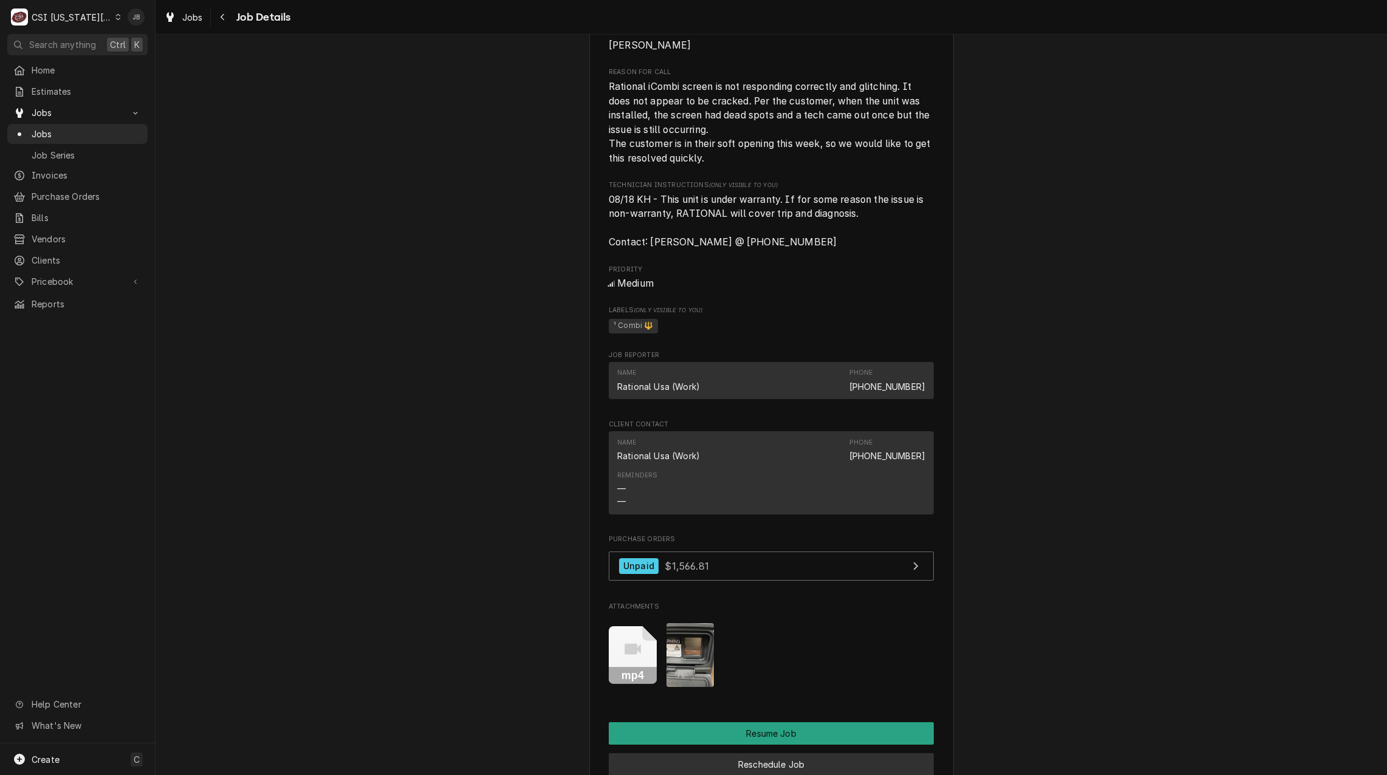
scroll to position [1458, 0]
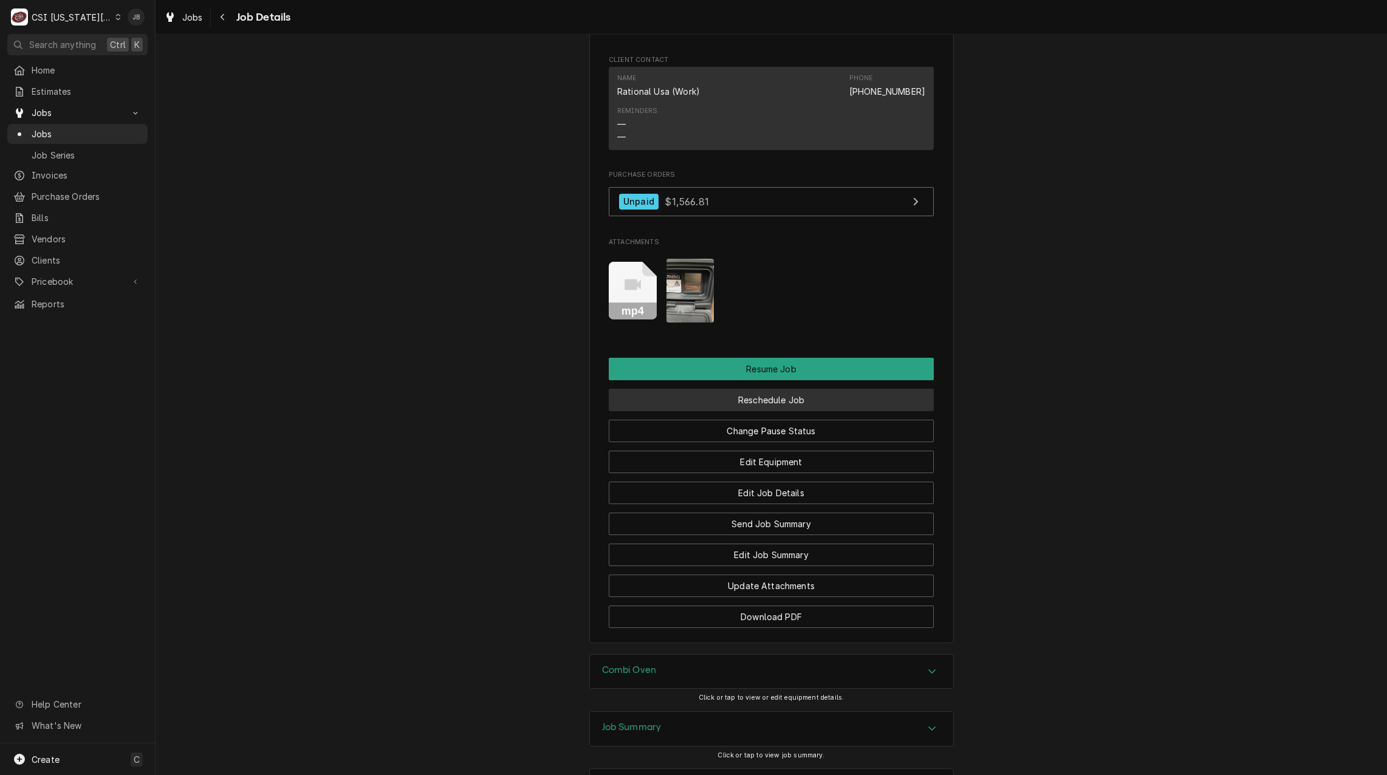
click at [774, 411] on button "Reschedule Job" at bounding box center [771, 400] width 325 height 22
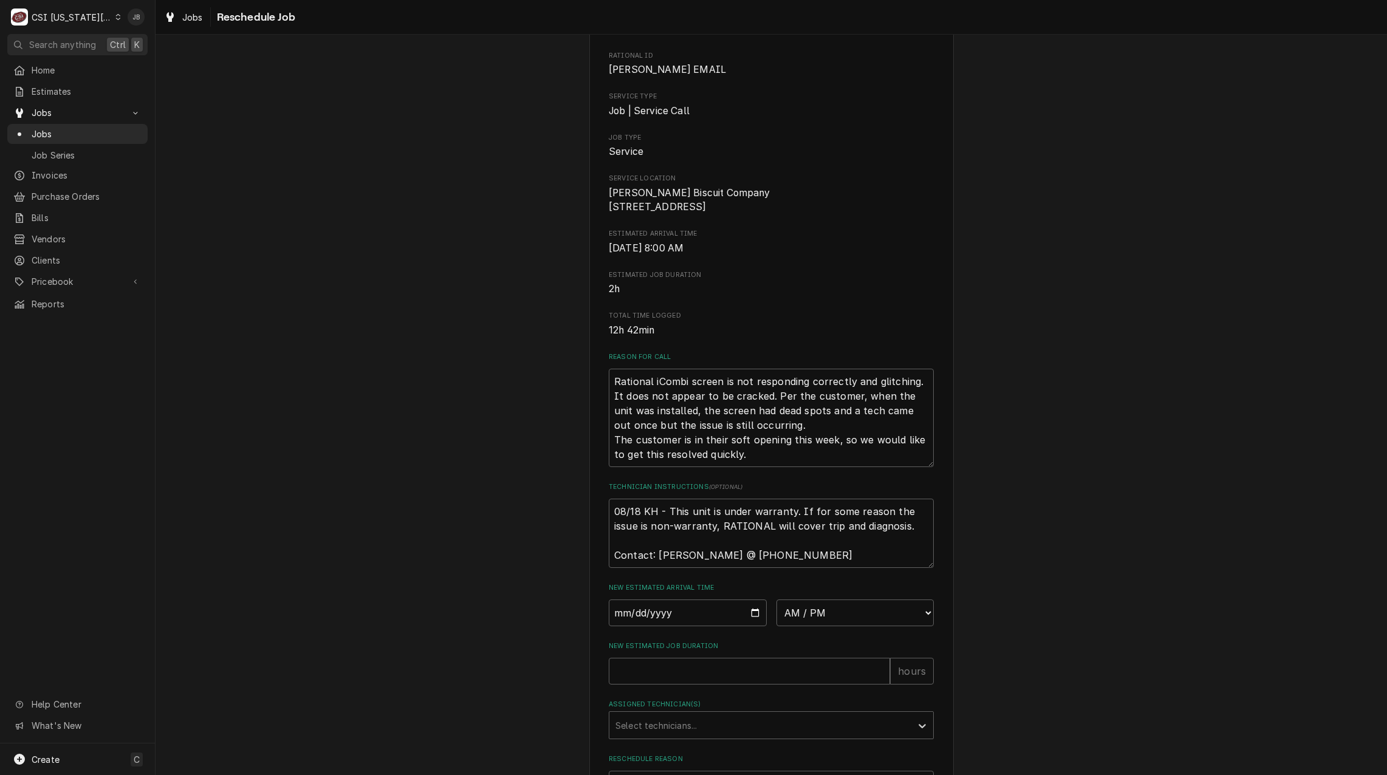
scroll to position [233, 0]
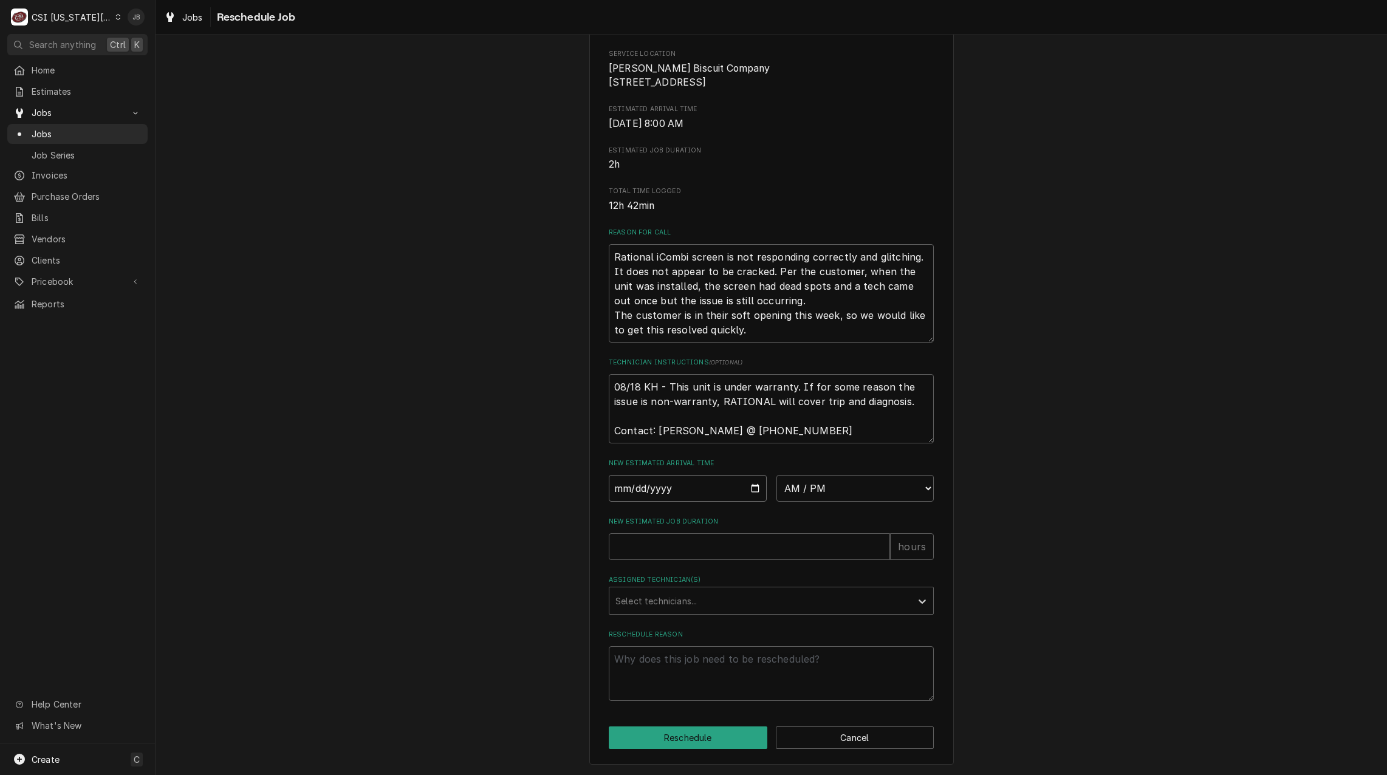
click at [752, 486] on input "Date" at bounding box center [688, 488] width 158 height 27
type textarea "x"
type input "[DATE]"
click at [848, 501] on select "AM / PM 6:00 AM 6:15 AM 6:30 AM 6:45 AM 7:00 AM 7:15 AM 7:30 AM 7:45 AM 8:00 AM…" at bounding box center [856, 488] width 158 height 27
select select "11:30:00"
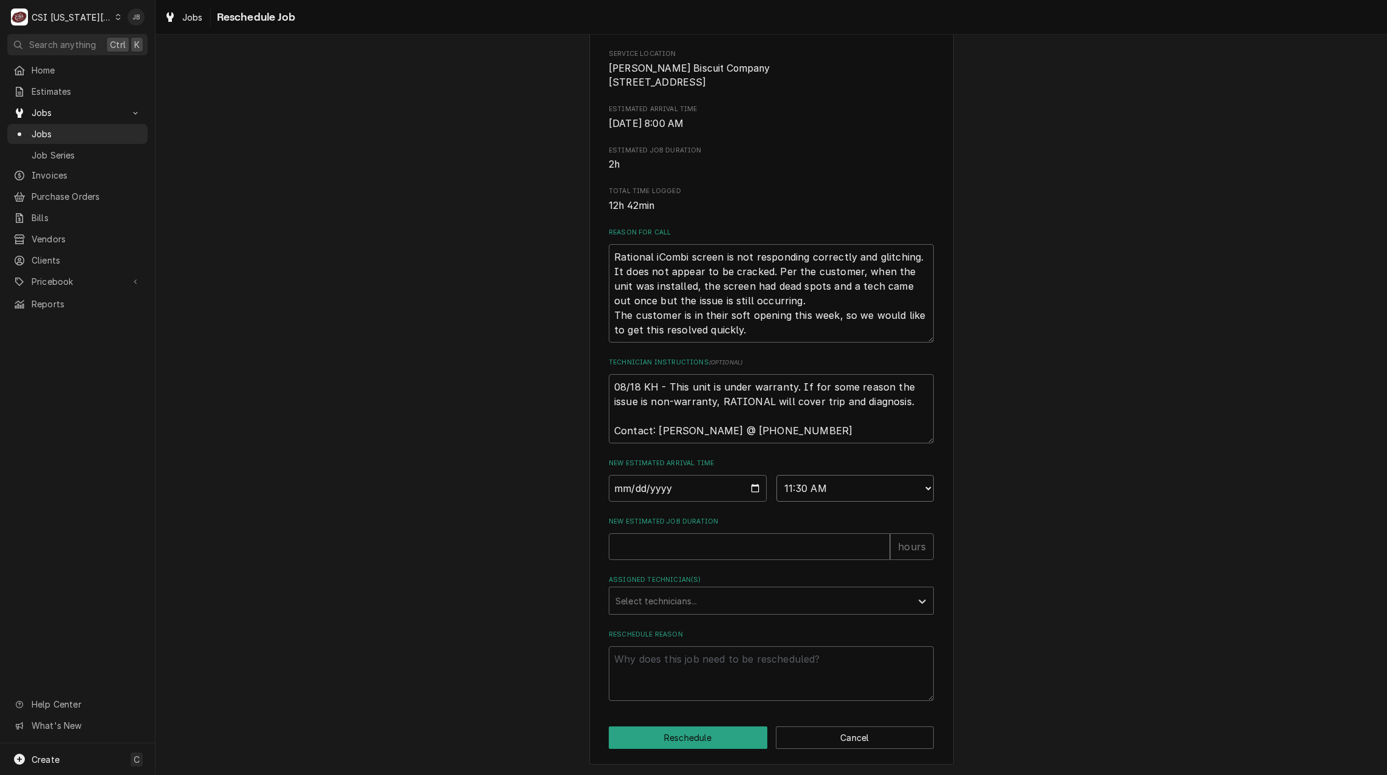
click at [777, 475] on select "AM / PM 6:00 AM 6:15 AM 6:30 AM 6:45 AM 7:00 AM 7:15 AM 7:30 AM 7:45 AM 8:00 AM…" at bounding box center [856, 488] width 158 height 27
click at [636, 551] on input "New Estimated Job Duration" at bounding box center [749, 547] width 281 height 27
type textarea "x"
type input "4"
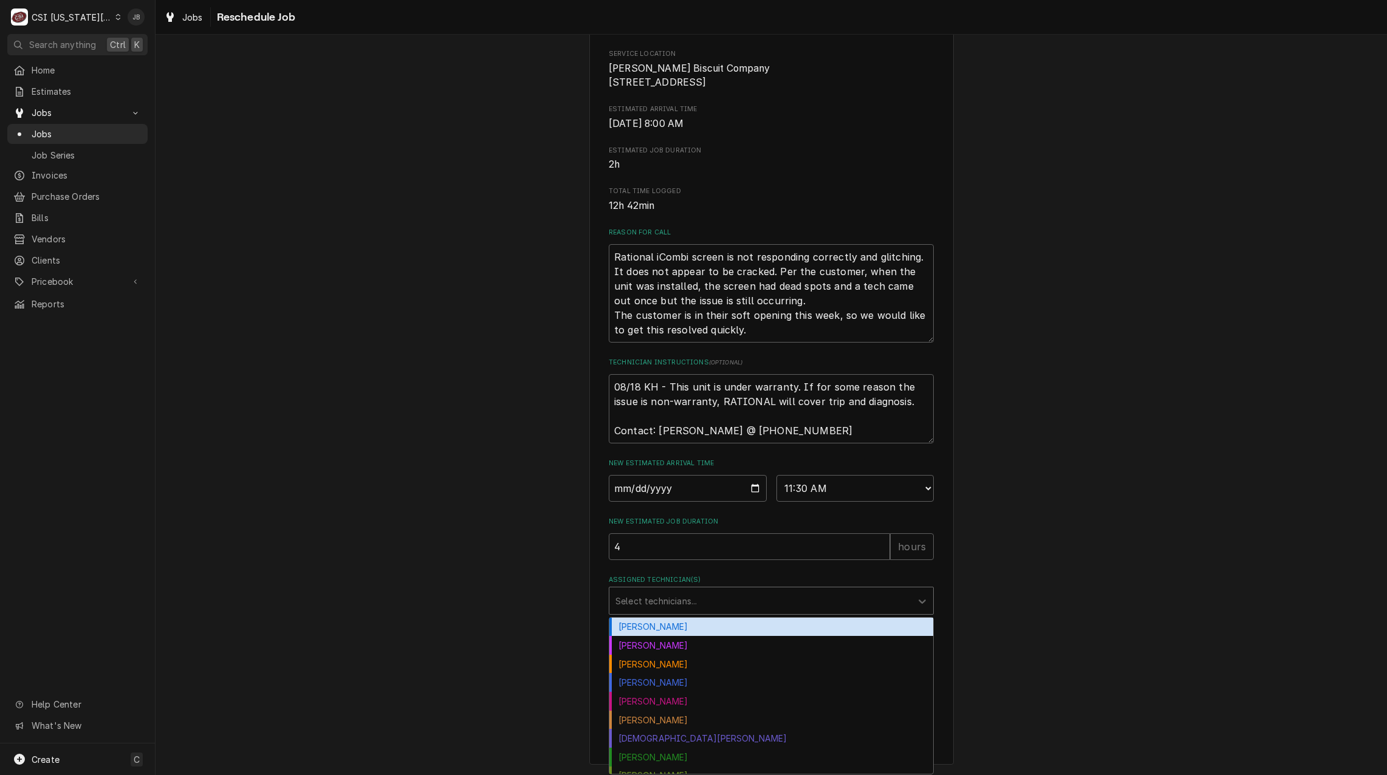
click at [651, 606] on div "Assigned Technician(s)" at bounding box center [761, 601] width 290 height 22
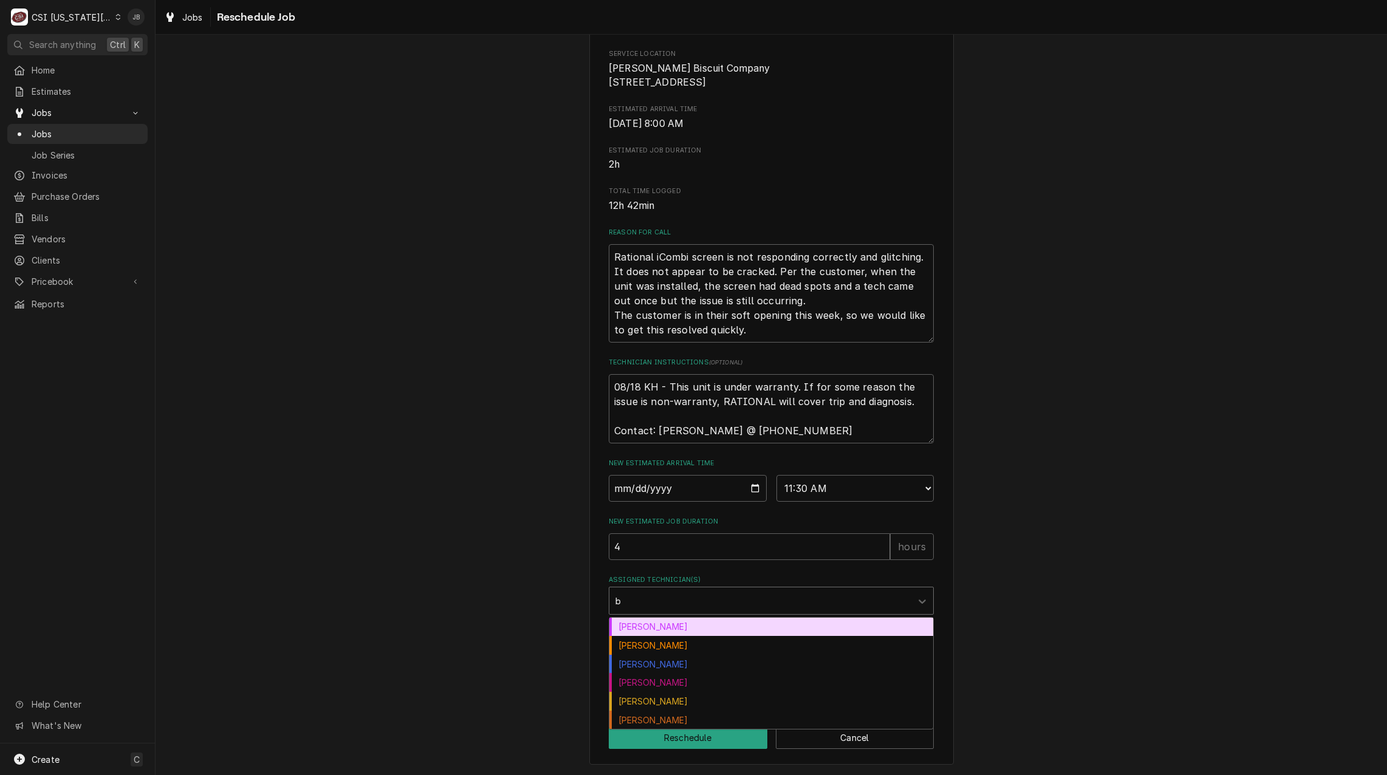
type input "br"
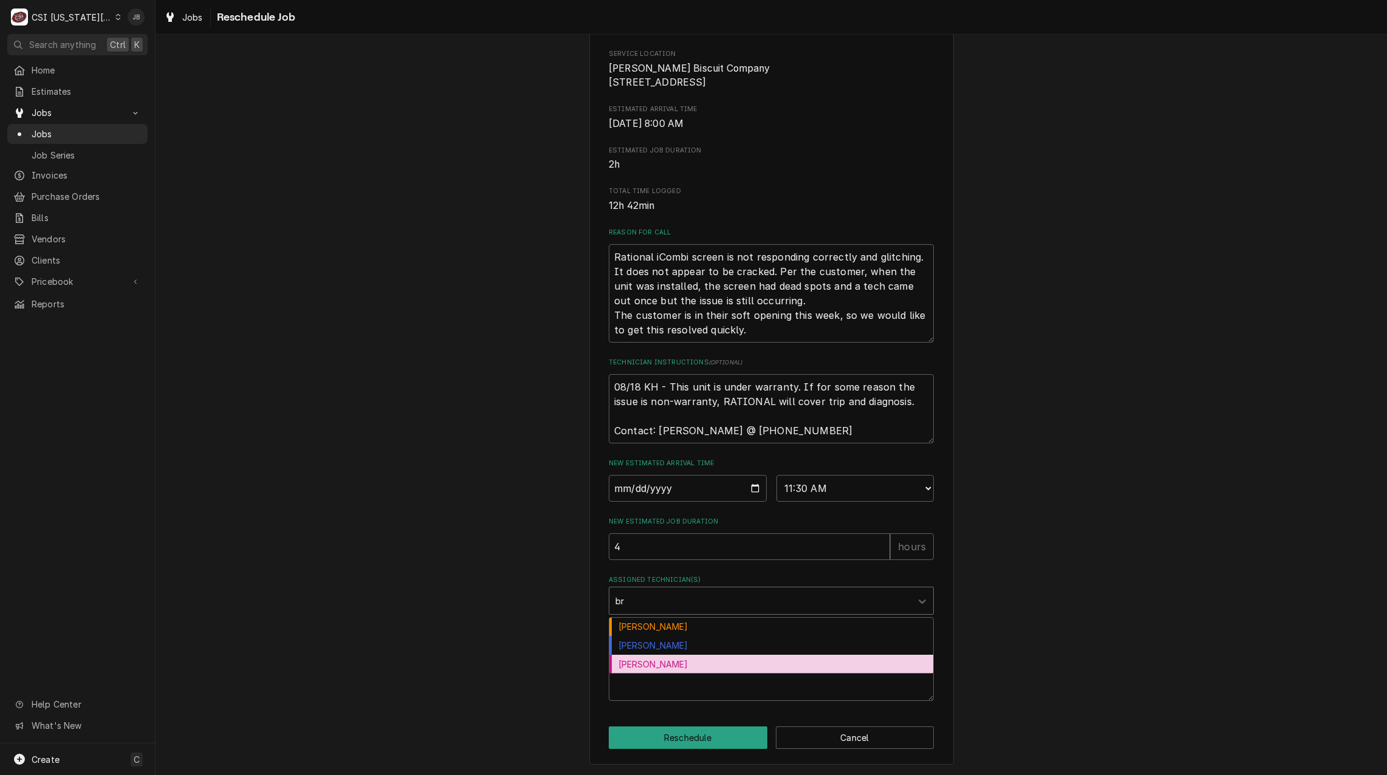
click at [657, 656] on div "Brian Hawkins" at bounding box center [771, 664] width 324 height 19
type textarea "x"
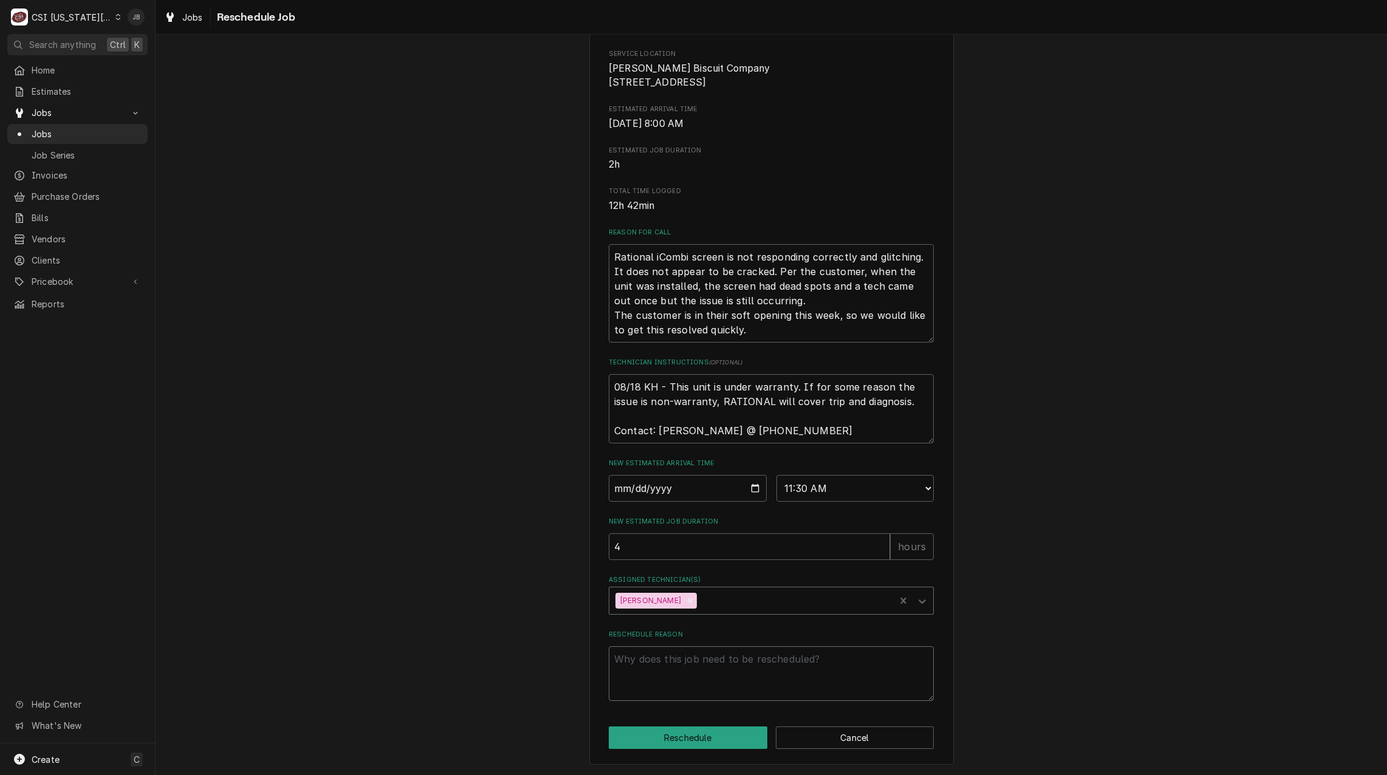
click at [644, 672] on textarea "Reschedule Reason" at bounding box center [771, 674] width 325 height 55
type textarea "x"
type textarea "P"
type textarea "x"
type textarea "Pa"
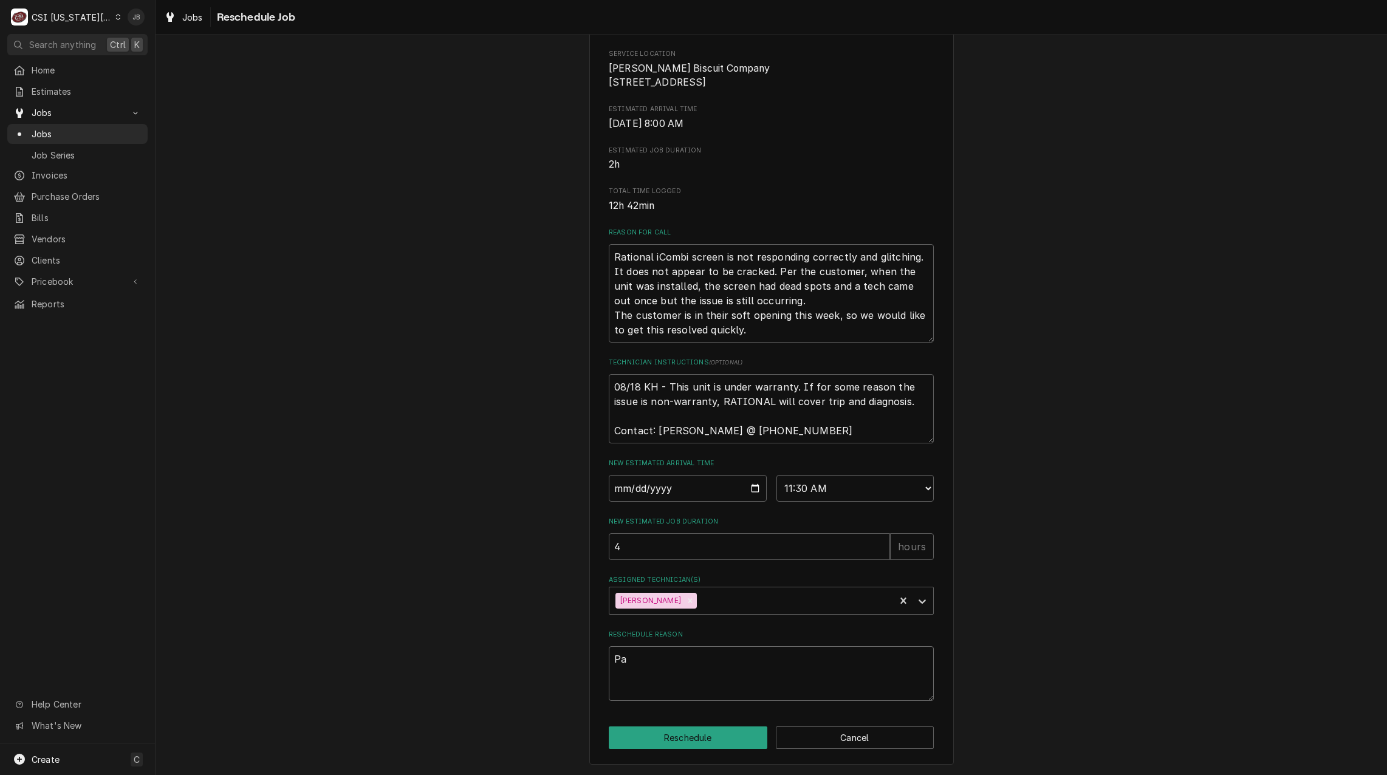
type textarea "x"
type textarea "Par"
type textarea "x"
type textarea "Part"
type textarea "x"
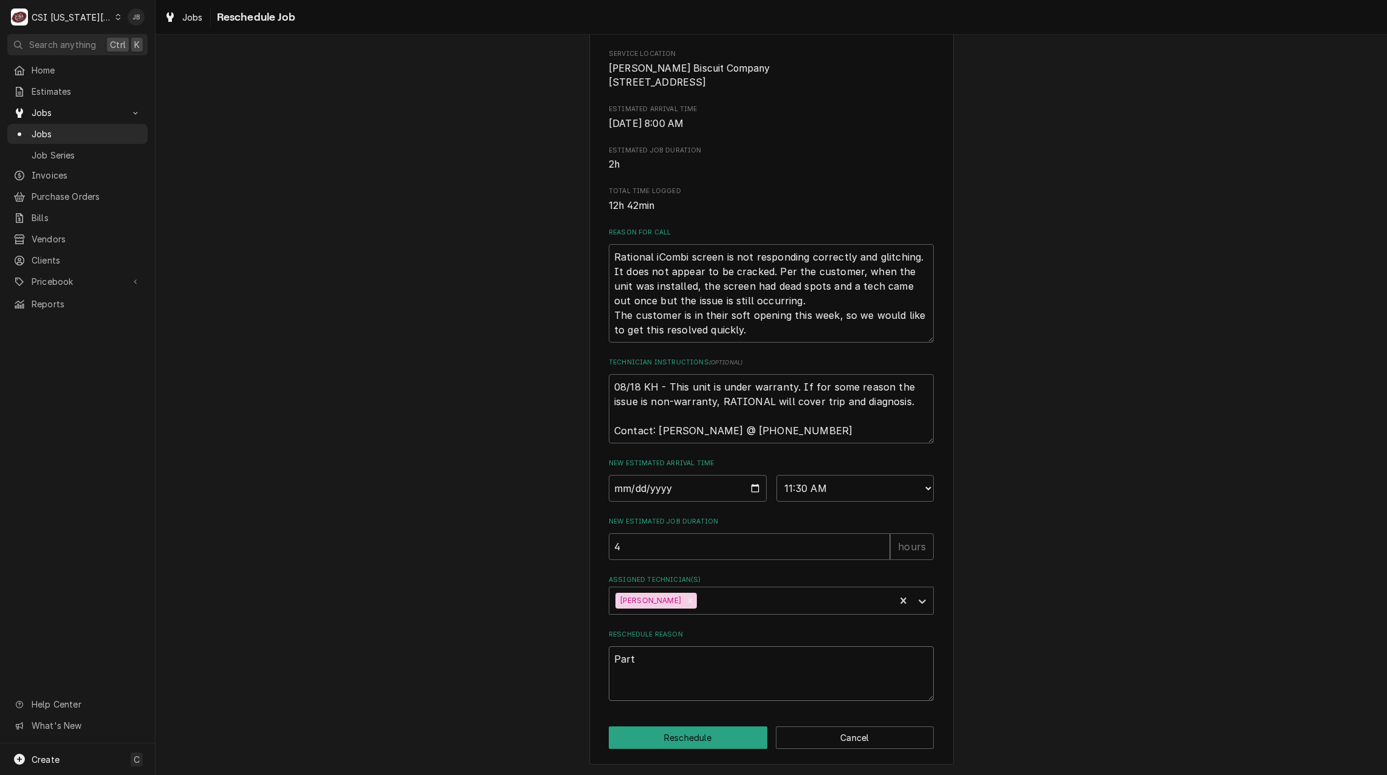
type textarea "Parts"
type textarea "x"
type textarea "Parts"
type textarea "x"
type textarea "Parts a"
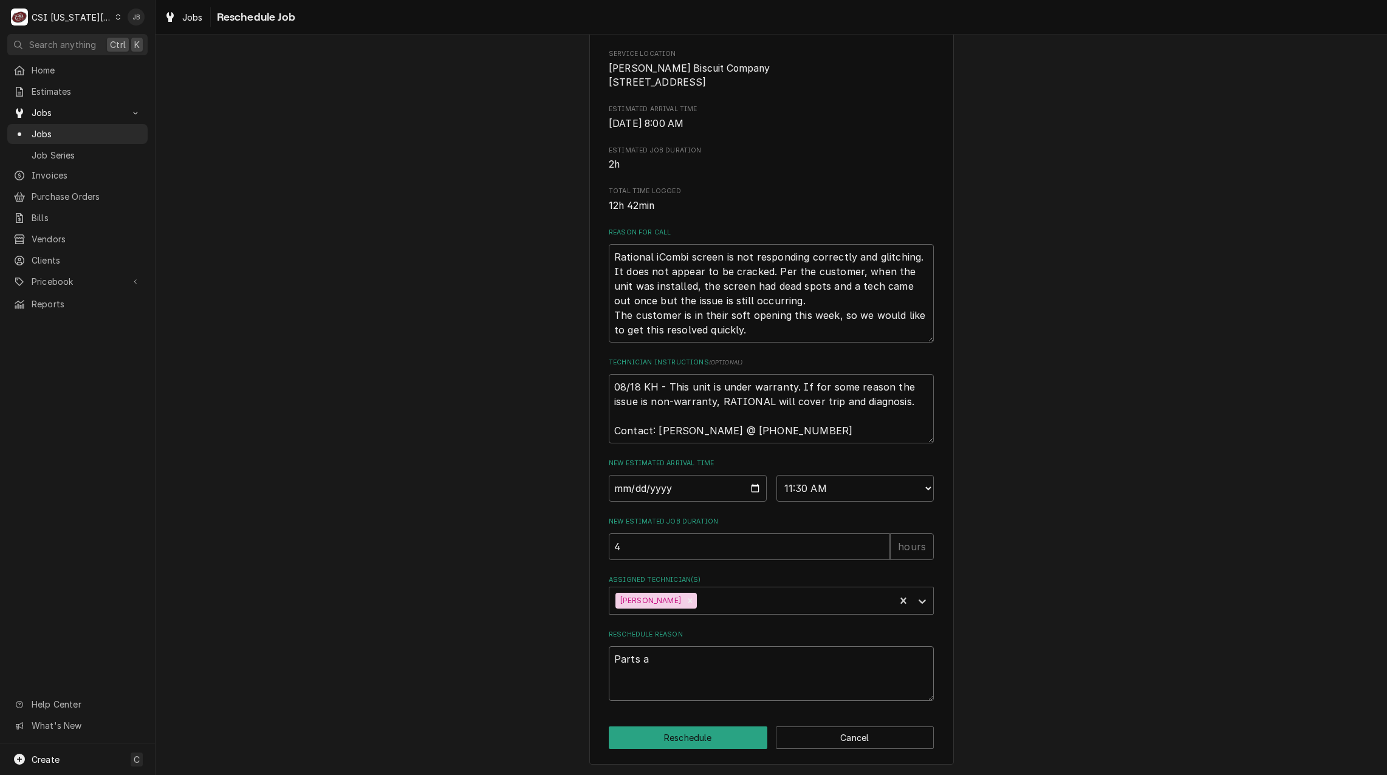
type textarea "x"
type textarea "Parts ar"
type textarea "x"
type textarea "Parts are"
type textarea "x"
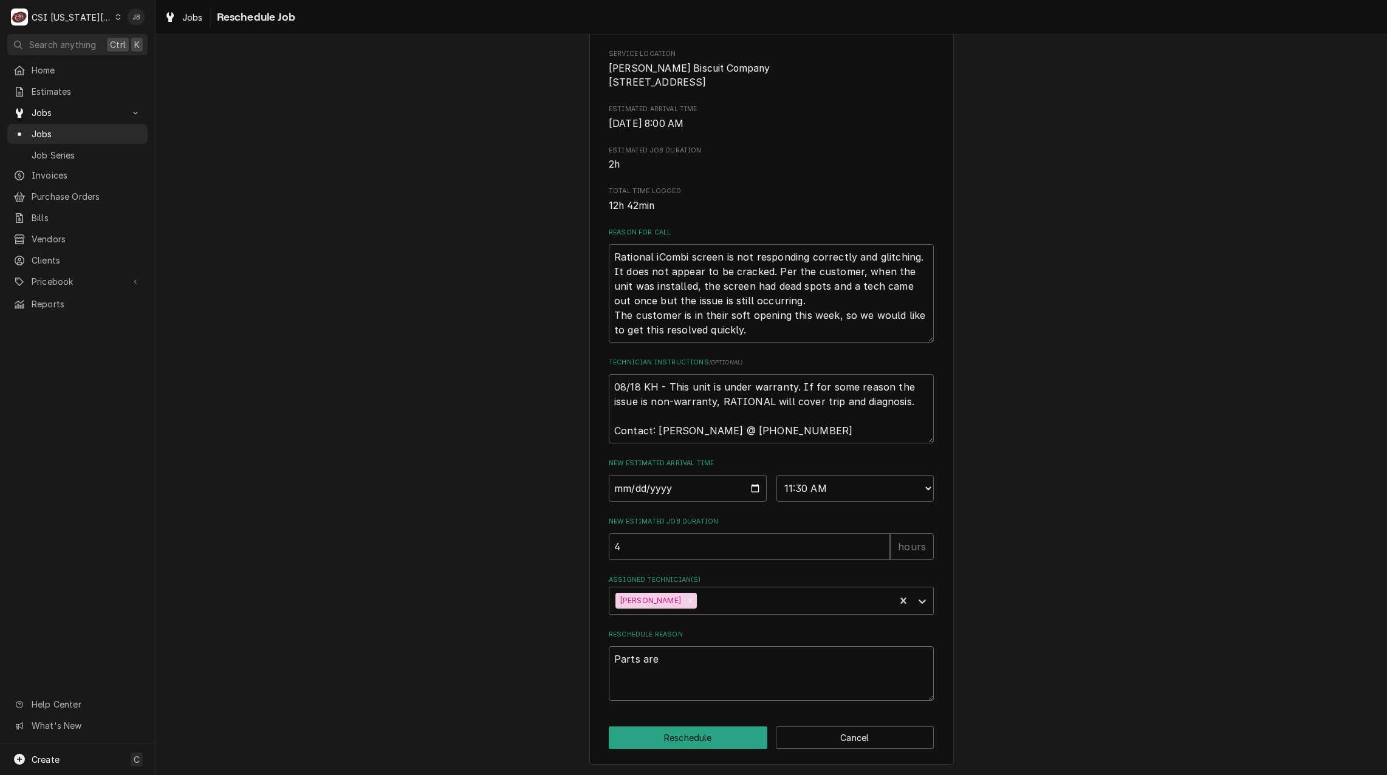
type textarea "Parts are"
type textarea "x"
type textarea "Parts are i"
type textarea "x"
type textarea "Parts are in"
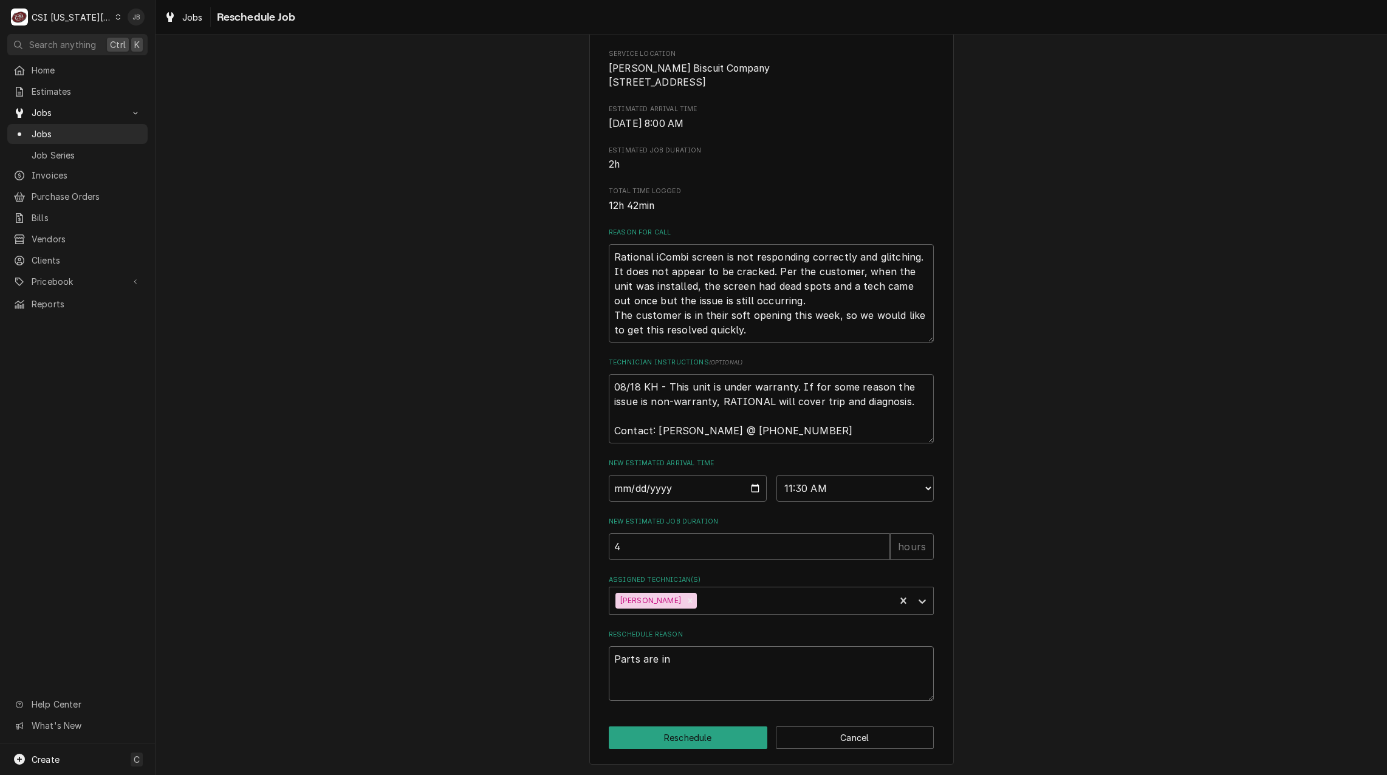
type textarea "x"
type textarea "Parts are in,"
type textarea "x"
type textarea "Parts are in,"
type textarea "x"
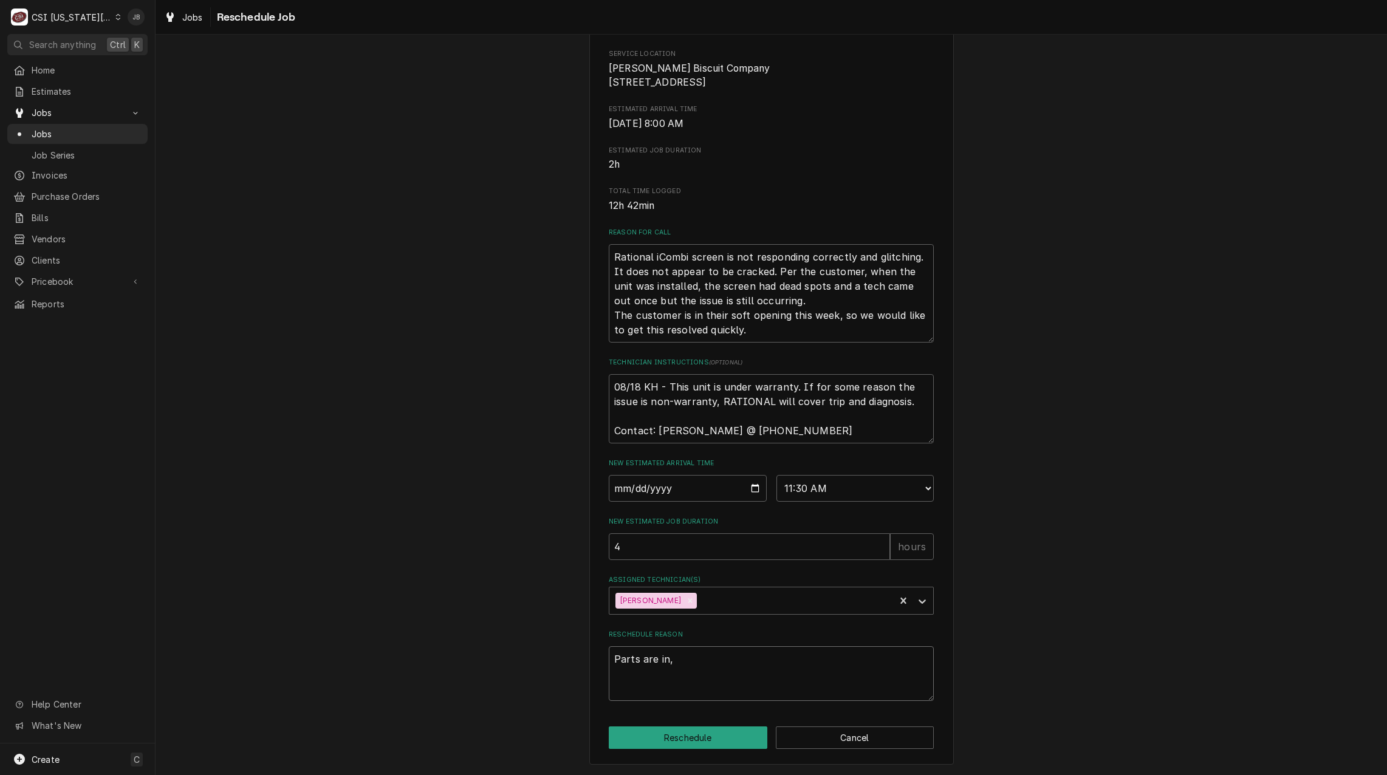
type textarea "Parts are in, g"
type textarea "x"
type textarea "Parts are in, go"
type textarea "x"
type textarea "Parts are in, goo"
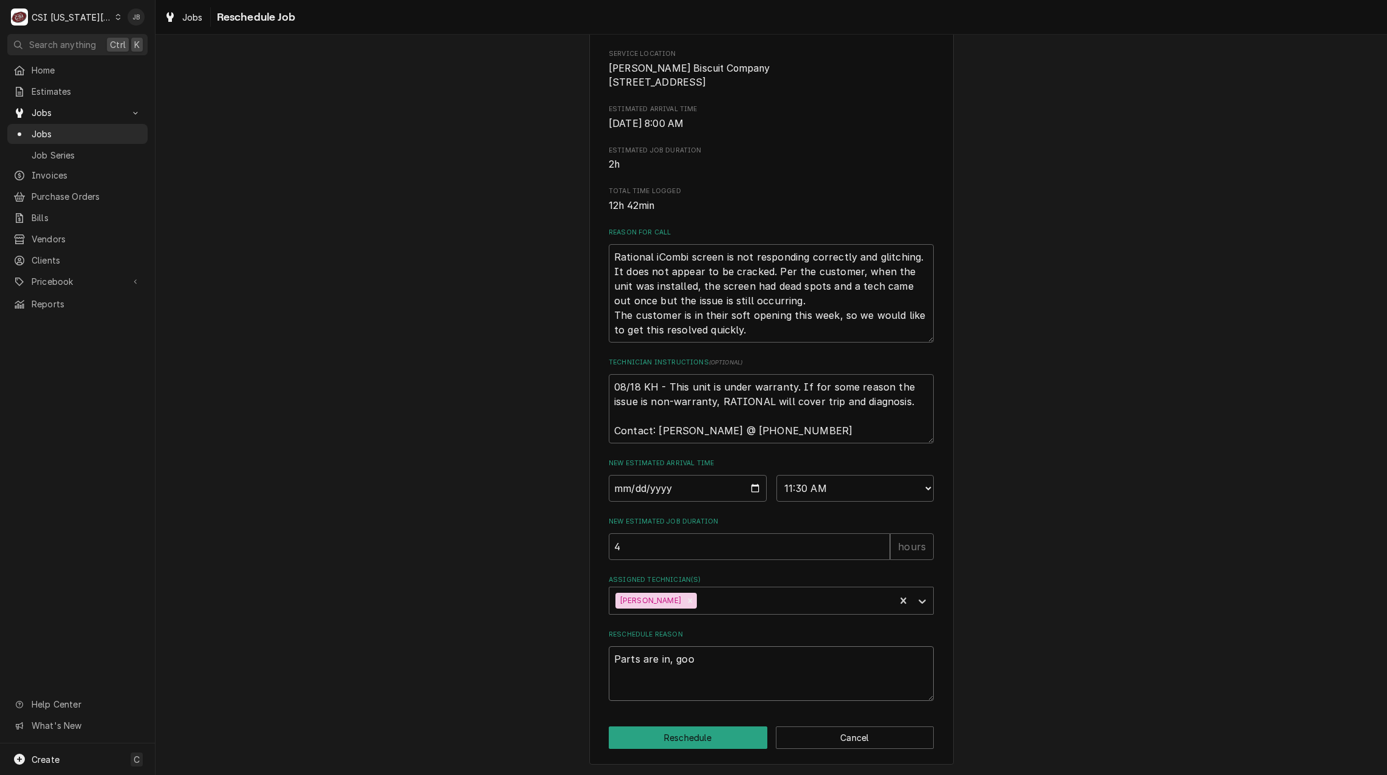
type textarea "x"
type textarea "Parts are in, good"
type textarea "x"
type textarea "Parts are in, good"
type textarea "x"
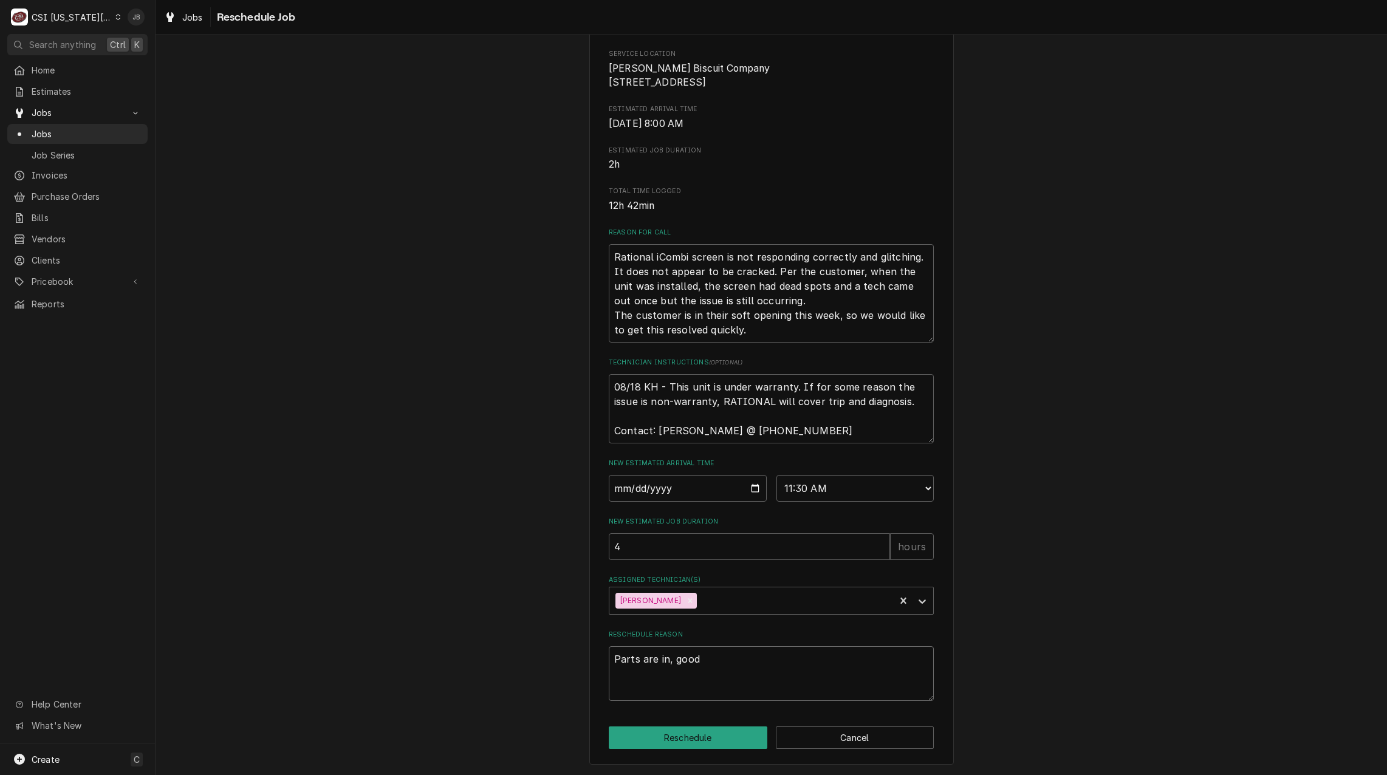
type textarea "Parts are in, good t"
type textarea "x"
type textarea "Parts are in, good to"
type textarea "x"
type textarea "Parts are in, good to"
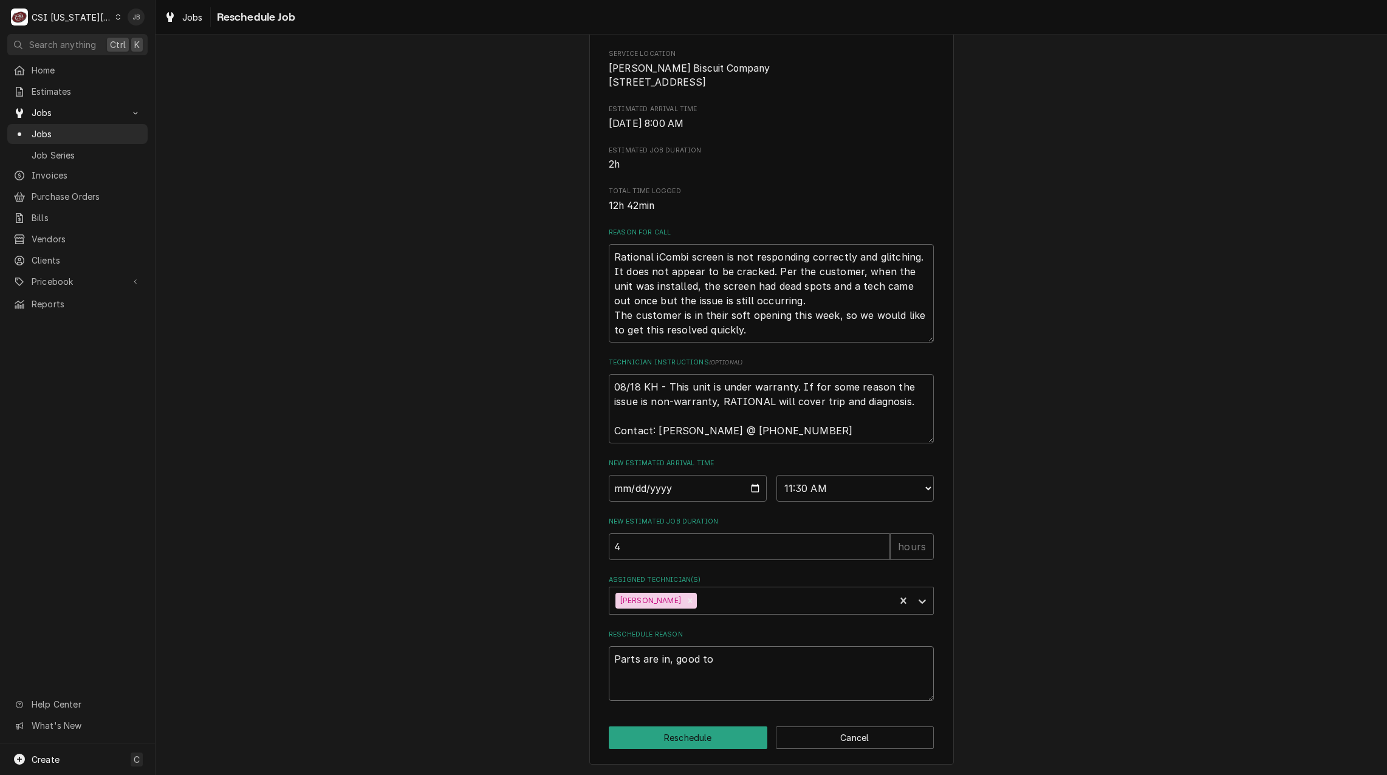
type textarea "x"
type textarea "Parts are in, good to r"
type textarea "x"
type textarea "Parts are in, good to re"
type textarea "x"
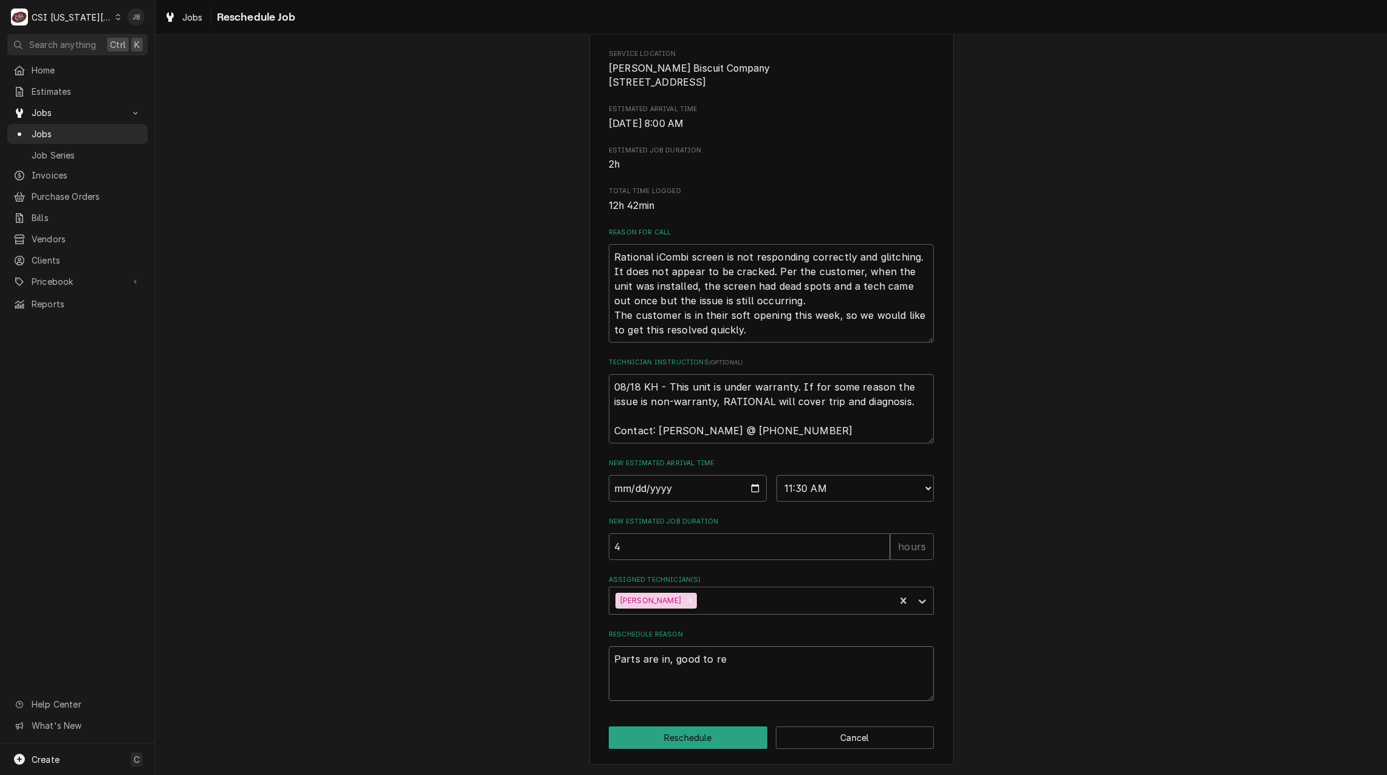
type textarea "Parts are in, good to ret"
type textarea "x"
type textarea "Parts are in, good to retu"
type textarea "x"
type textarea "Parts are in, good to retur"
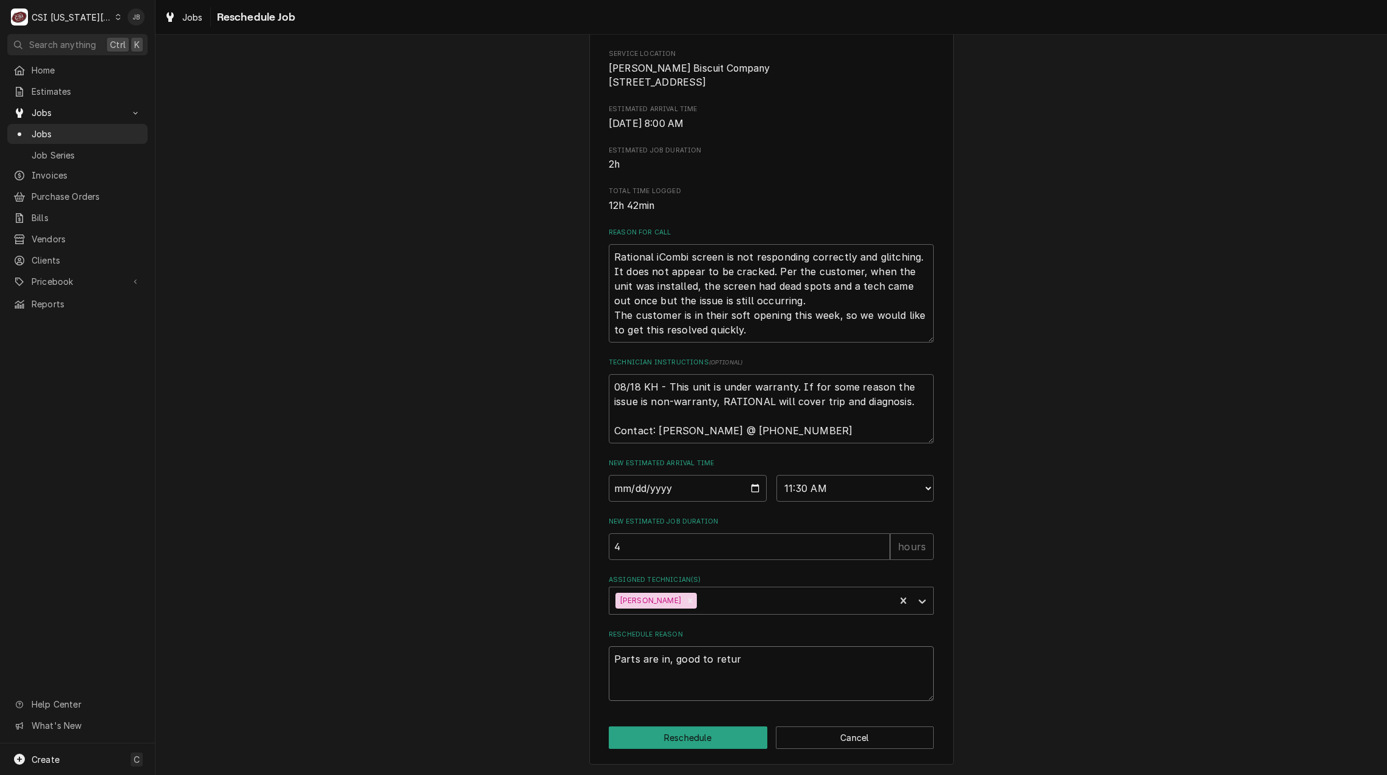
type textarea "x"
type textarea "Parts are in, good to return"
type textarea "x"
type textarea "Parts are in, good to return"
click at [726, 733] on button "Reschedule" at bounding box center [688, 738] width 159 height 22
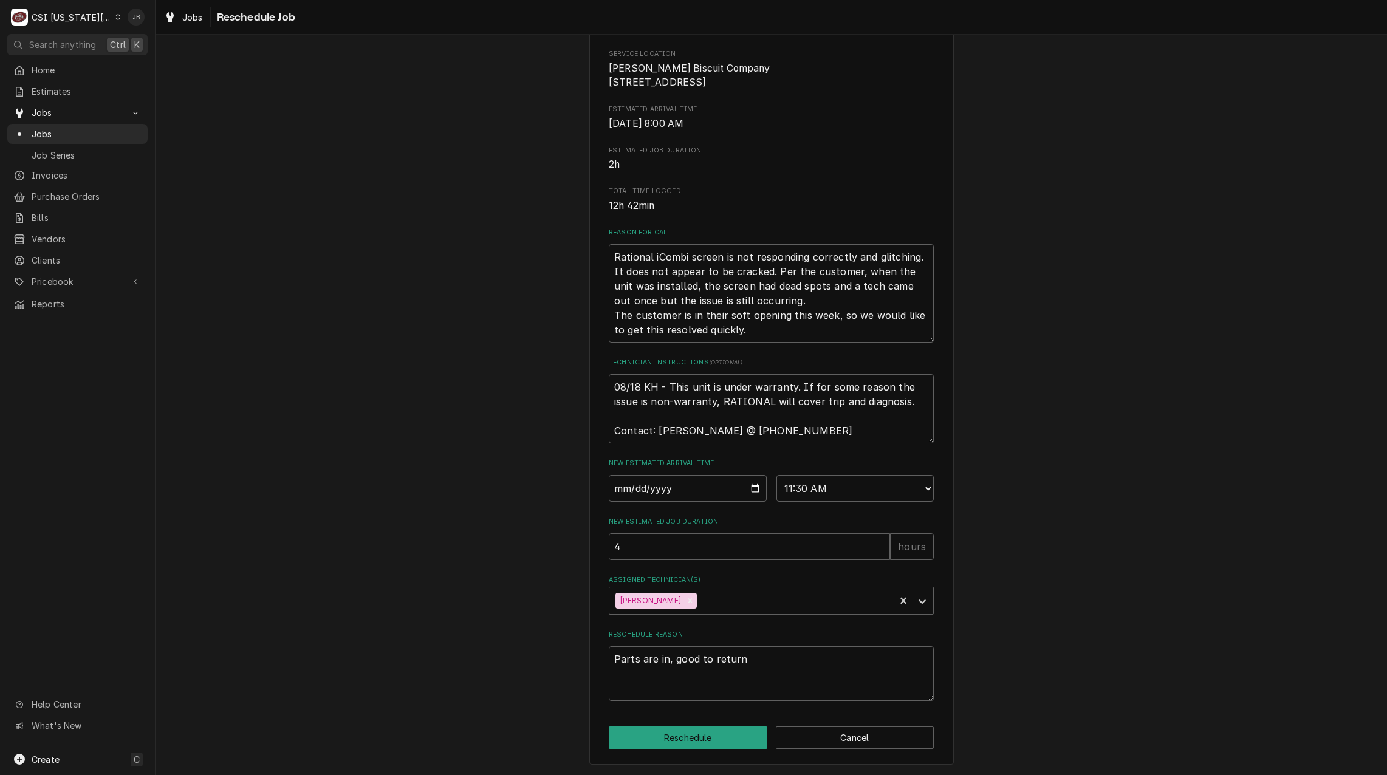
type textarea "x"
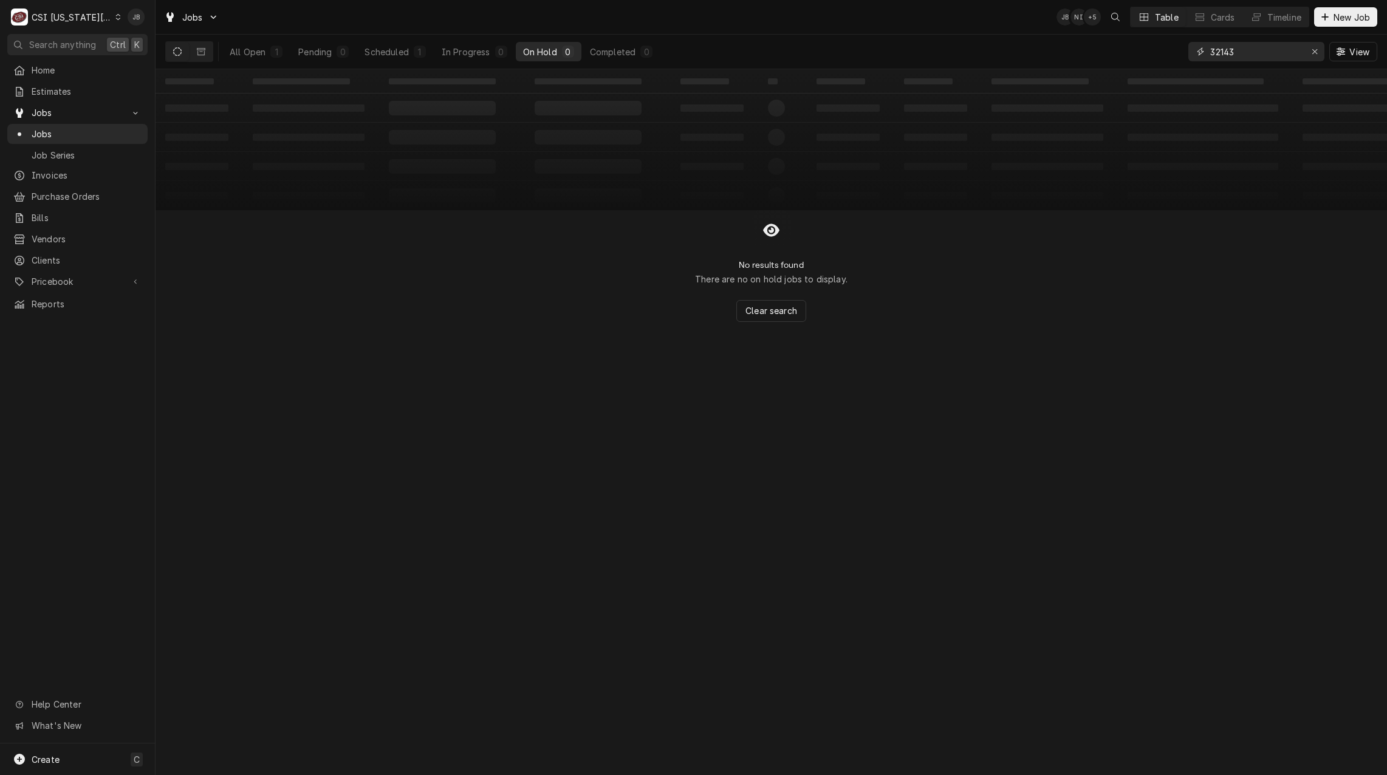
drag, startPoint x: 1265, startPoint y: 51, endPoint x: 1160, endPoint y: 92, distance: 112.7
click at [1055, 49] on div "All Open 1 Pending 0 Scheduled 1 In Progress 0 On Hold 0 Completed 0 32143 View" at bounding box center [771, 52] width 1212 height 34
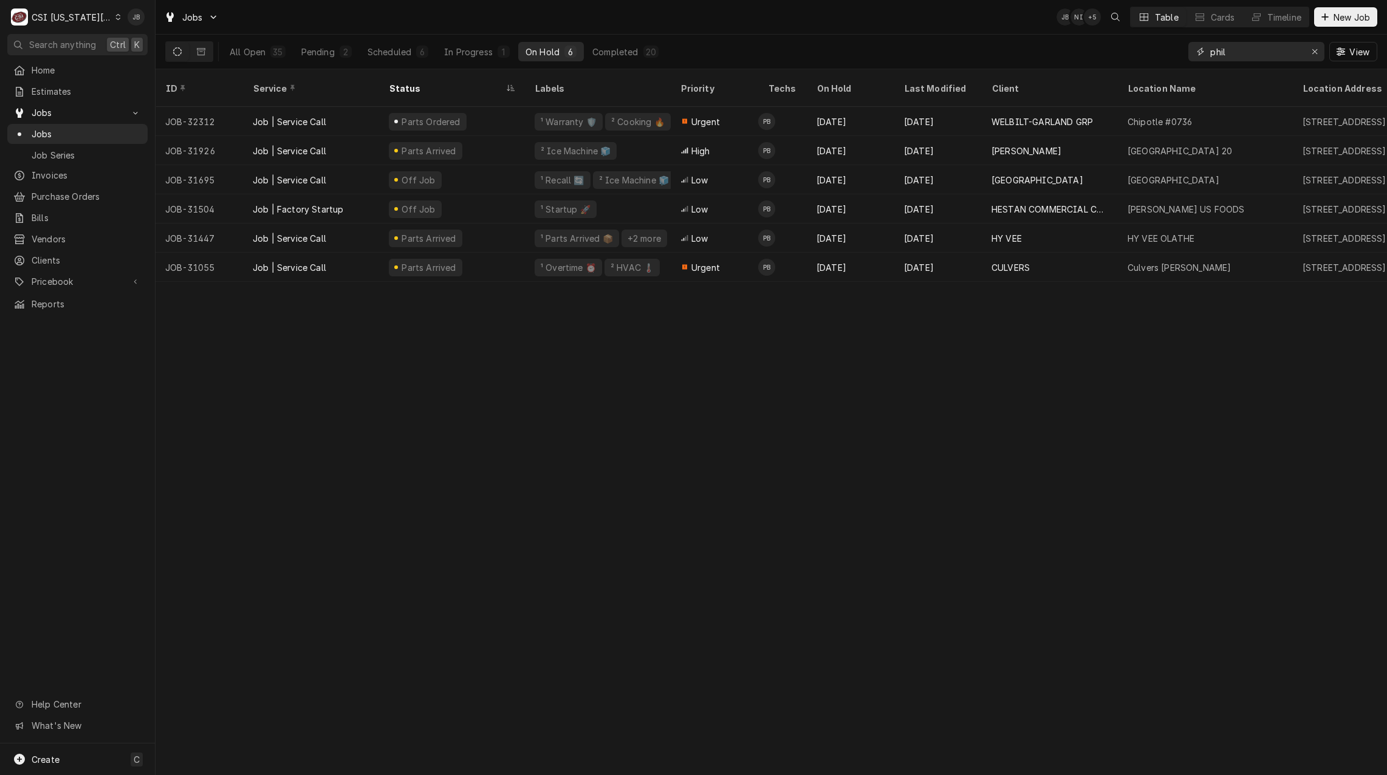
drag, startPoint x: 1242, startPoint y: 54, endPoint x: 1131, endPoint y: 44, distance: 111.0
click at [1135, 49] on div "All Open 35 Pending 2 Scheduled 6 In Progress 1 On Hold 6 Completed 20 phil View" at bounding box center [771, 52] width 1212 height 34
type input "l"
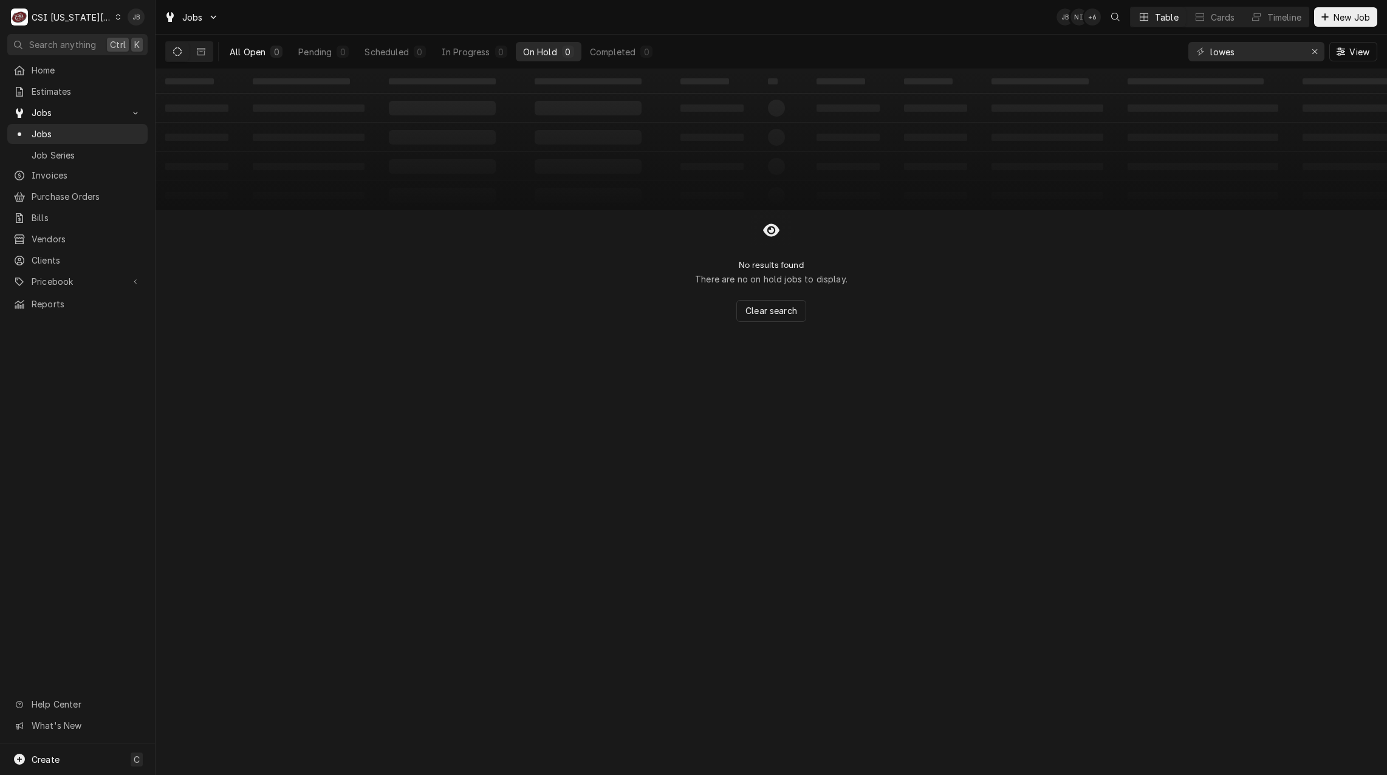
click at [269, 53] on button "All Open 0" at bounding box center [255, 51] width 67 height 19
click at [1229, 53] on input "lowes" at bounding box center [1255, 51] width 91 height 19
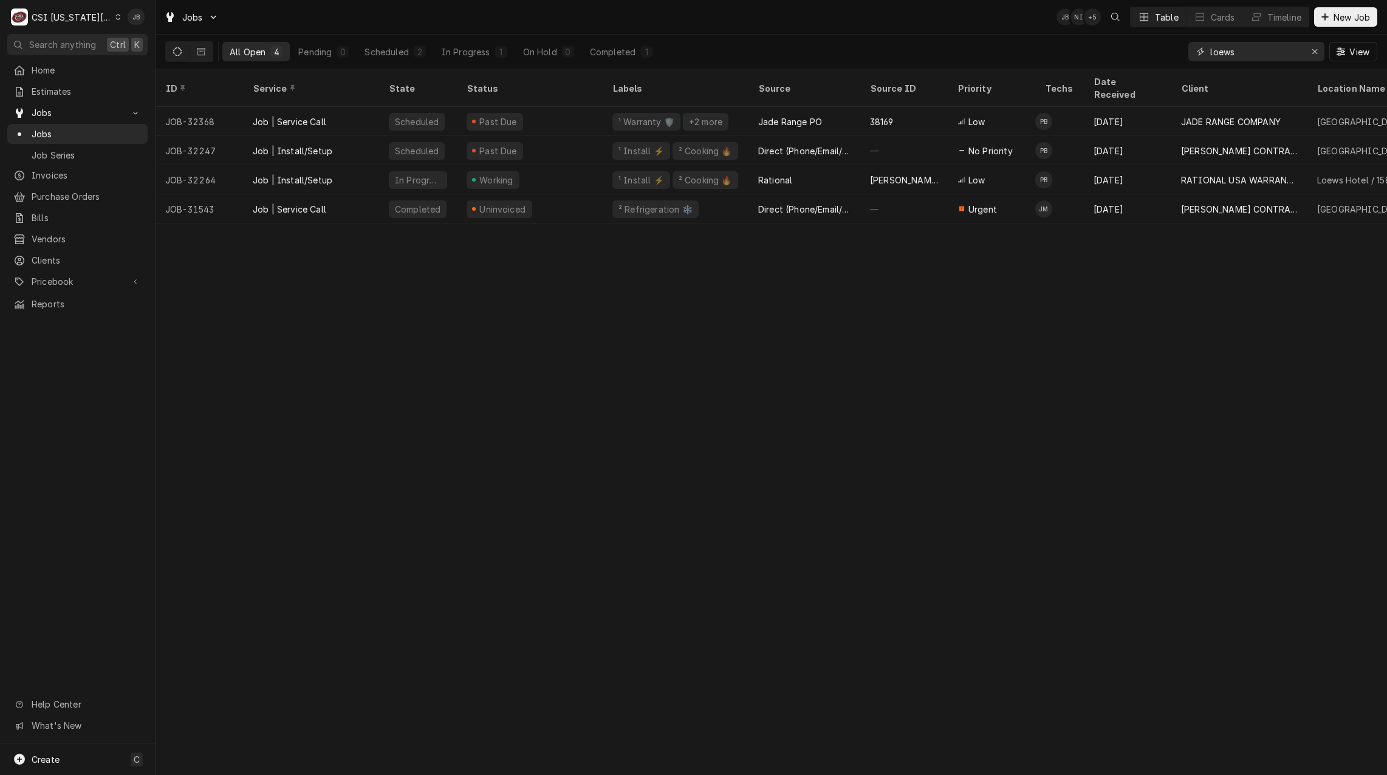
type input "loews"
click at [655, 335] on div "ID Service State Status Labels Source Source ID Priority Techs Date Received Cl…" at bounding box center [772, 422] width 1232 height 706
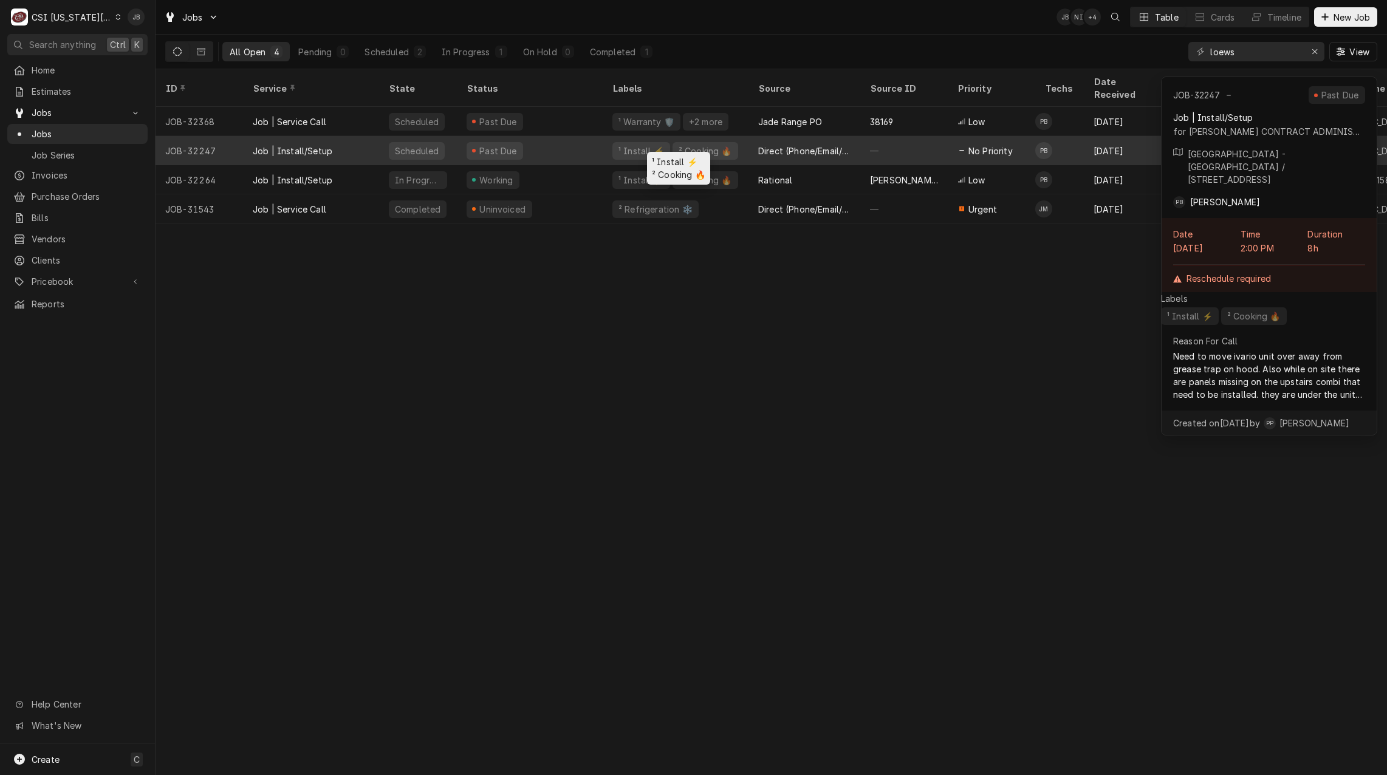
click at [651, 145] on div "¹ Install ⚡️" at bounding box center [641, 151] width 48 height 13
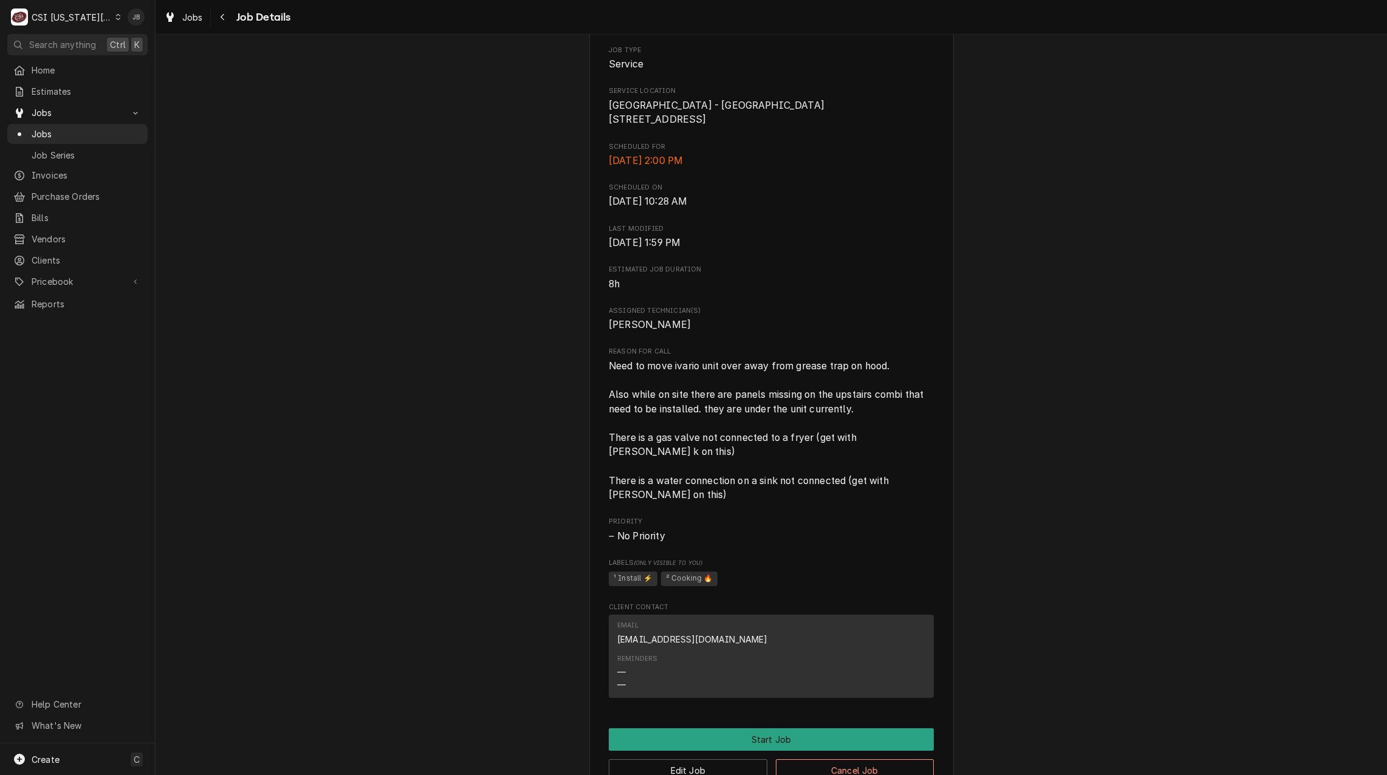
scroll to position [482, 0]
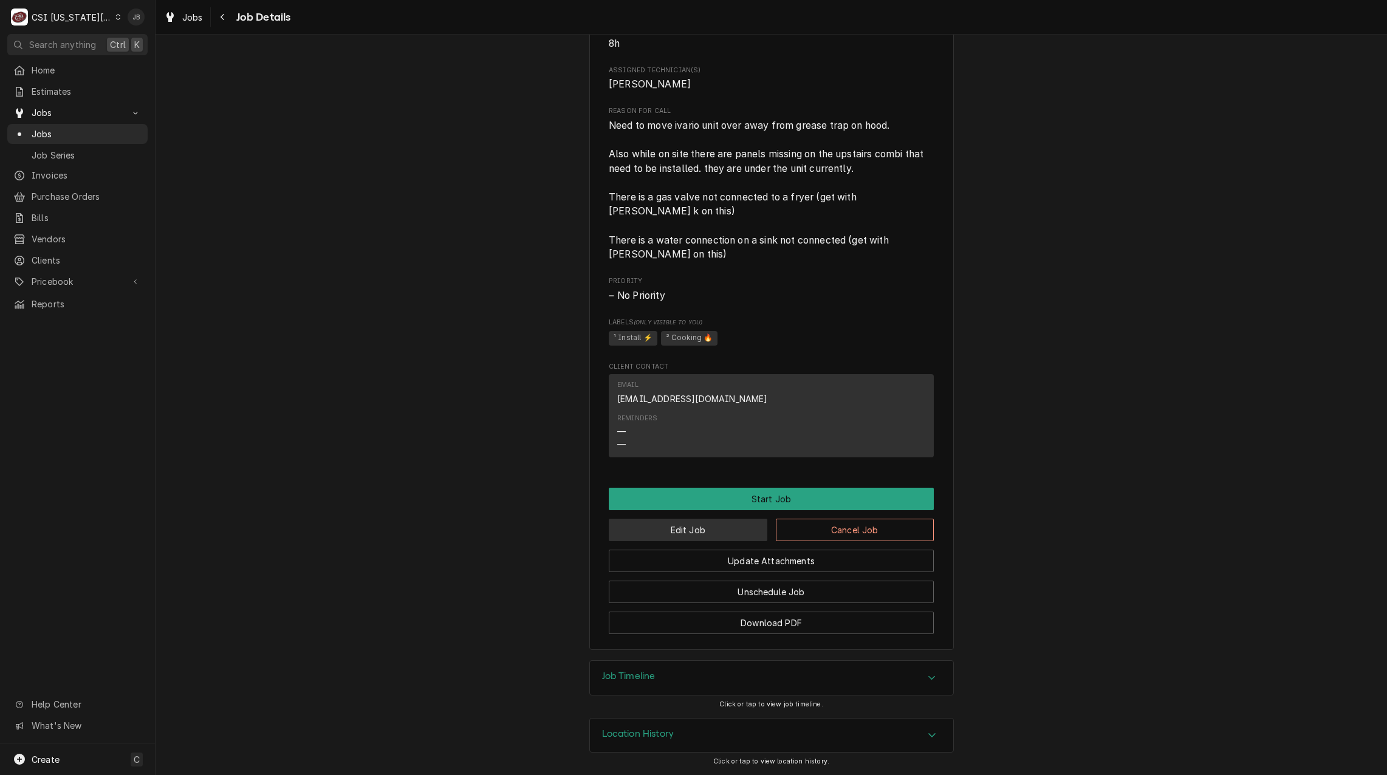
click at [693, 533] on button "Edit Job" at bounding box center [688, 530] width 159 height 22
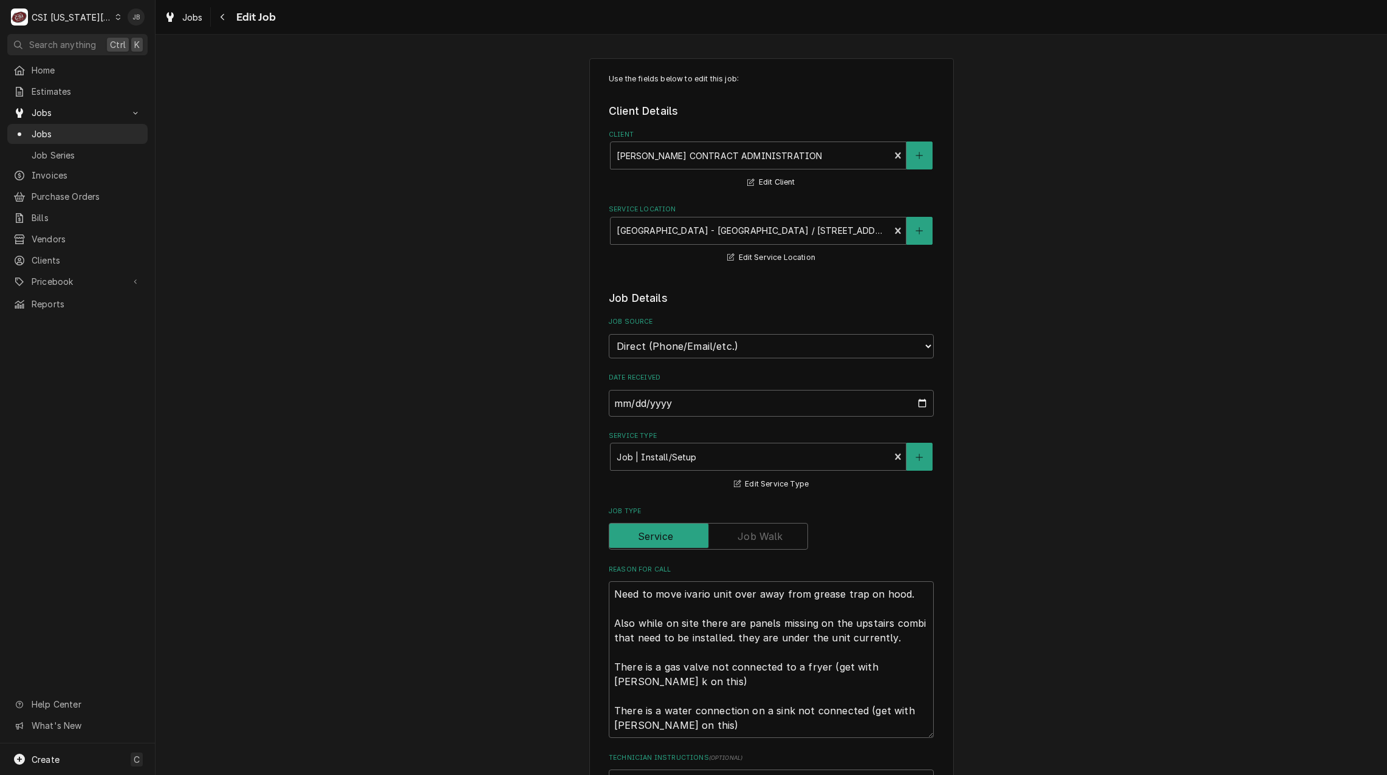
type textarea "x"
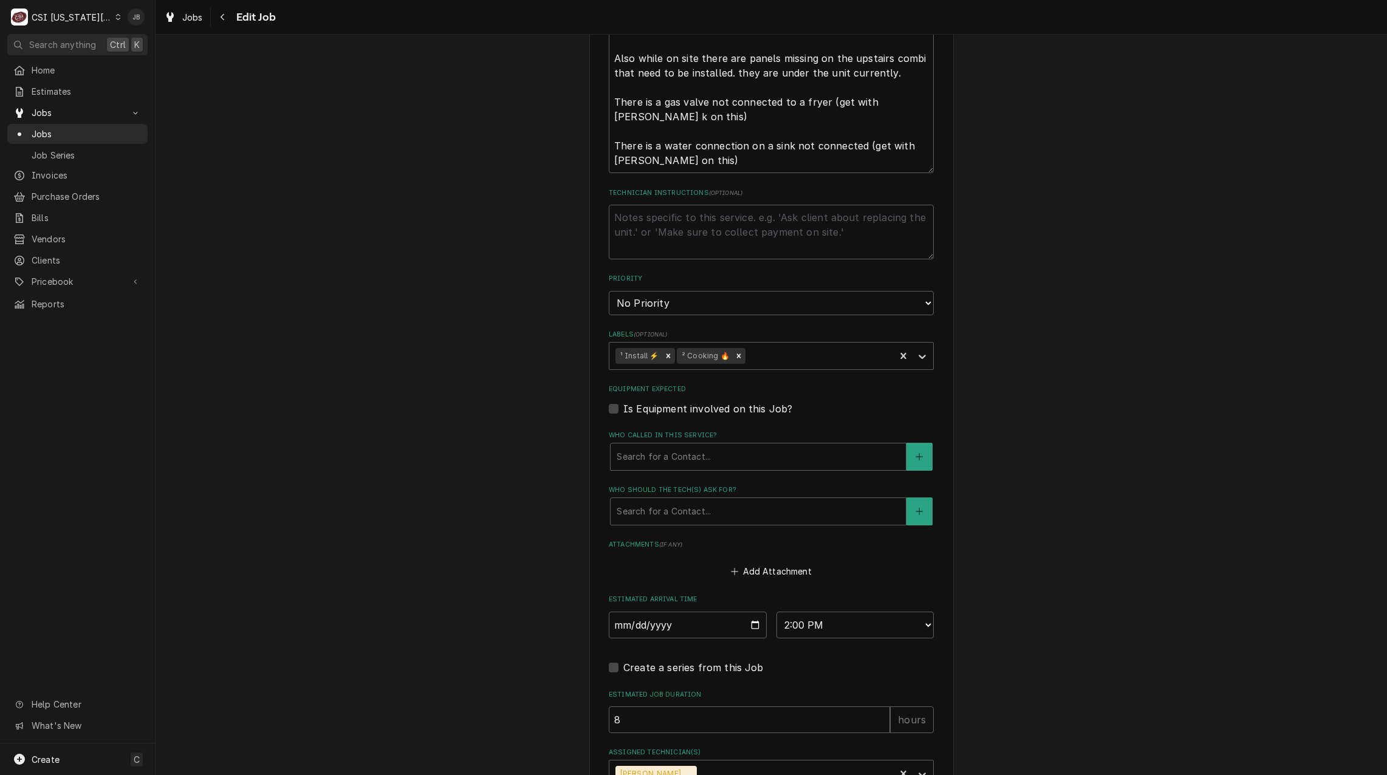
scroll to position [652, 0]
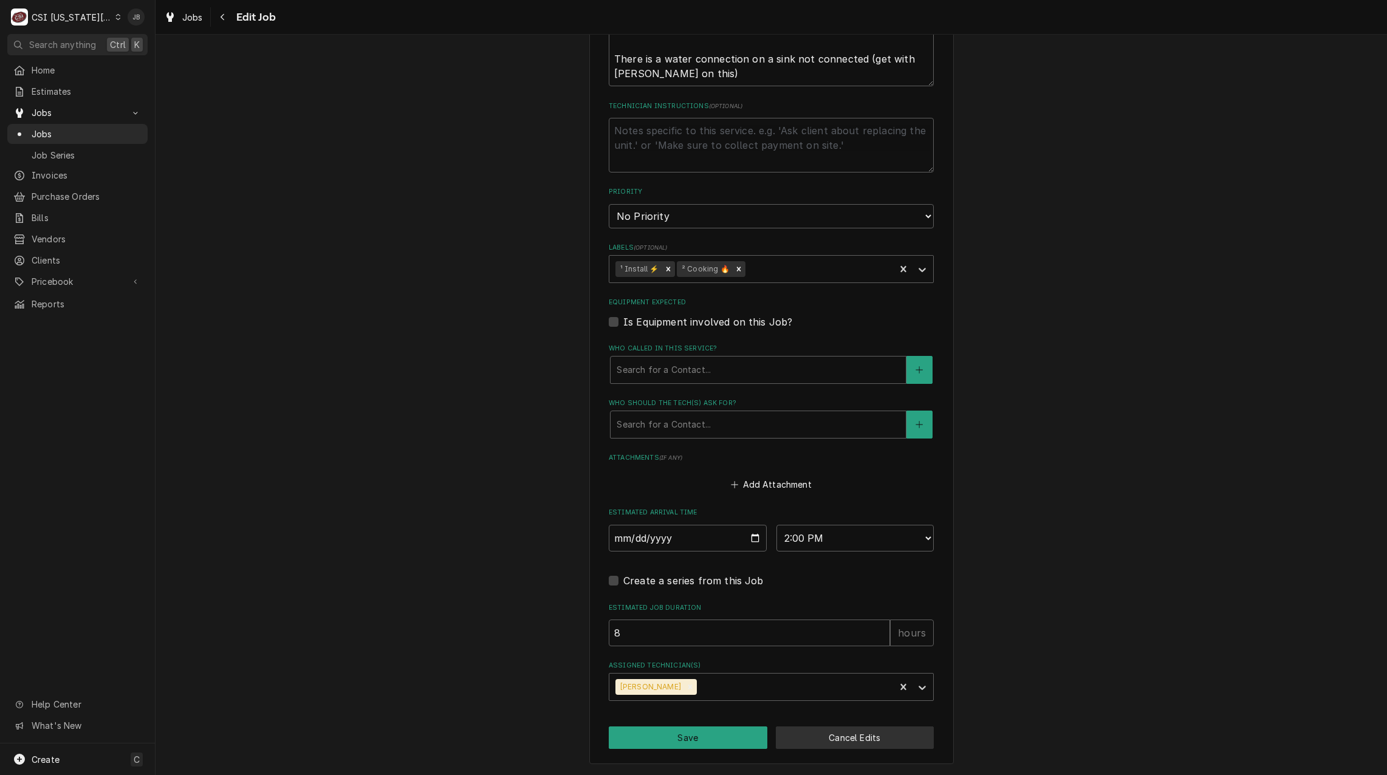
click at [869, 744] on button "Cancel Edits" at bounding box center [855, 738] width 159 height 22
